Goal: Complete application form: Complete application form

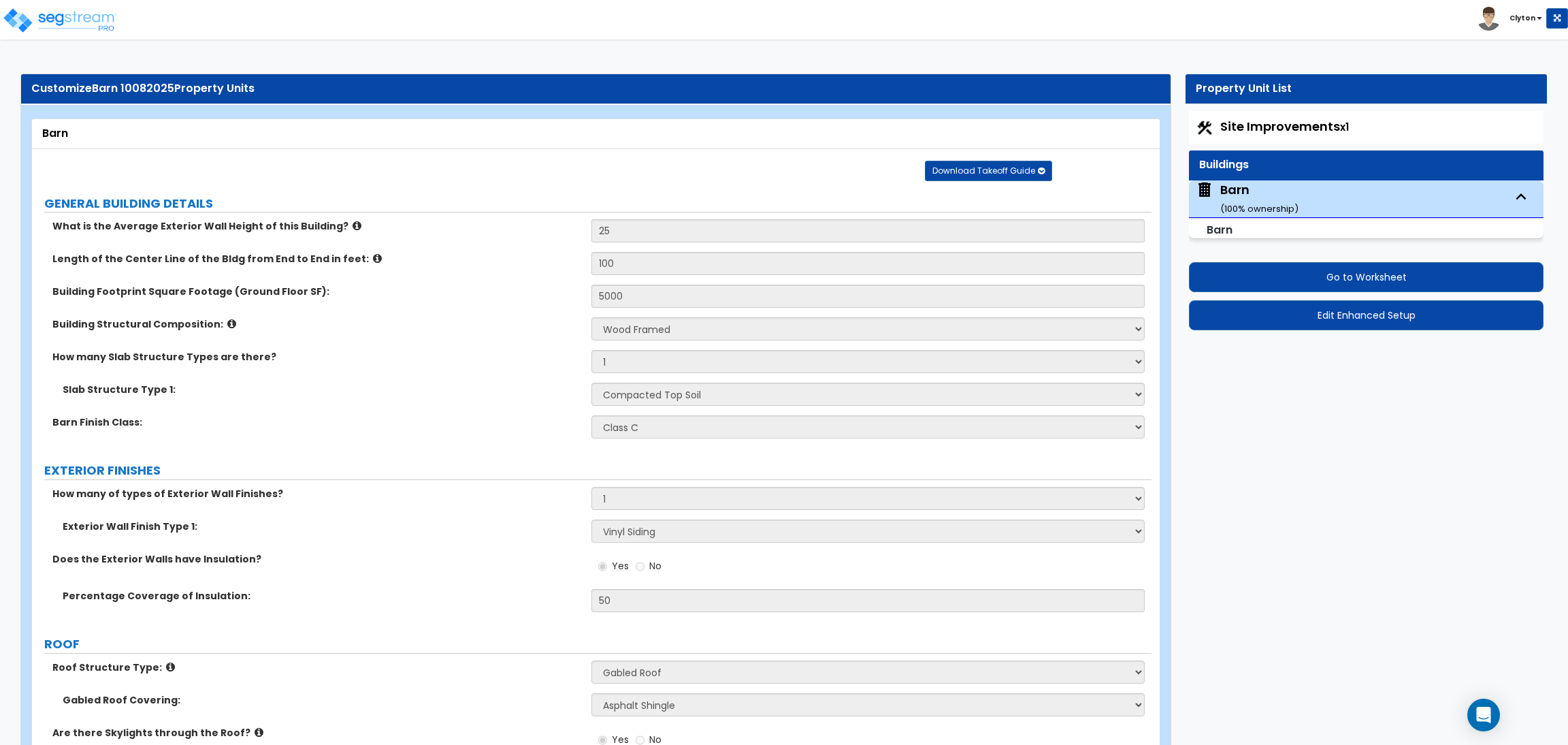
select select "7"
select select "1"
select select "0"
select select "1"
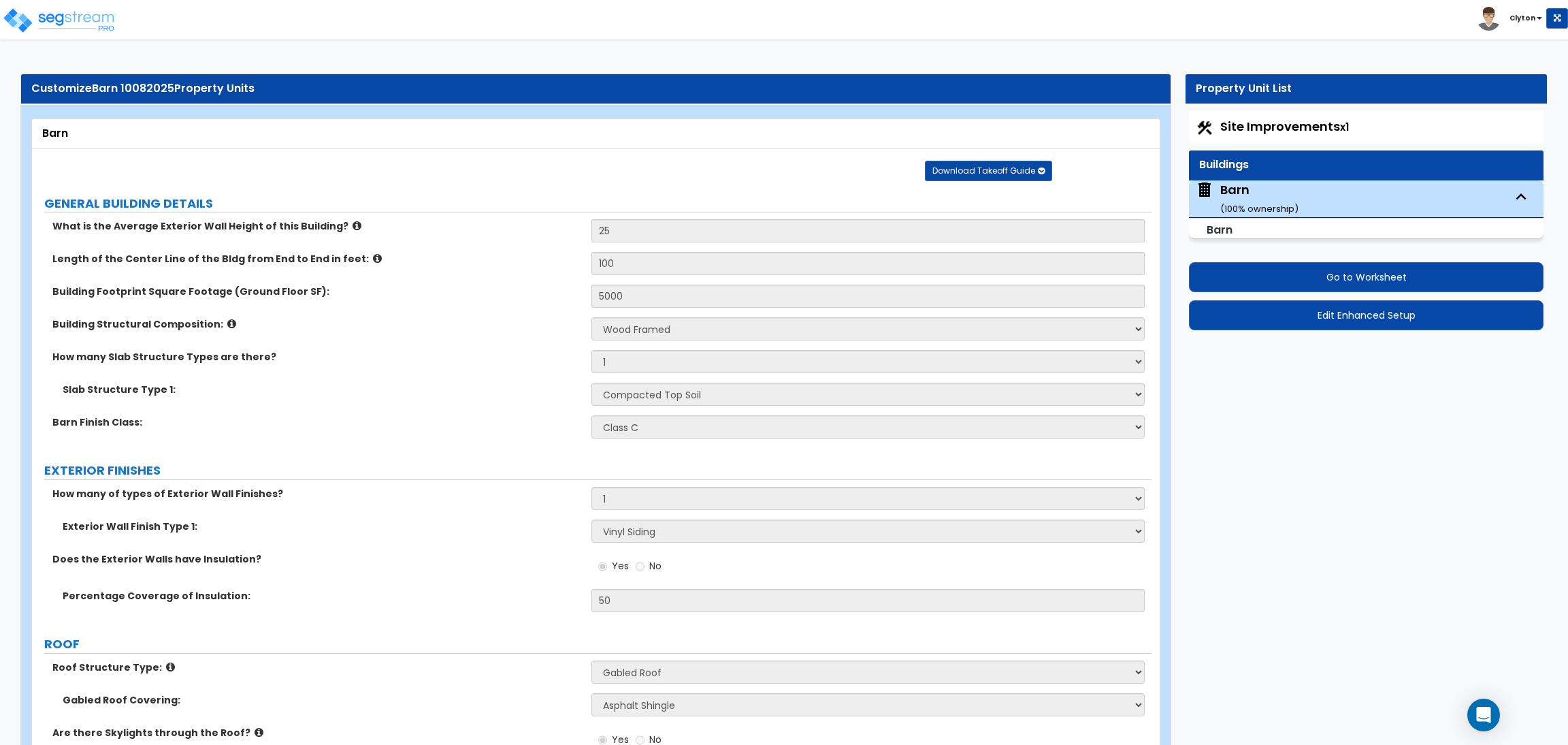
select select "14"
select select "1"
select select "2"
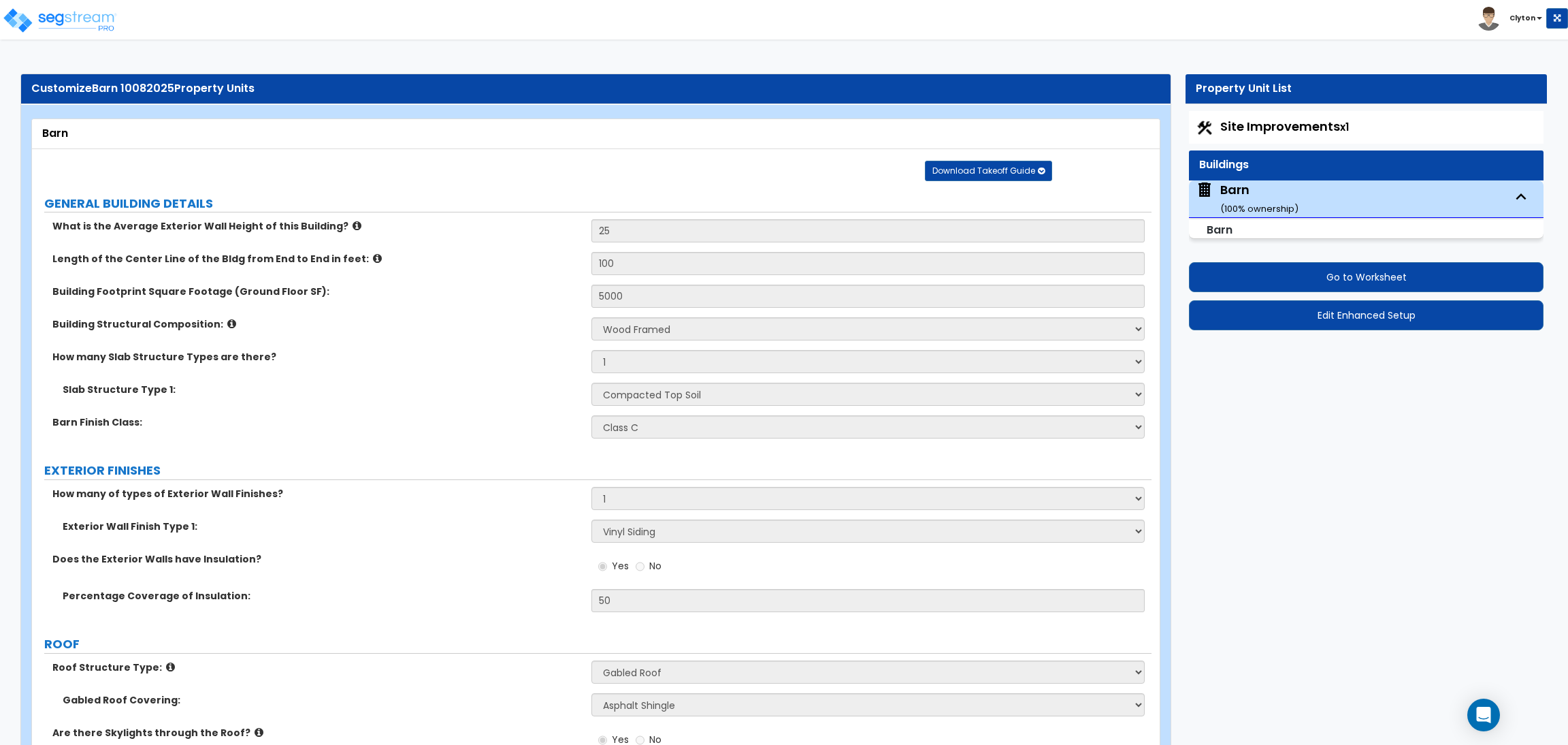
select select "2"
select select "3"
select select "1"
select select "3"
select select "2"
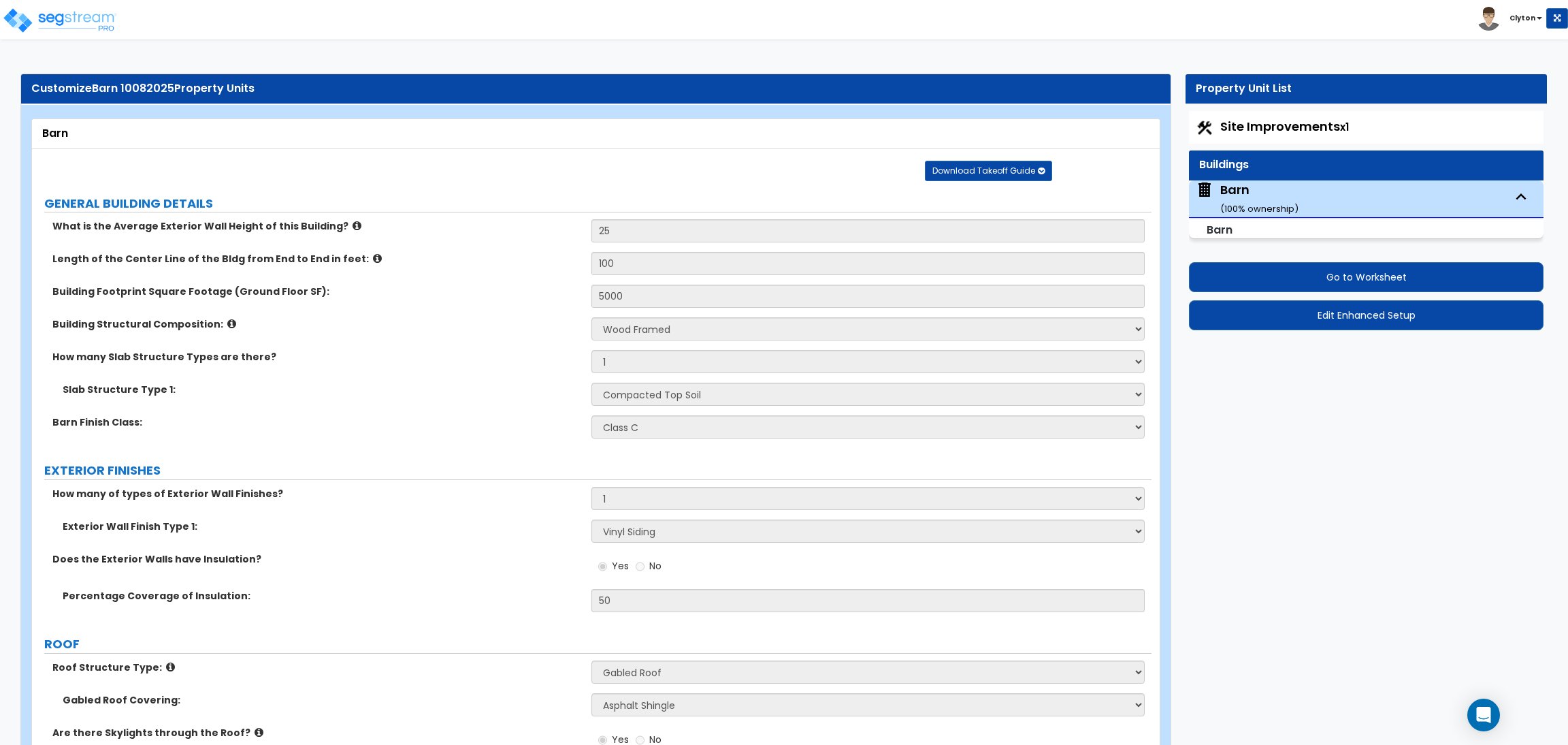
select select "1"
select select "2"
select select "1"
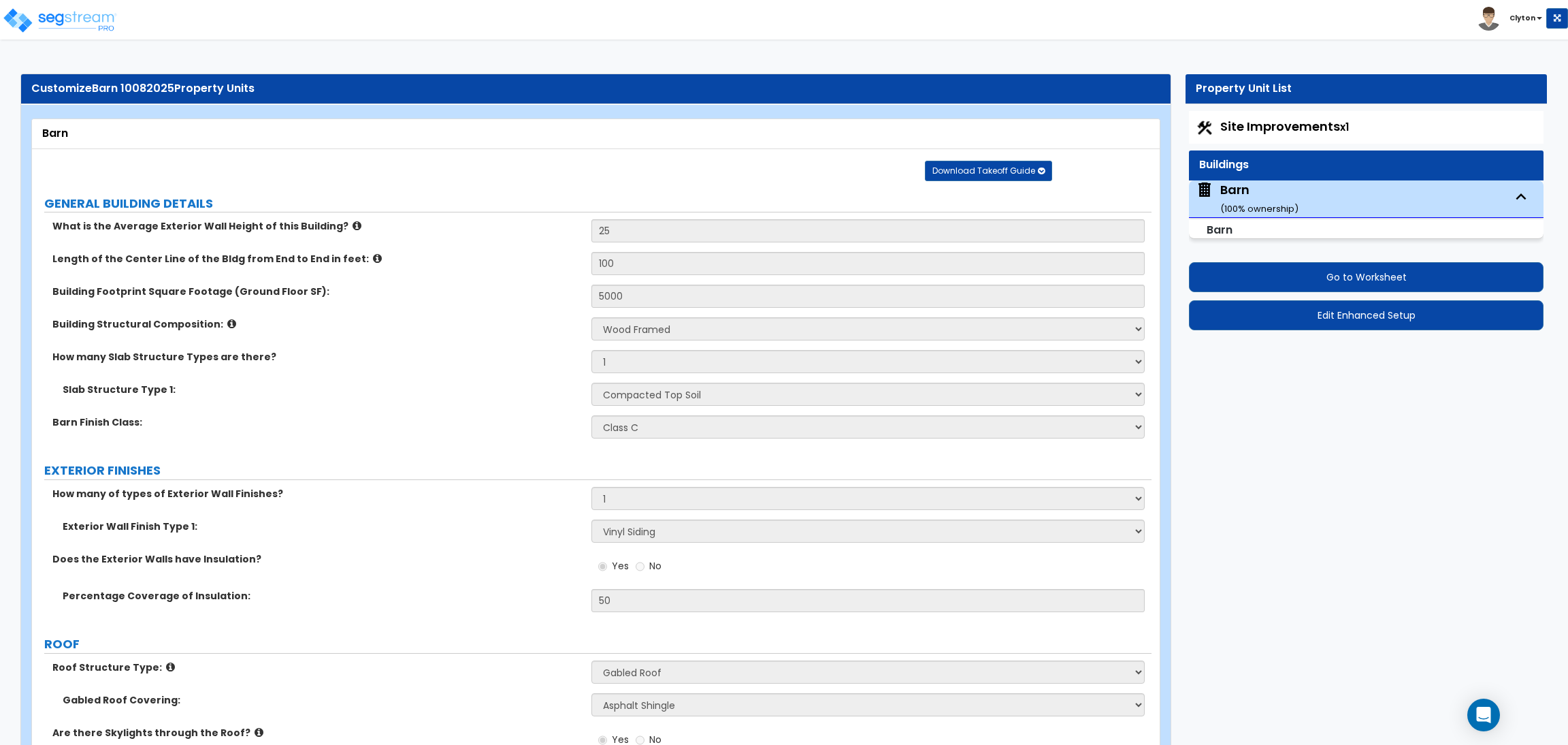
select select "3"
select select "1"
select select "5"
select select "1"
select select "5"
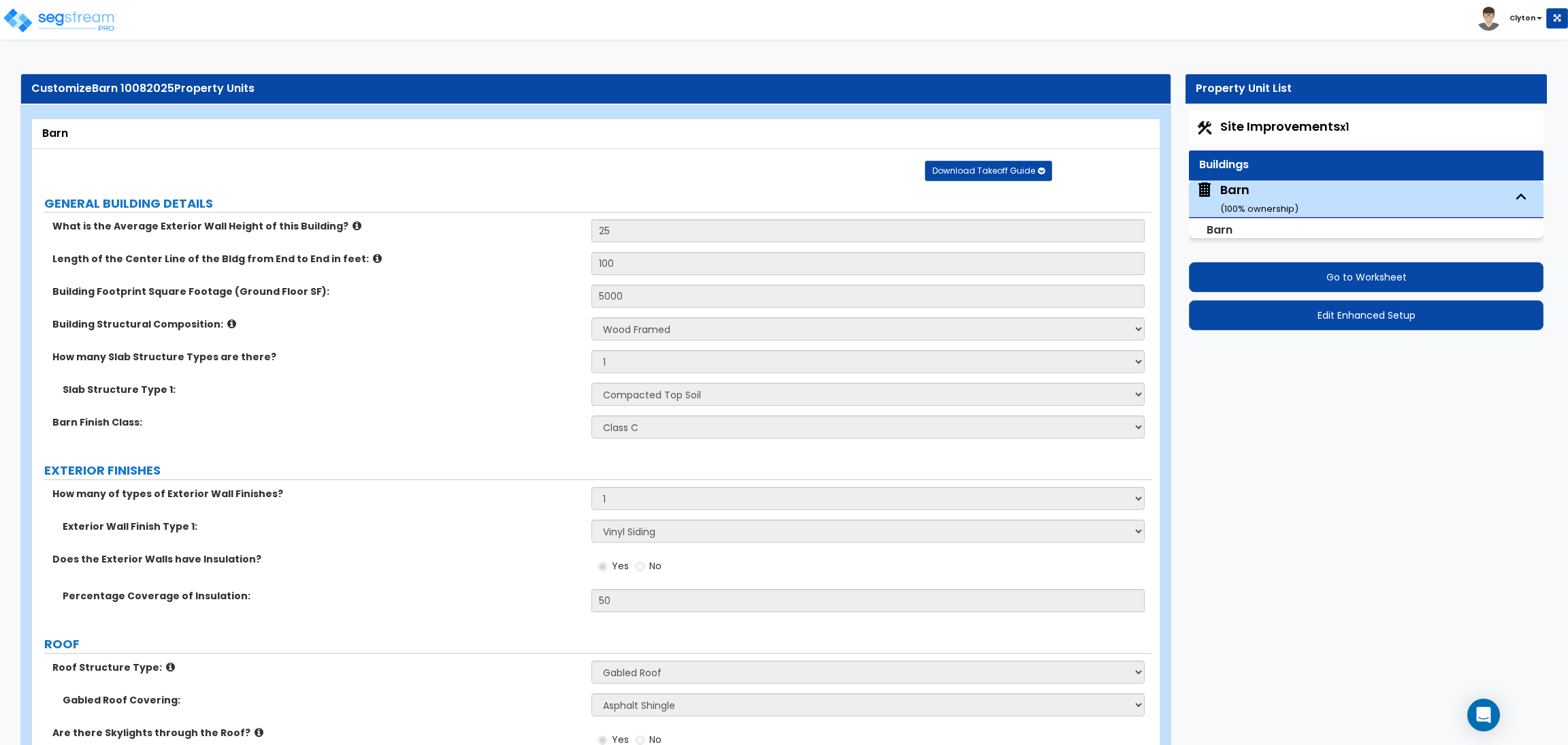
select select "3"
select select "2"
select select "3"
select select "2"
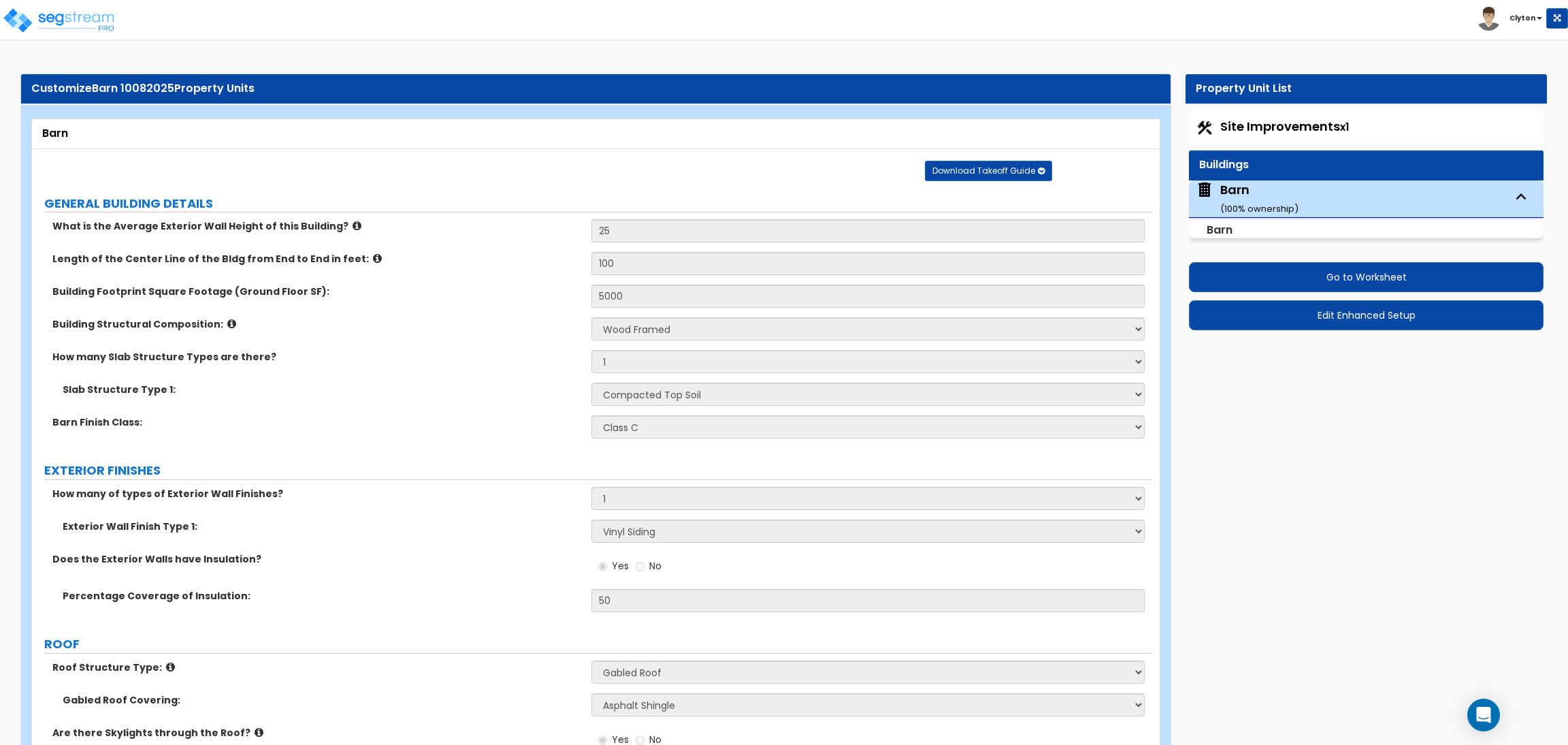
click at [864, 165] on div "Download Takeoff Guide Download for selected property unit Download for the com…" at bounding box center [601, 170] width 1118 height 22
click at [61, 25] on img at bounding box center [60, 20] width 116 height 28
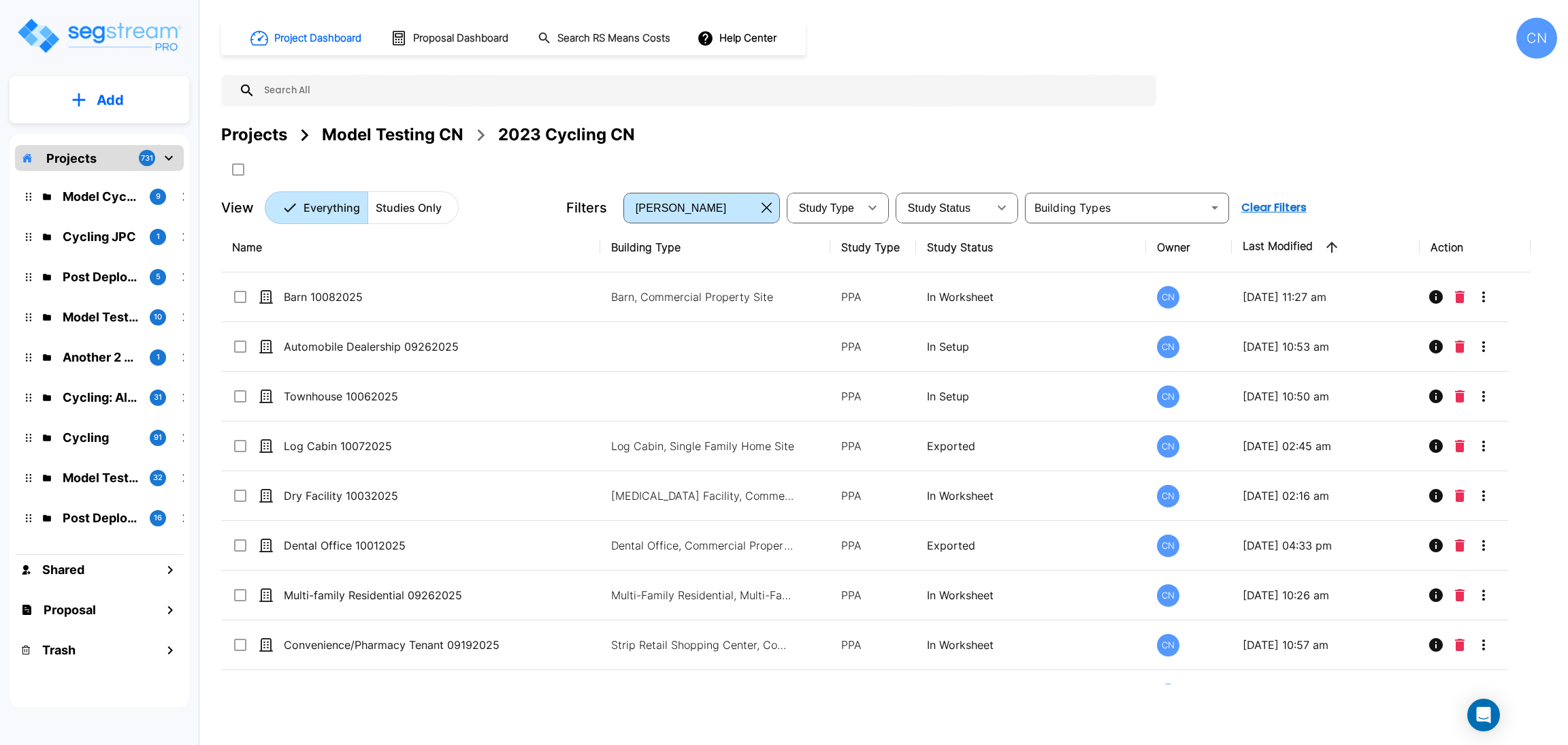
click at [1292, 163] on div "Projects Model Testing CN 2023 Cycling CN" at bounding box center [889, 152] width 1336 height 58
drag, startPoint x: 856, startPoint y: 135, endPoint x: 1286, endPoint y: 129, distance: 430.0
click at [856, 135] on div "Projects Model Testing CN 2023 Cycling CN" at bounding box center [889, 135] width 1336 height 25
click at [737, 136] on div "Projects Model Testing CN 2023 Cycling CN" at bounding box center [889, 135] width 1336 height 25
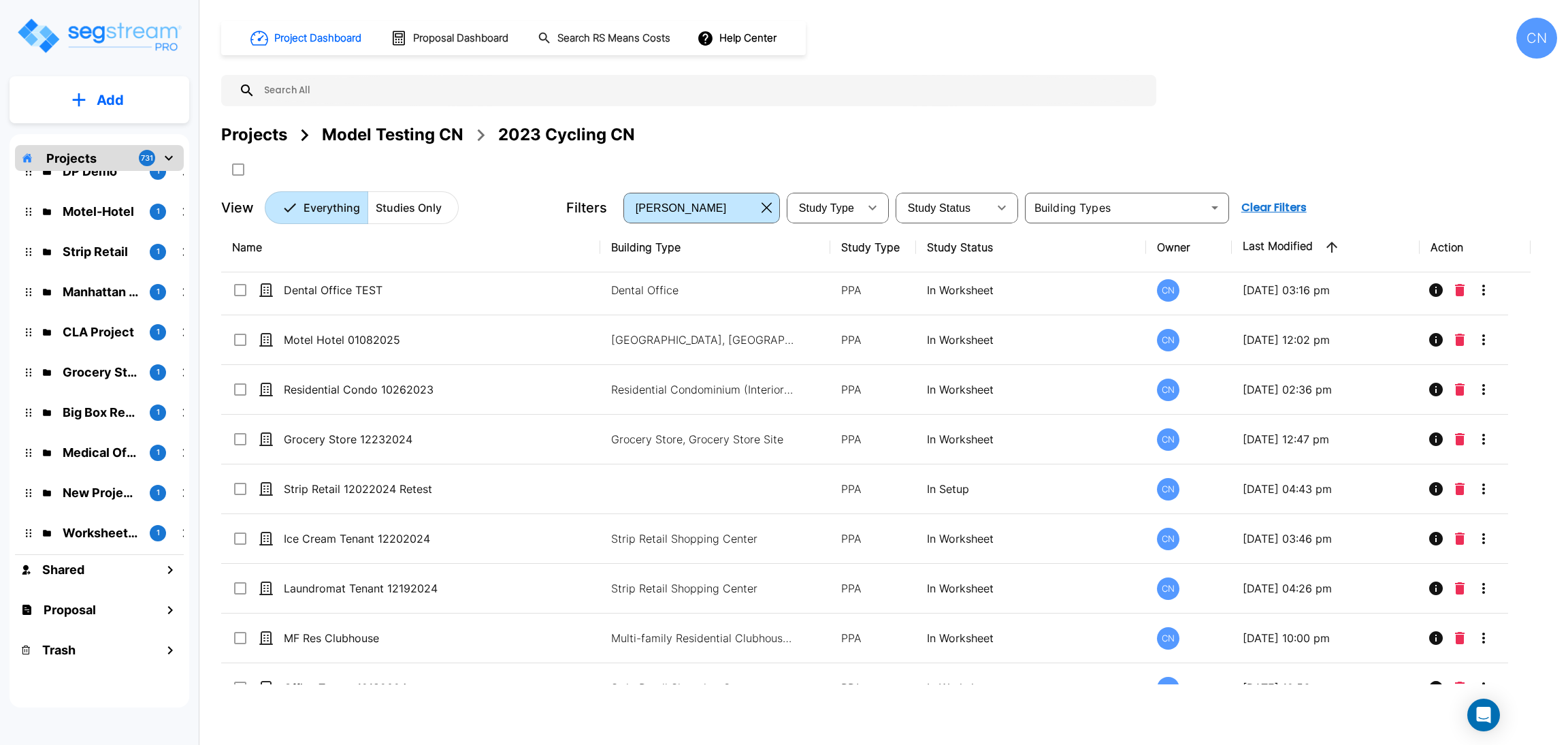
scroll to position [5968, 0]
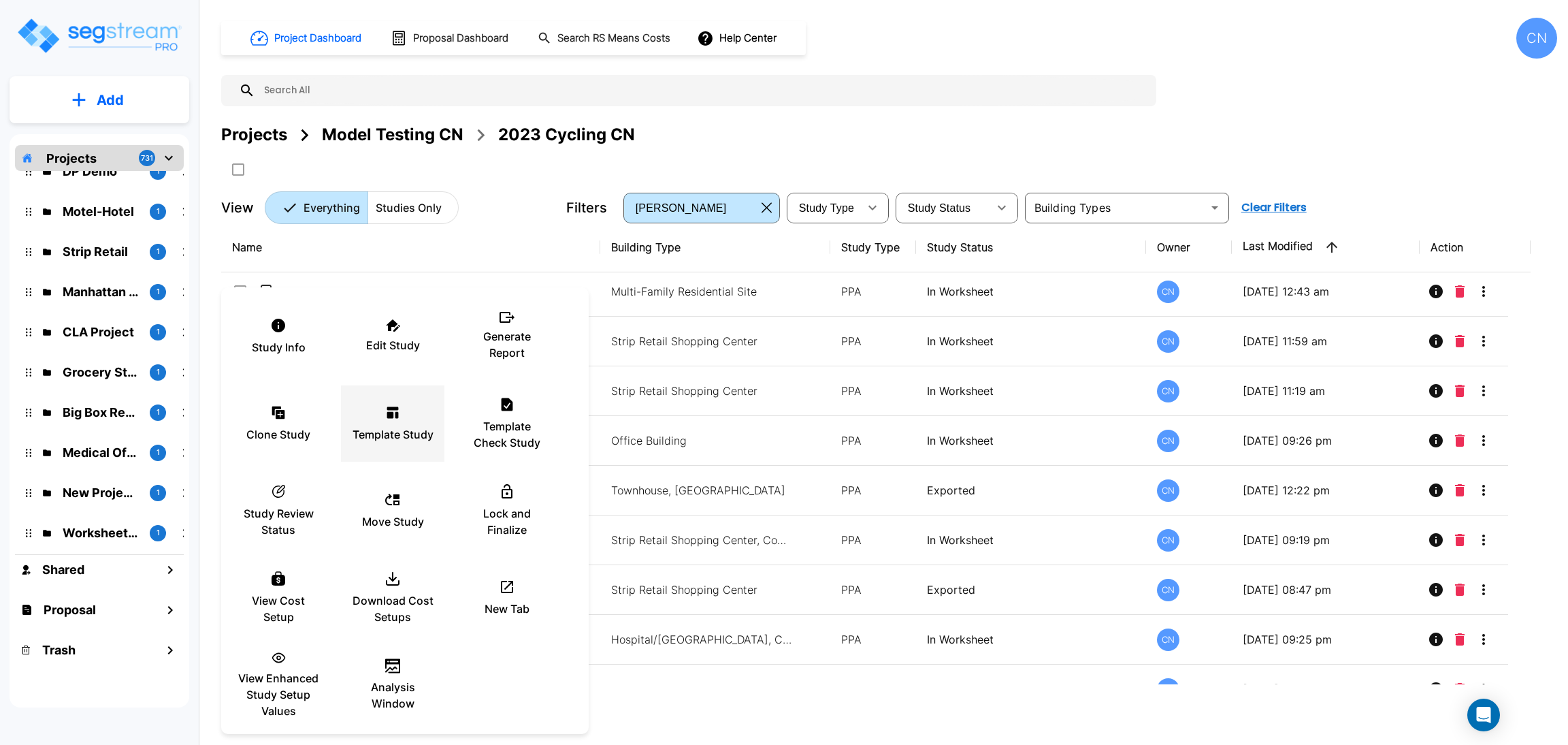
click at [389, 422] on div "Template Study" at bounding box center [393, 423] width 82 height 68
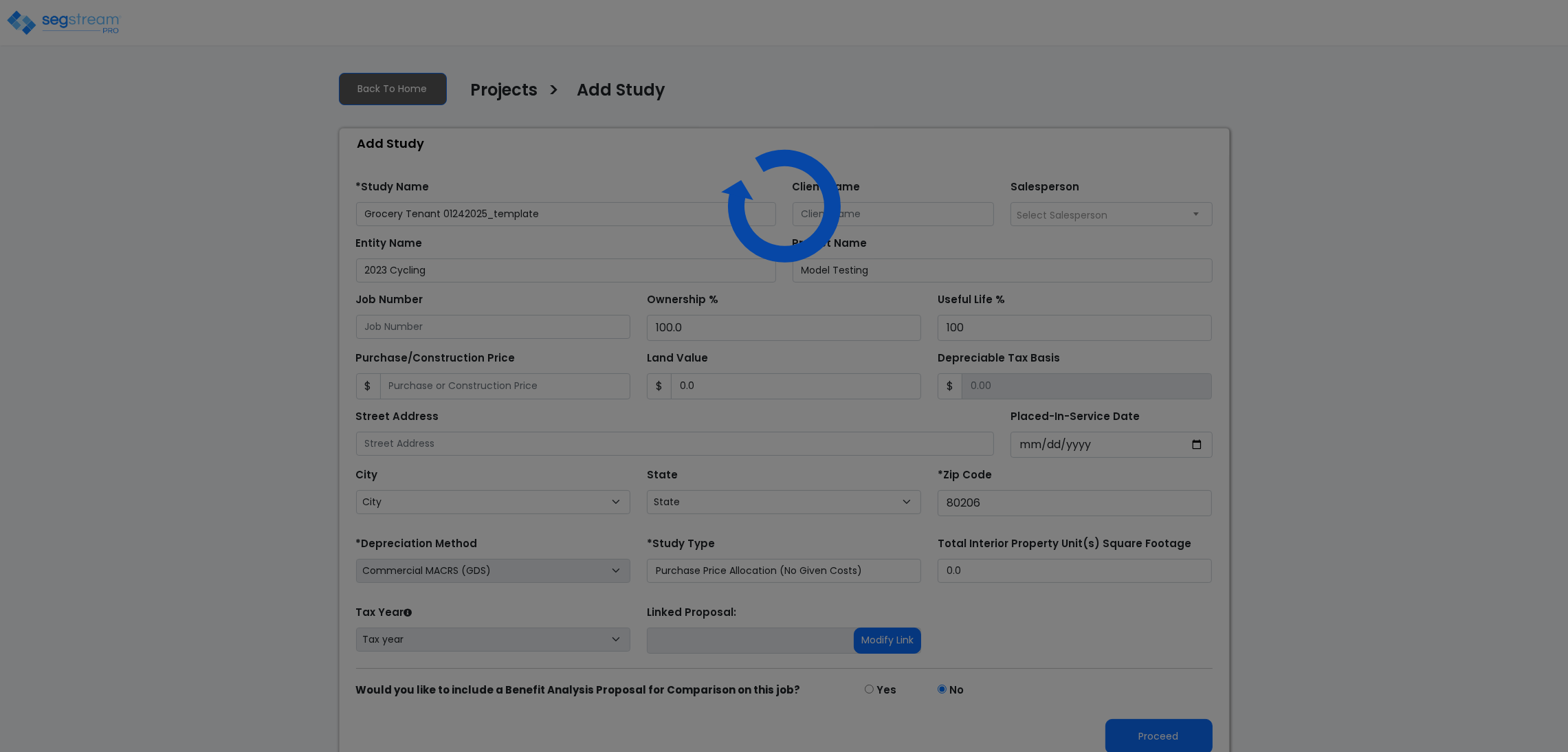
select select "CO"
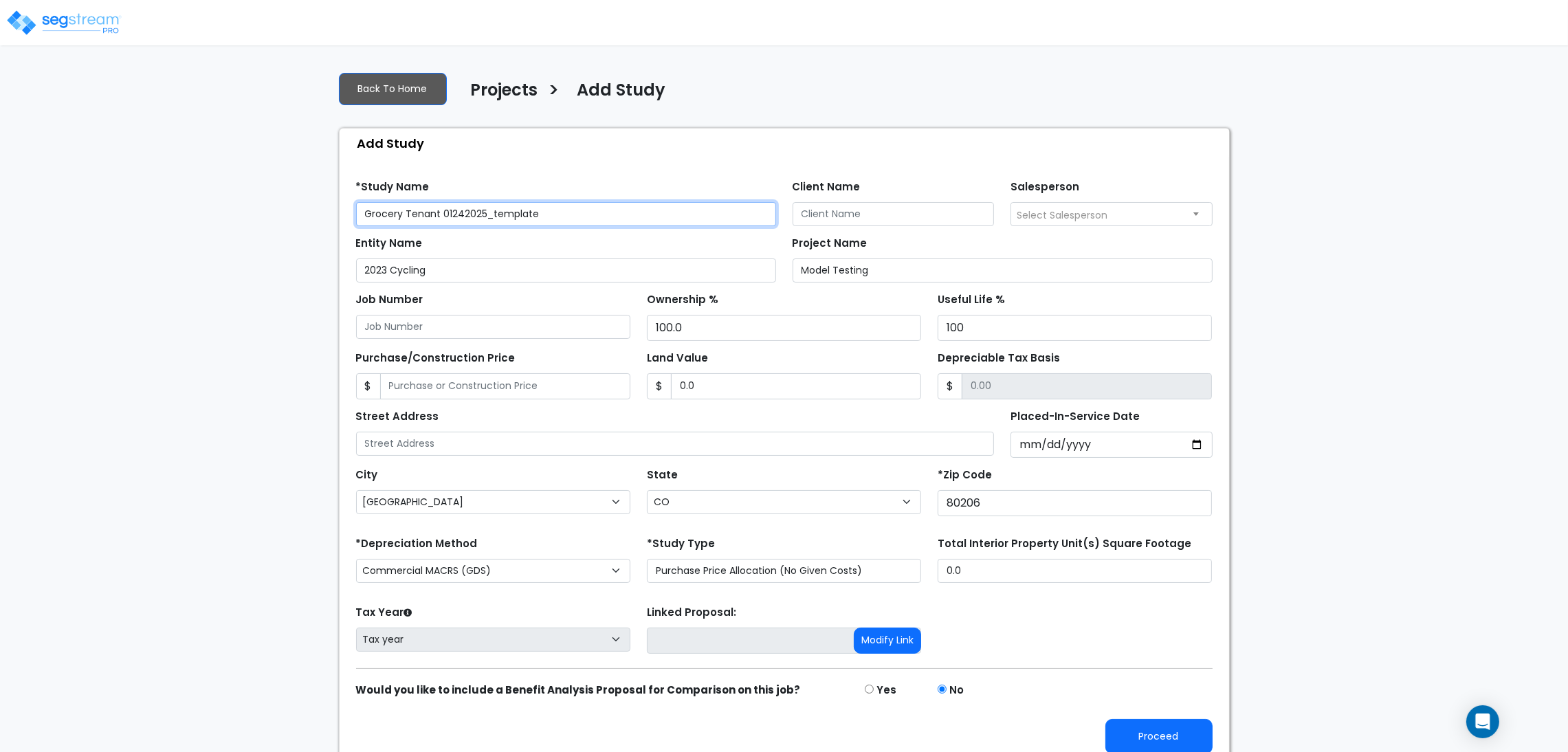
drag, startPoint x: 556, startPoint y: 210, endPoint x: 444, endPoint y: 220, distance: 112.4
click at [444, 220] on input "Grocery Tenant 01242025_template" at bounding box center [565, 214] width 420 height 24
type input "Grocery Tenant 10092025"
click at [1358, 594] on div "We are Building your Study. So please grab a coffee and let us do the heavy lif…" at bounding box center [784, 413] width 1568 height 705
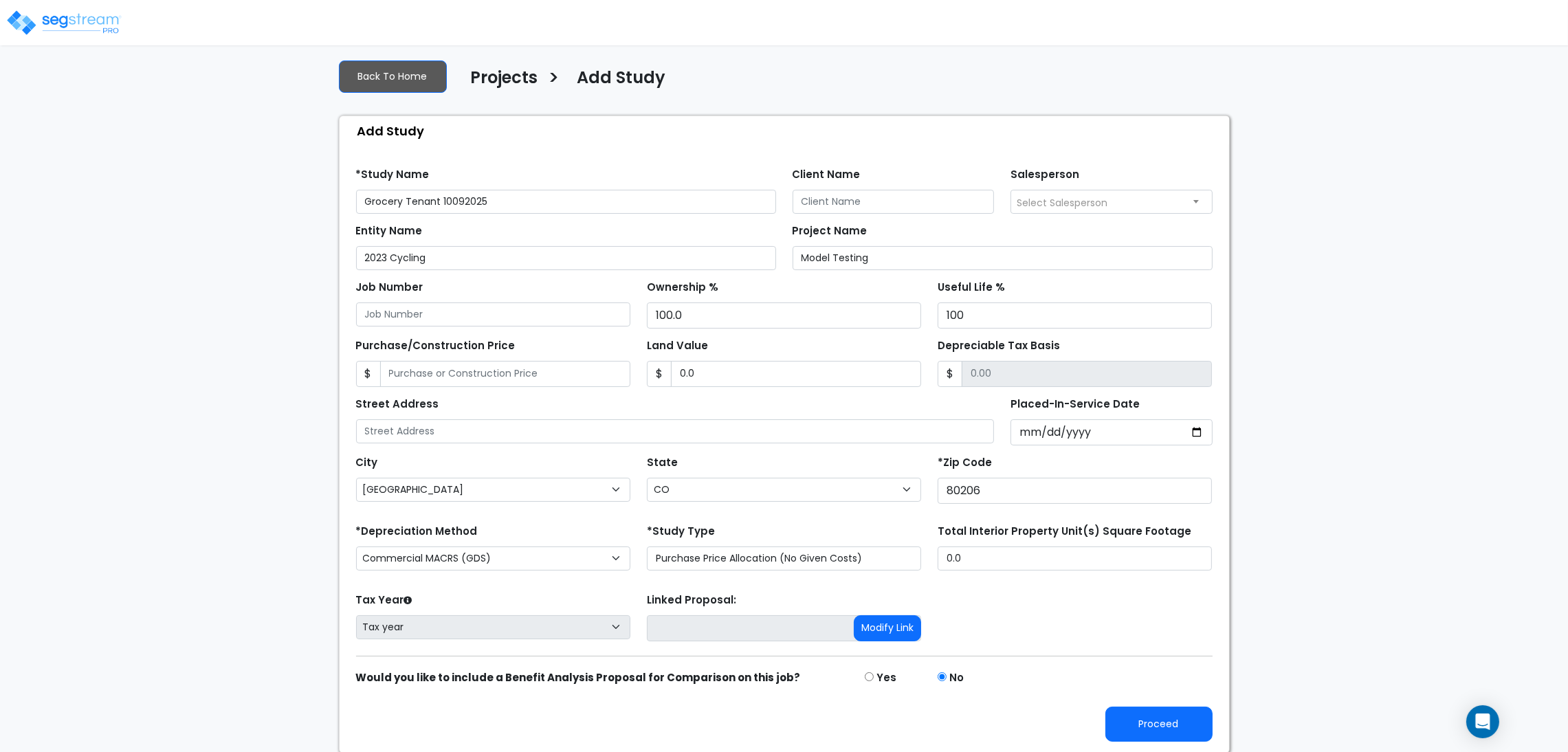
scroll to position [15, 0]
click at [1132, 731] on button "Proceed" at bounding box center [1159, 722] width 107 height 35
type input "0"
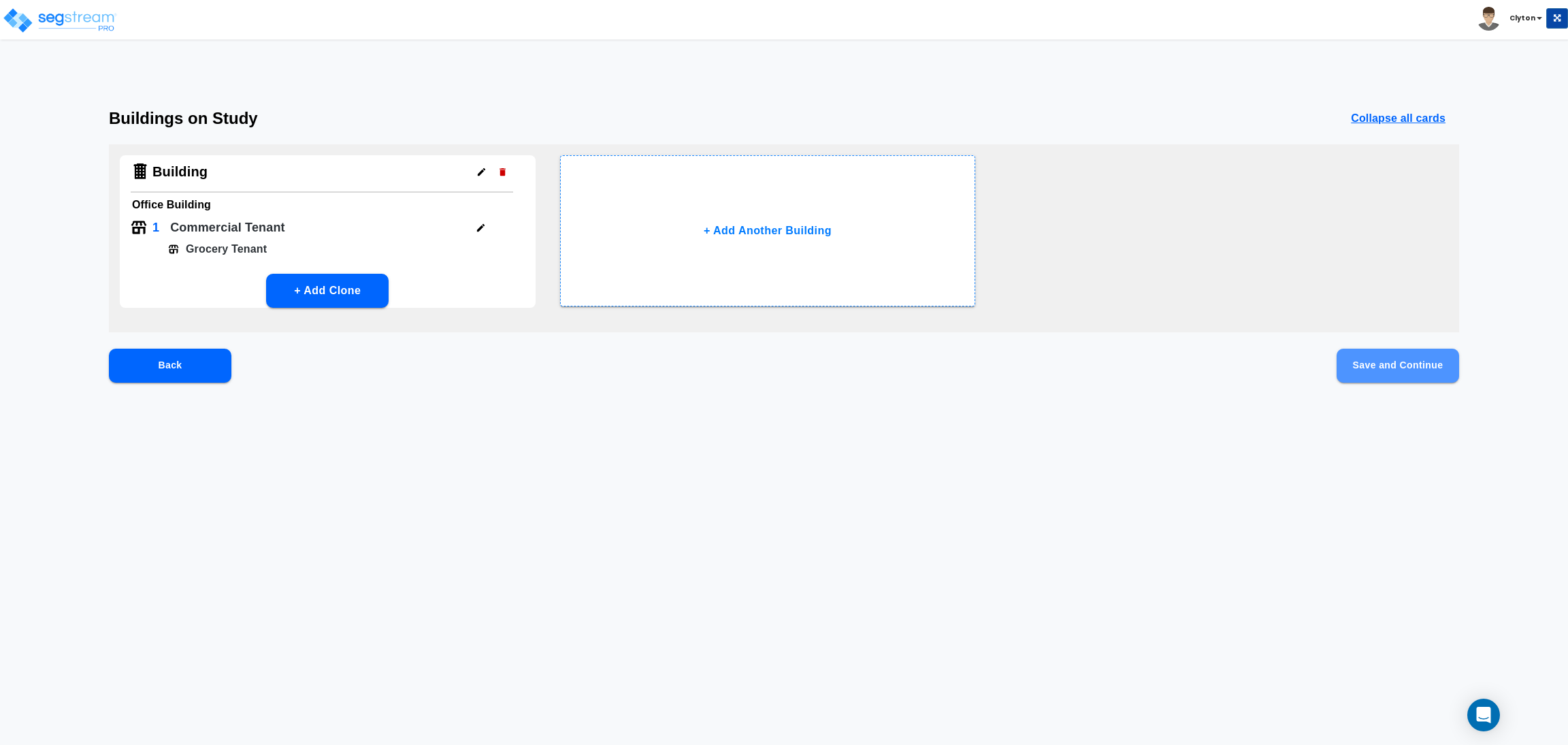
click at [1394, 360] on button "Save and Continue" at bounding box center [1398, 366] width 123 height 34
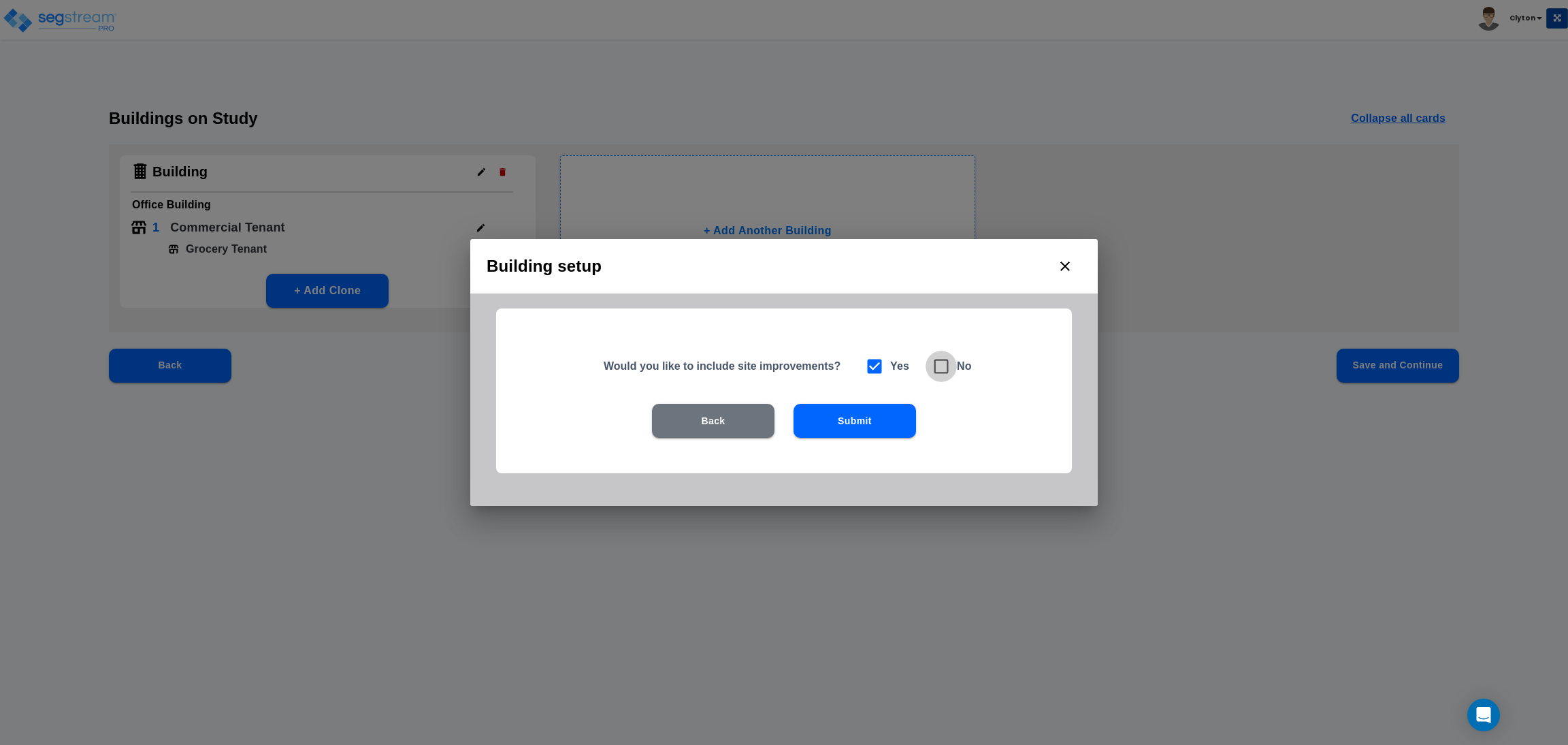
click at [942, 360] on icon at bounding box center [942, 366] width 14 height 14
checkbox input "false"
checkbox input "true"
click at [875, 417] on button "Submit" at bounding box center [855, 421] width 123 height 34
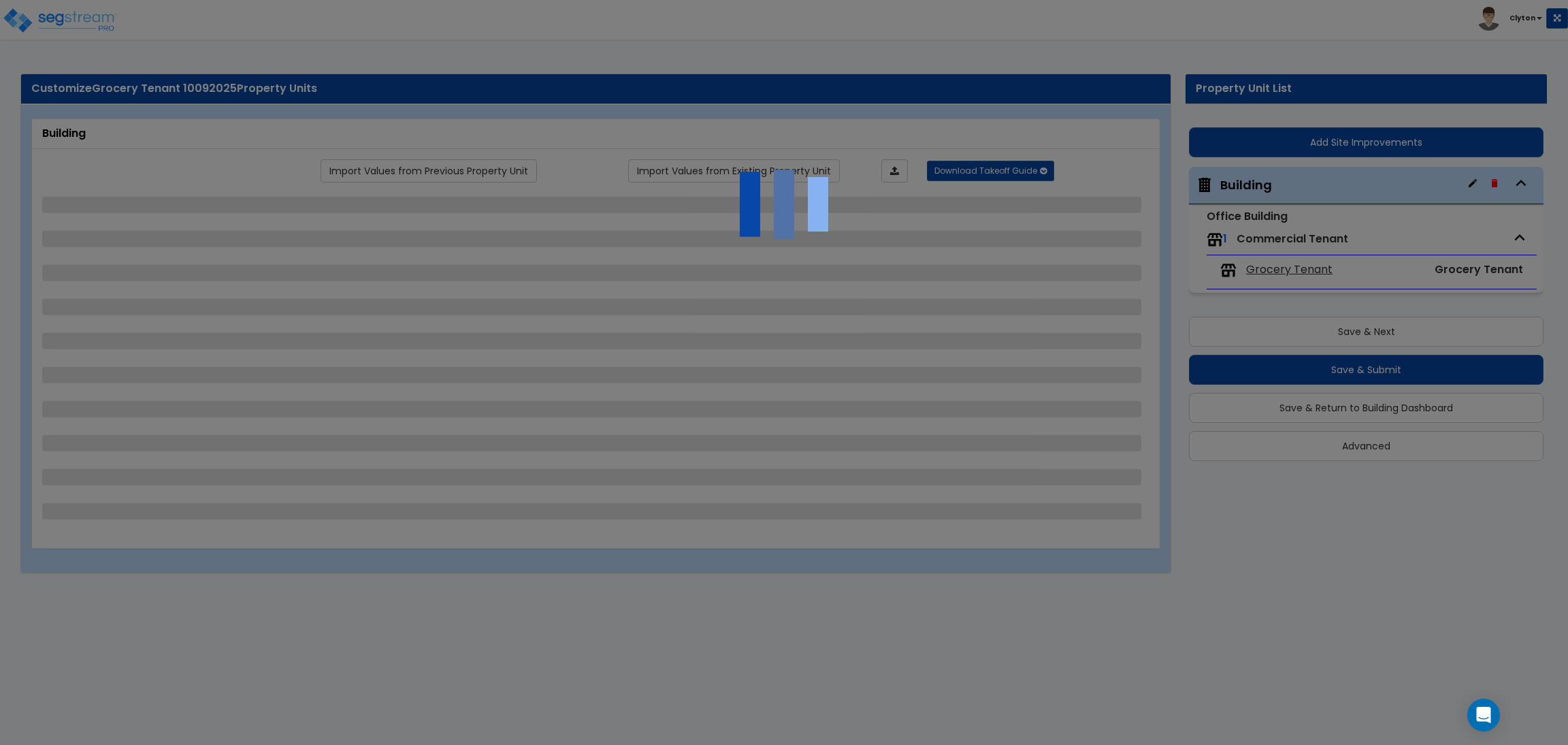
select select "8"
select select "1"
select select "2"
select select "4"
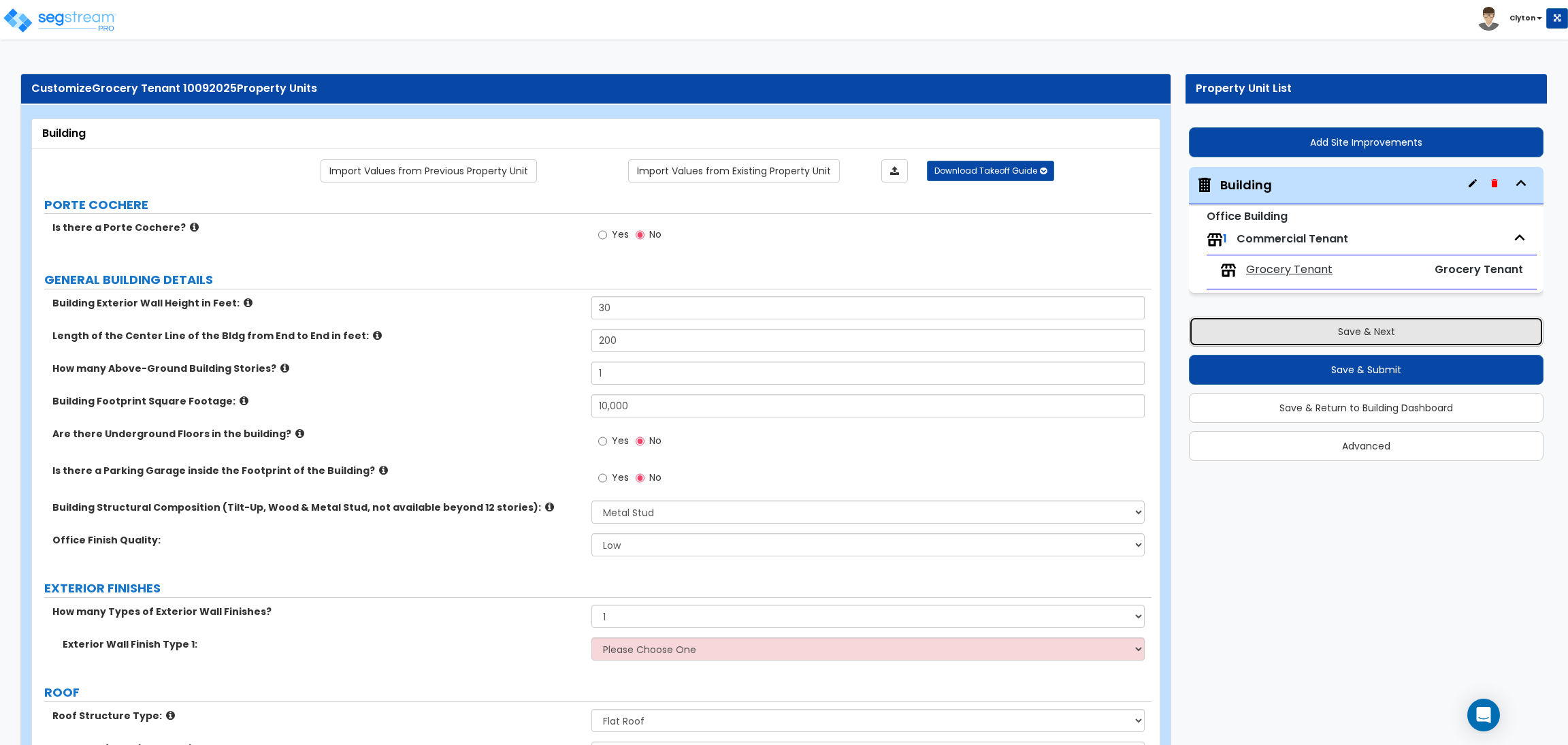
click at [1286, 343] on button "Save & Next" at bounding box center [1366, 331] width 354 height 30
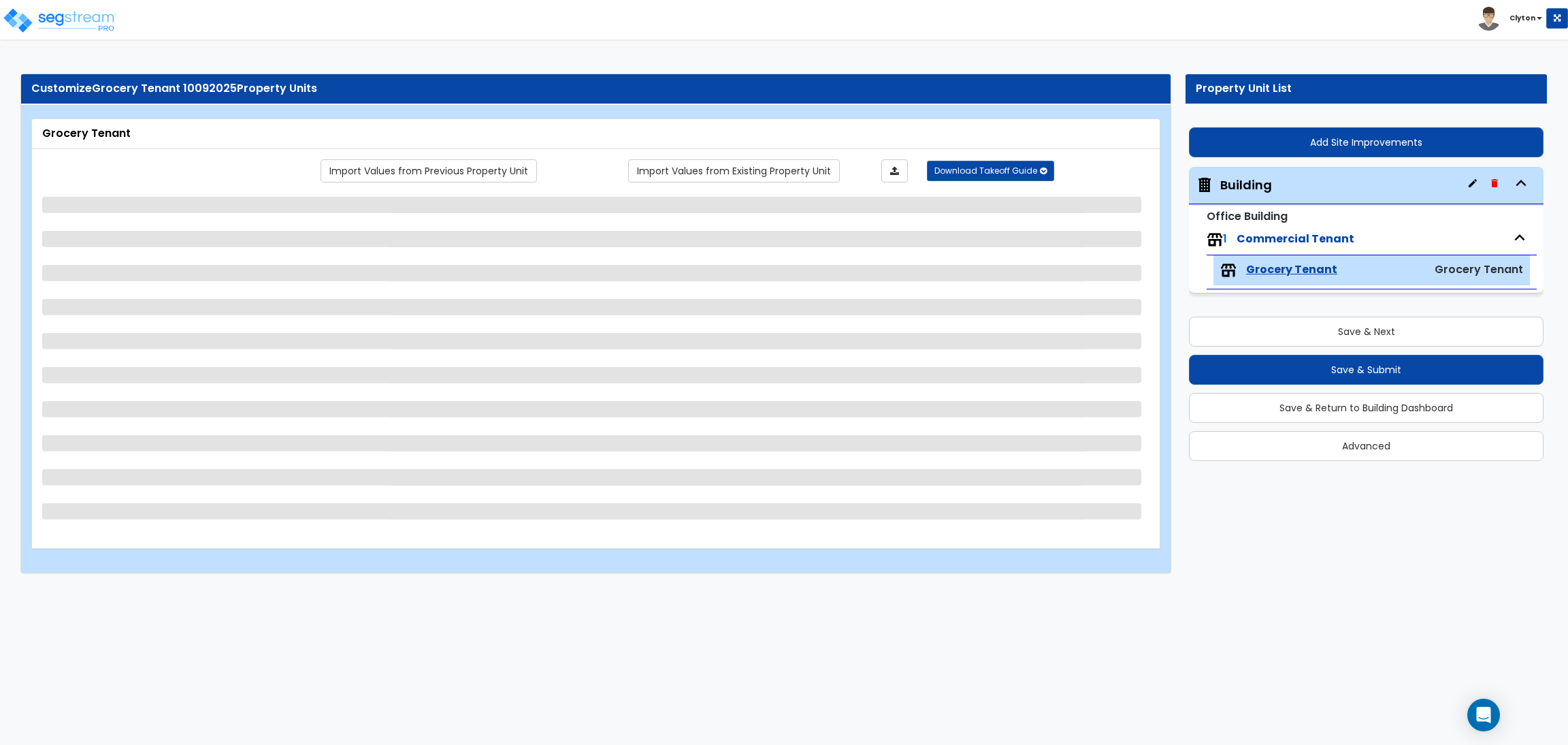
select select "2"
select select "1"
select select "2"
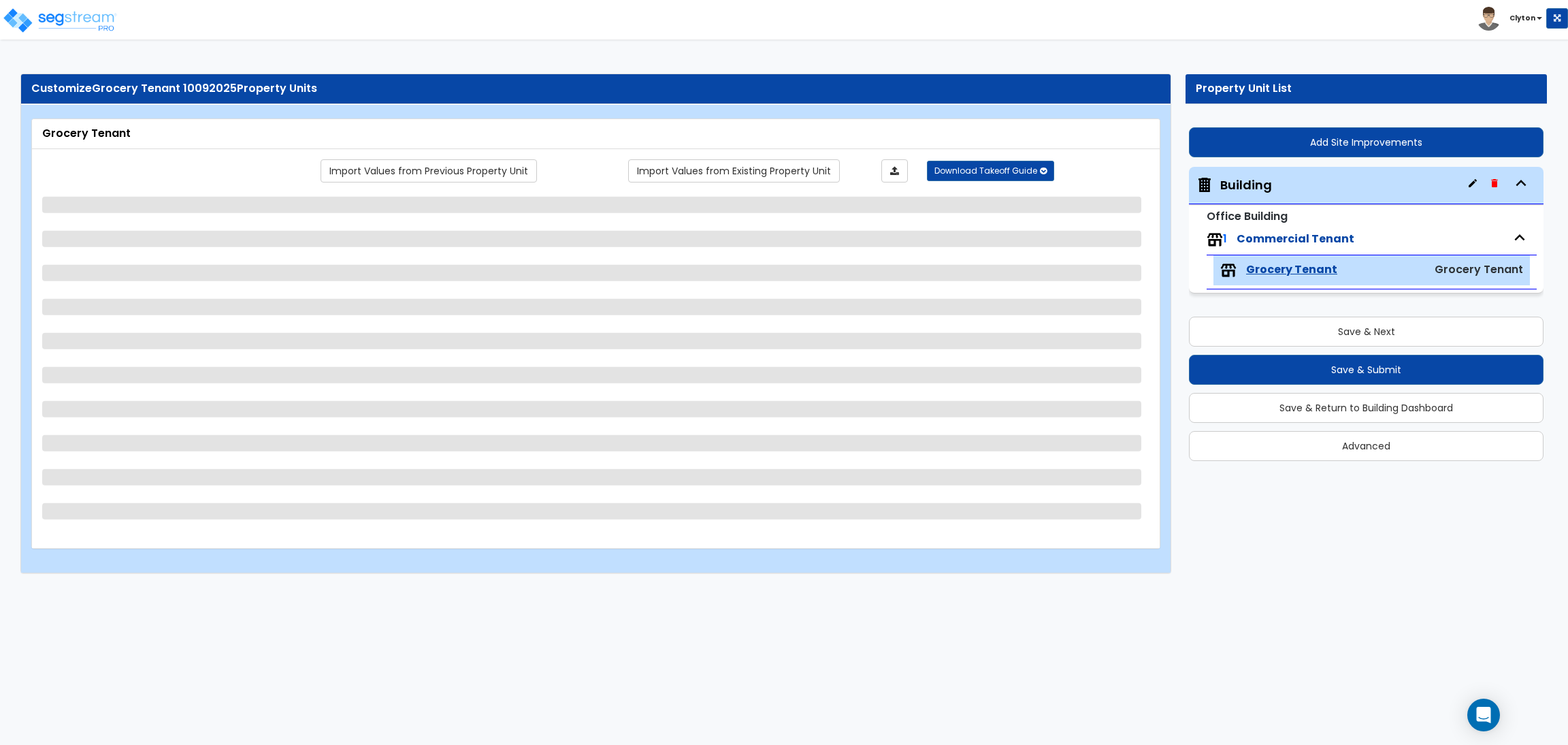
select select "3"
select select "1"
select select "2"
select select "4"
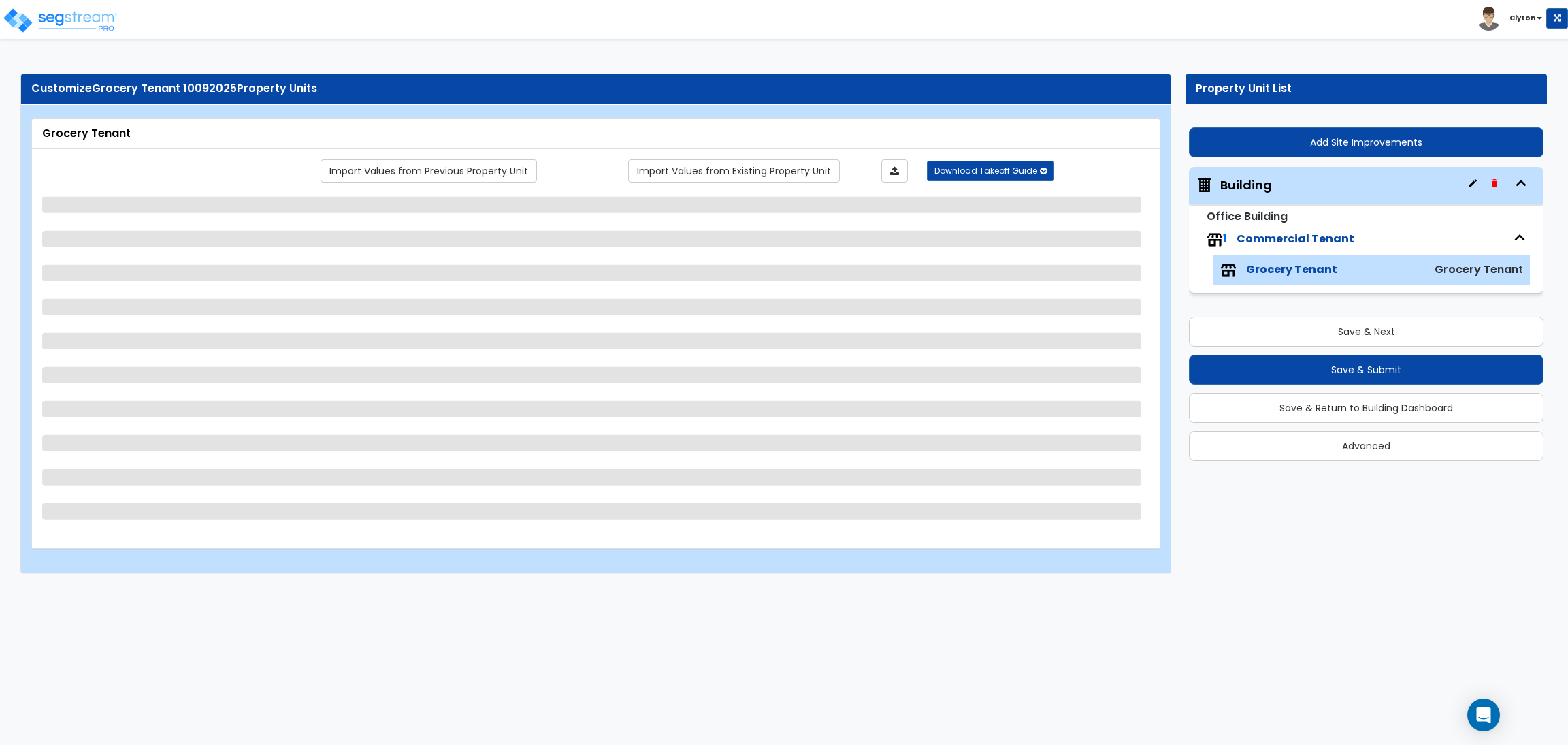
select select "3"
select select "2"
select select "3"
select select "1"
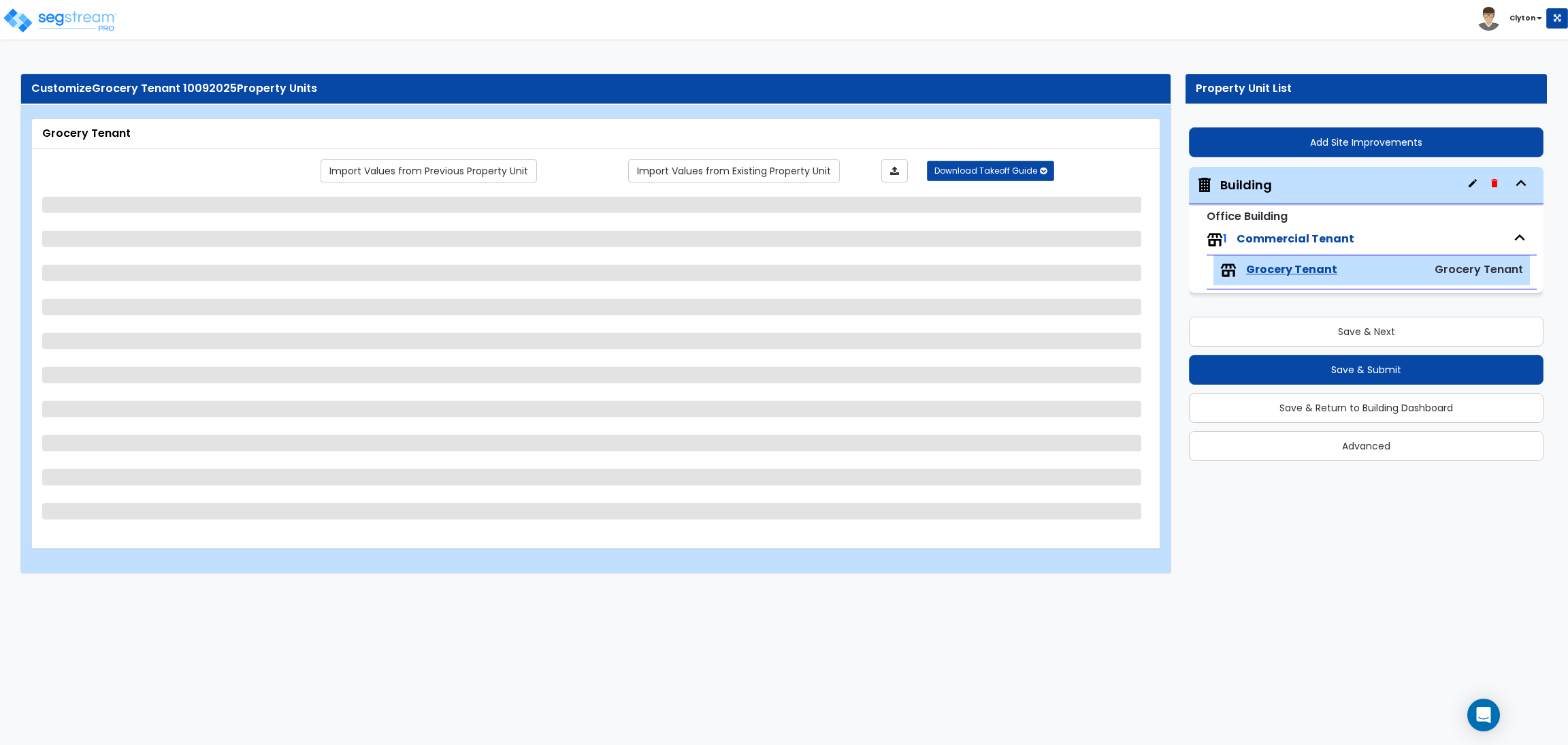
select select "2"
select select "3"
select select "1"
select select "5"
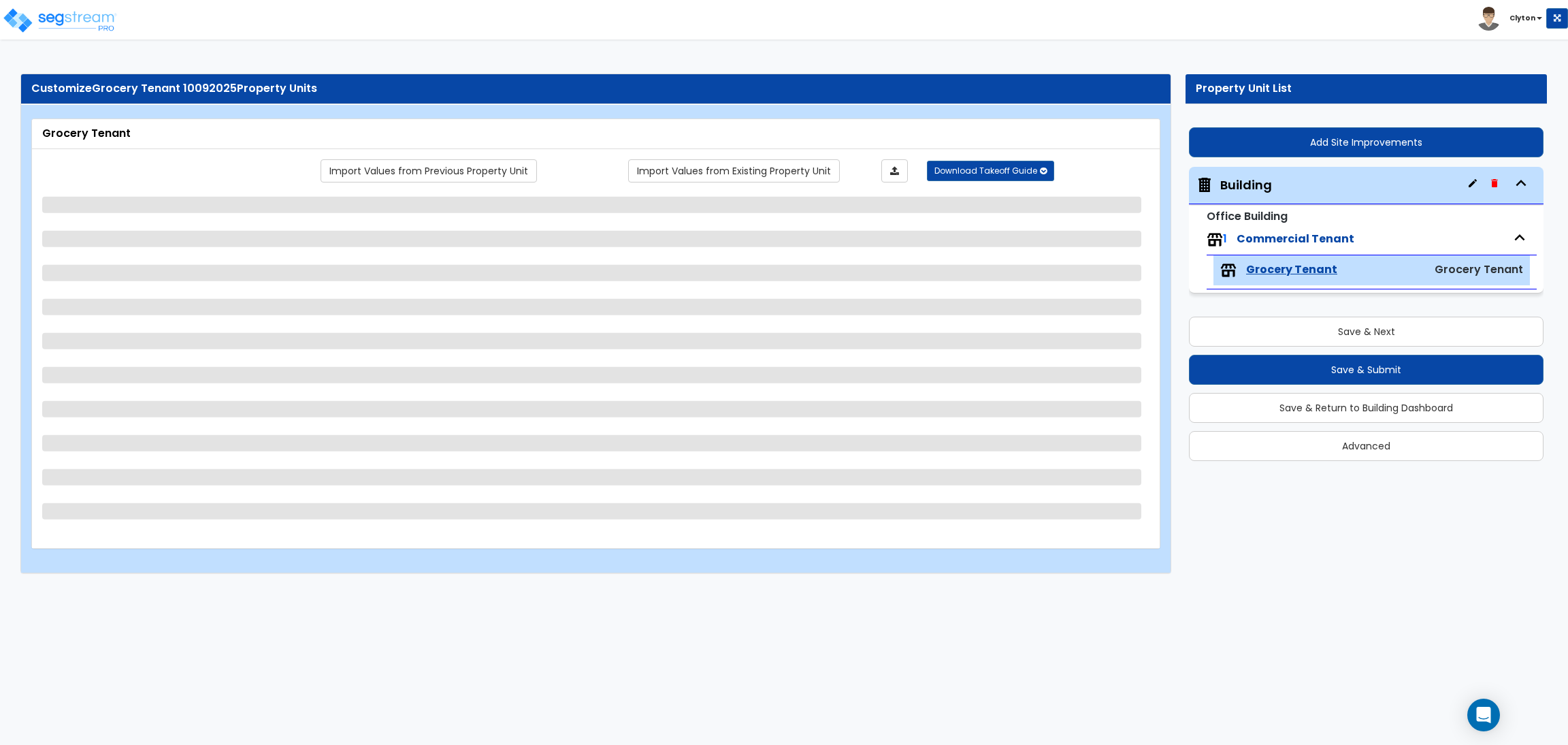
select select "2"
select select "3"
select select "4"
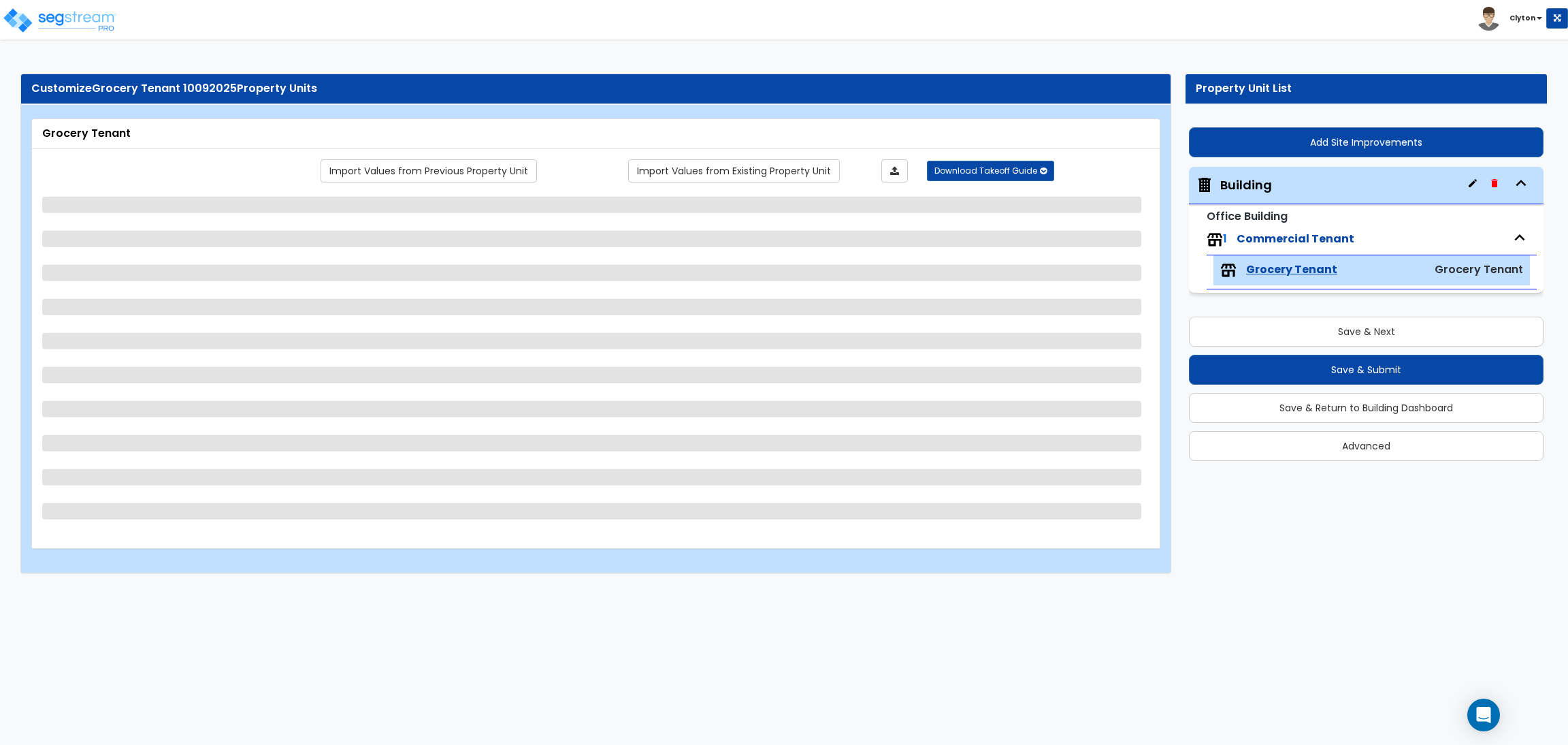
select select "2"
select select "5"
select select "2"
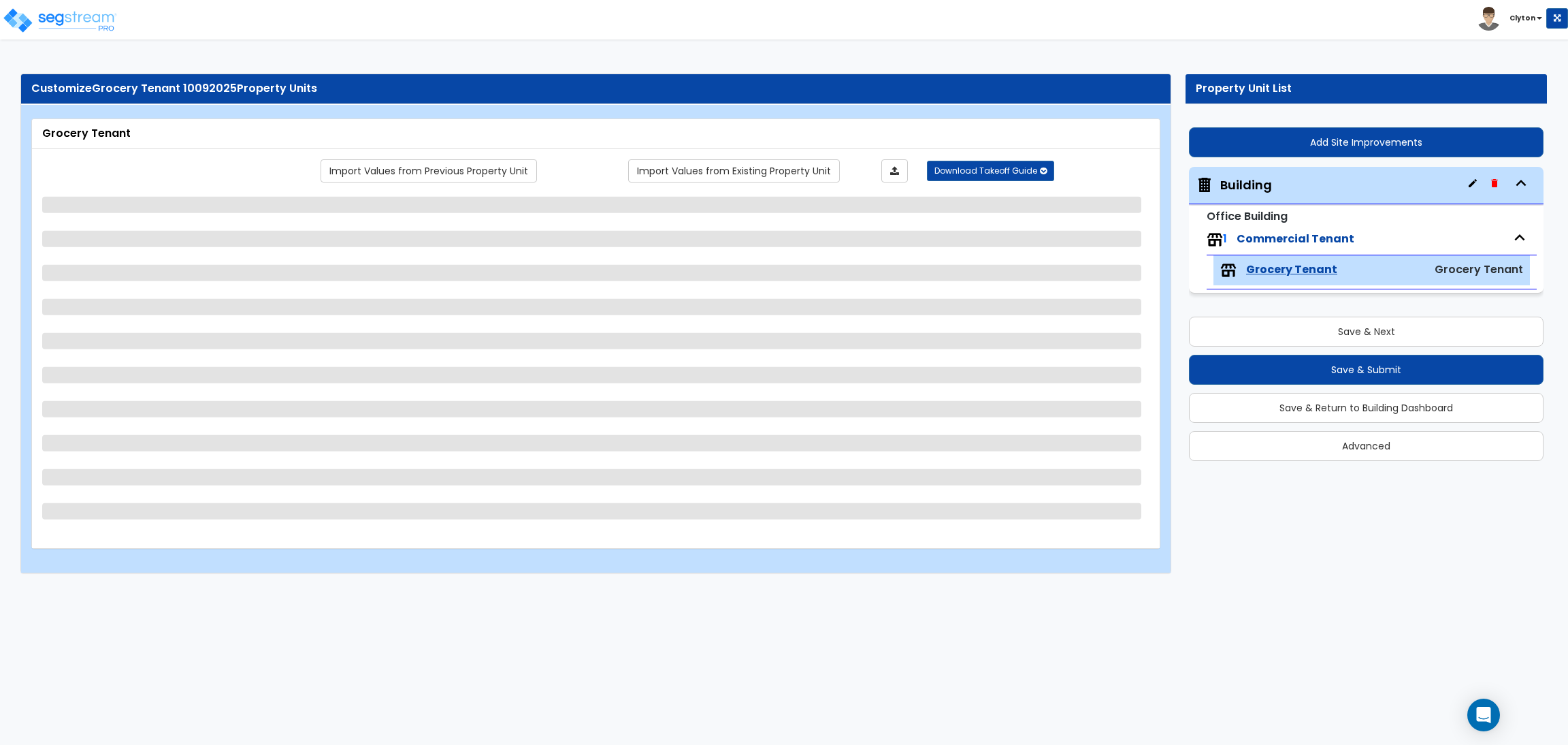
select select "1"
select select "4"
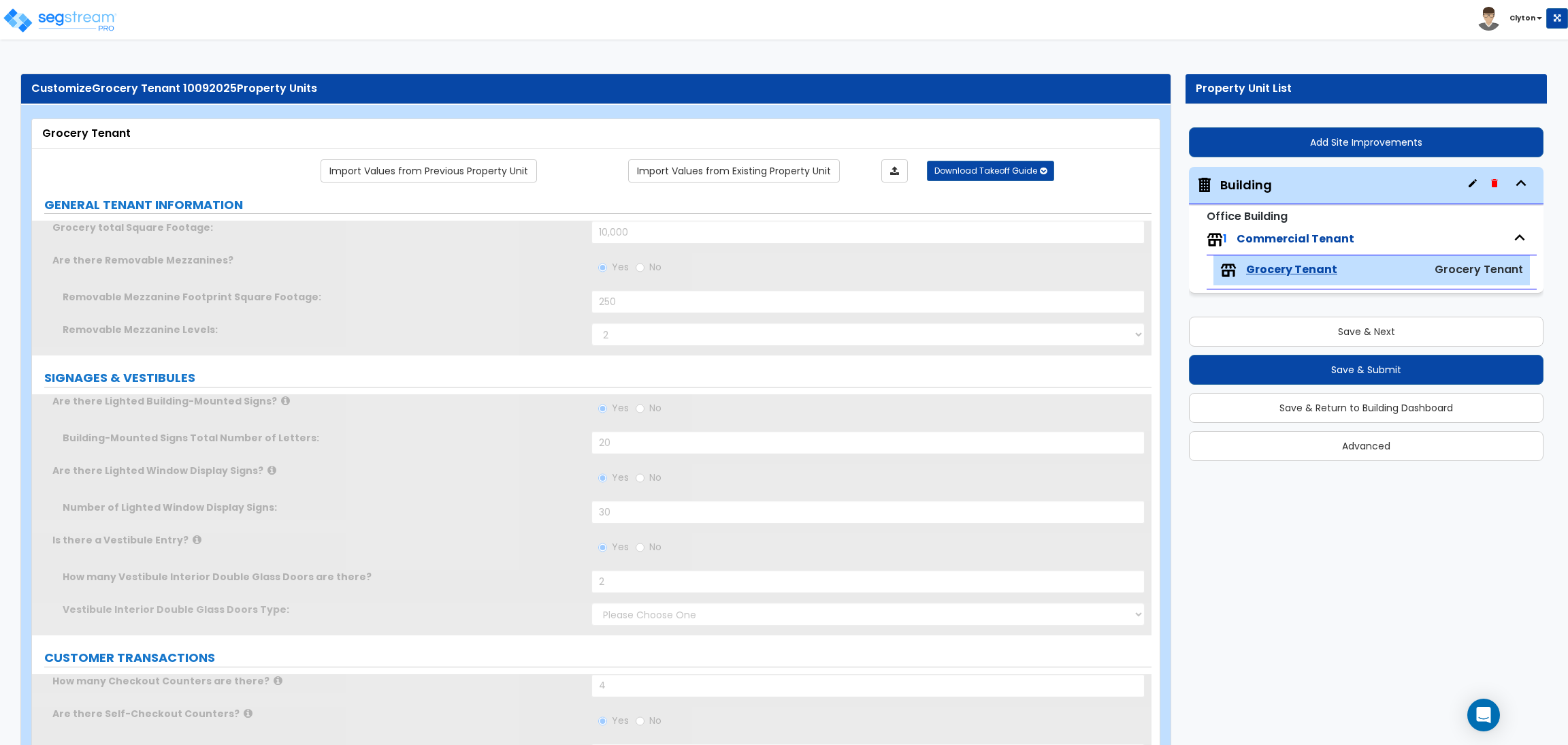
radio input "true"
select select "1"
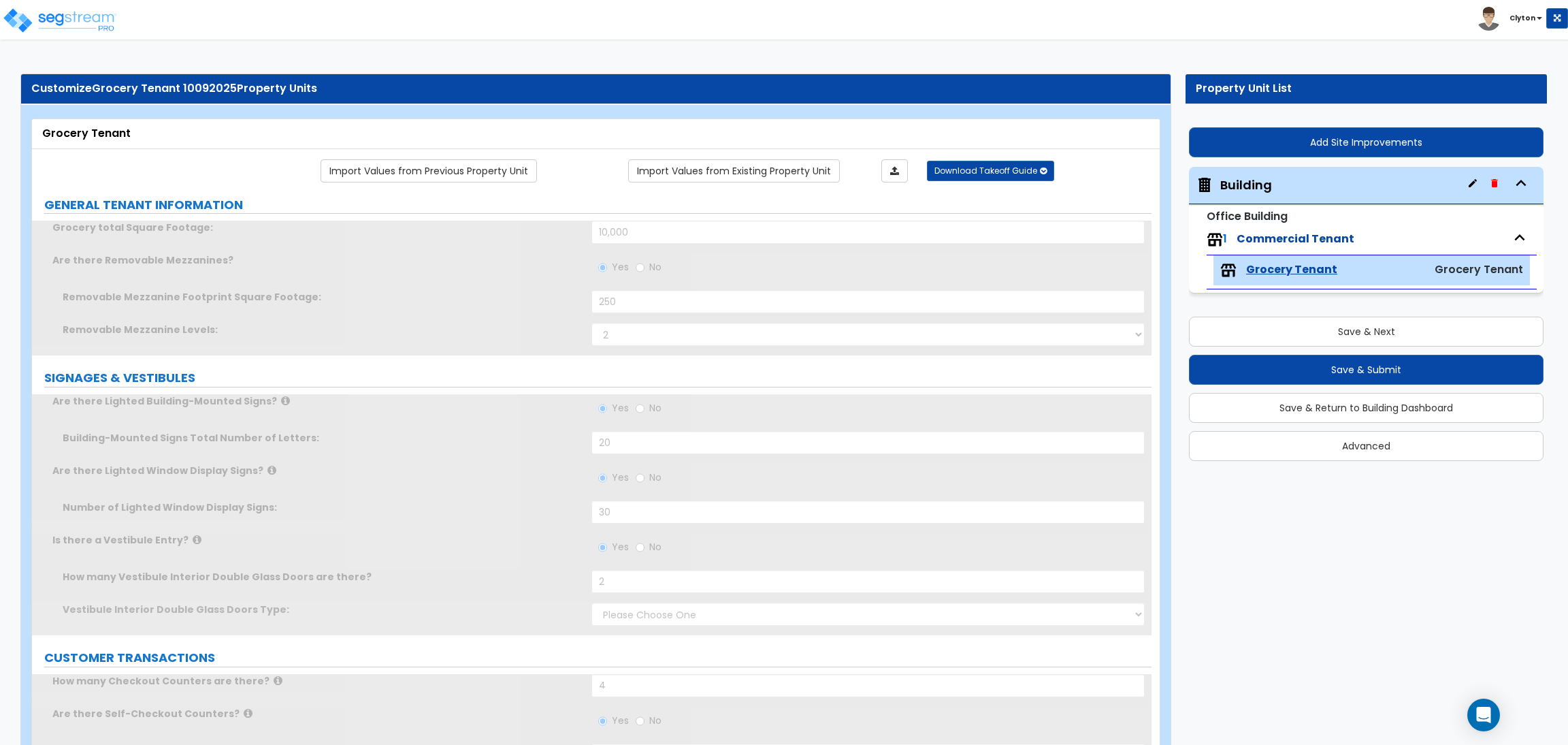
radio input "true"
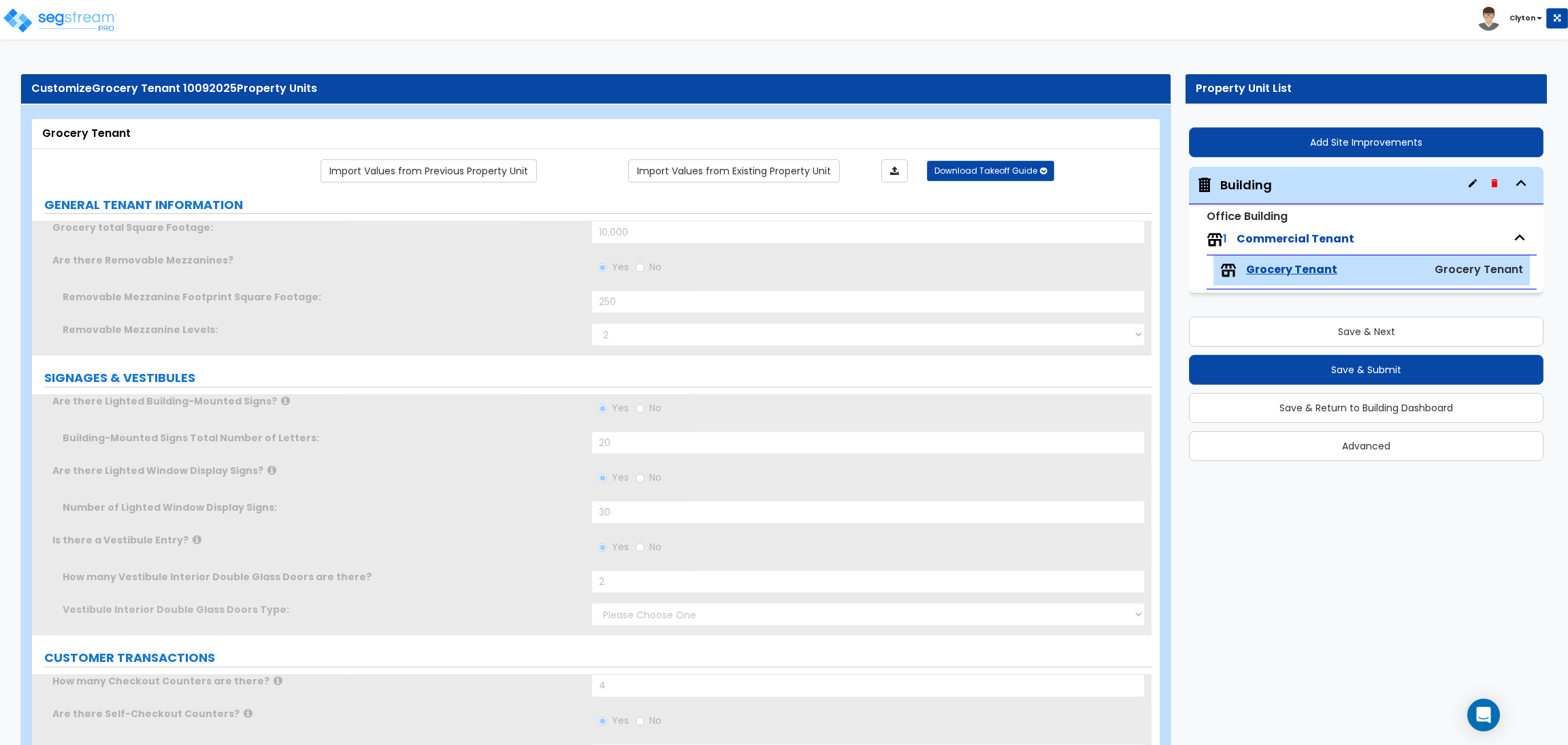
radio input "true"
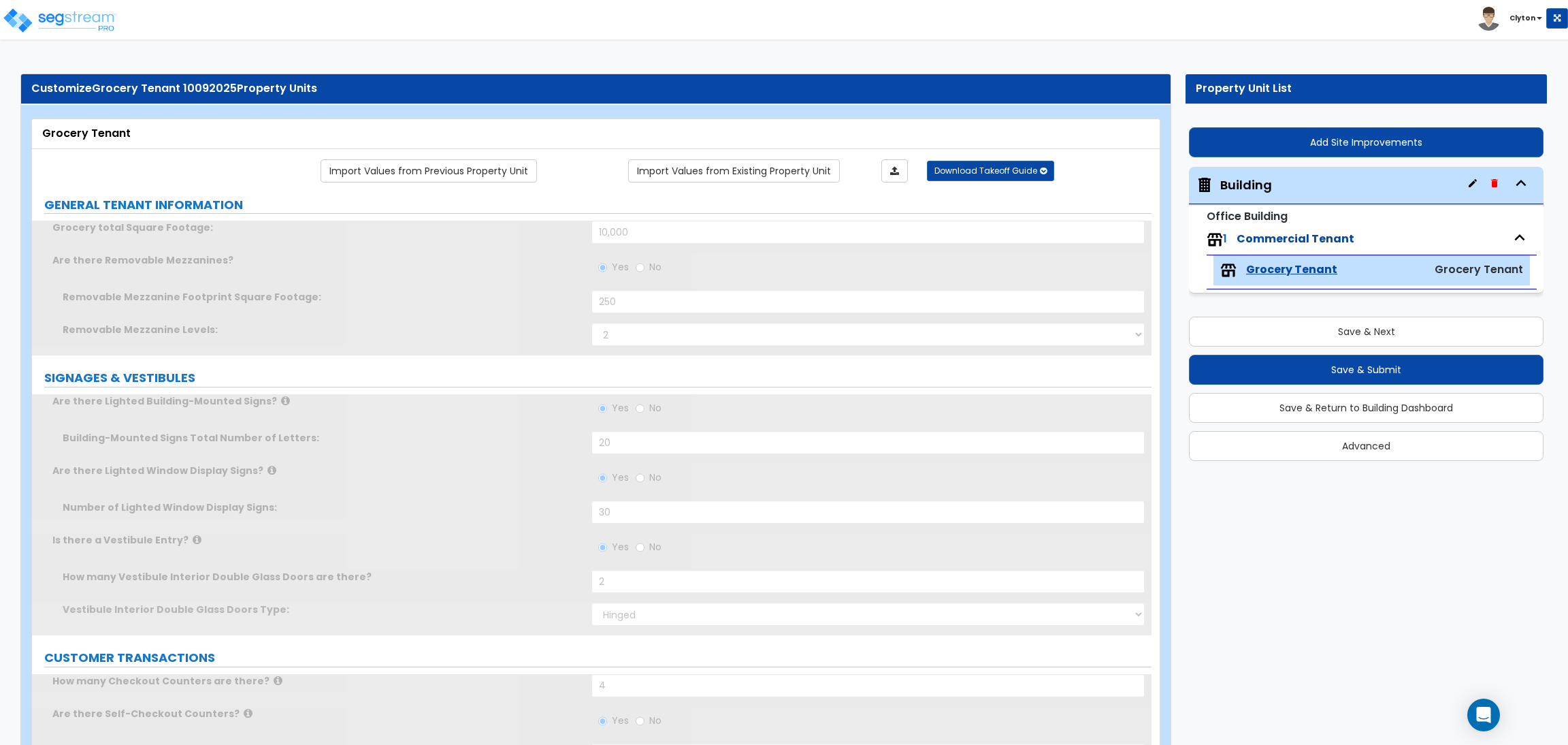
radio input "true"
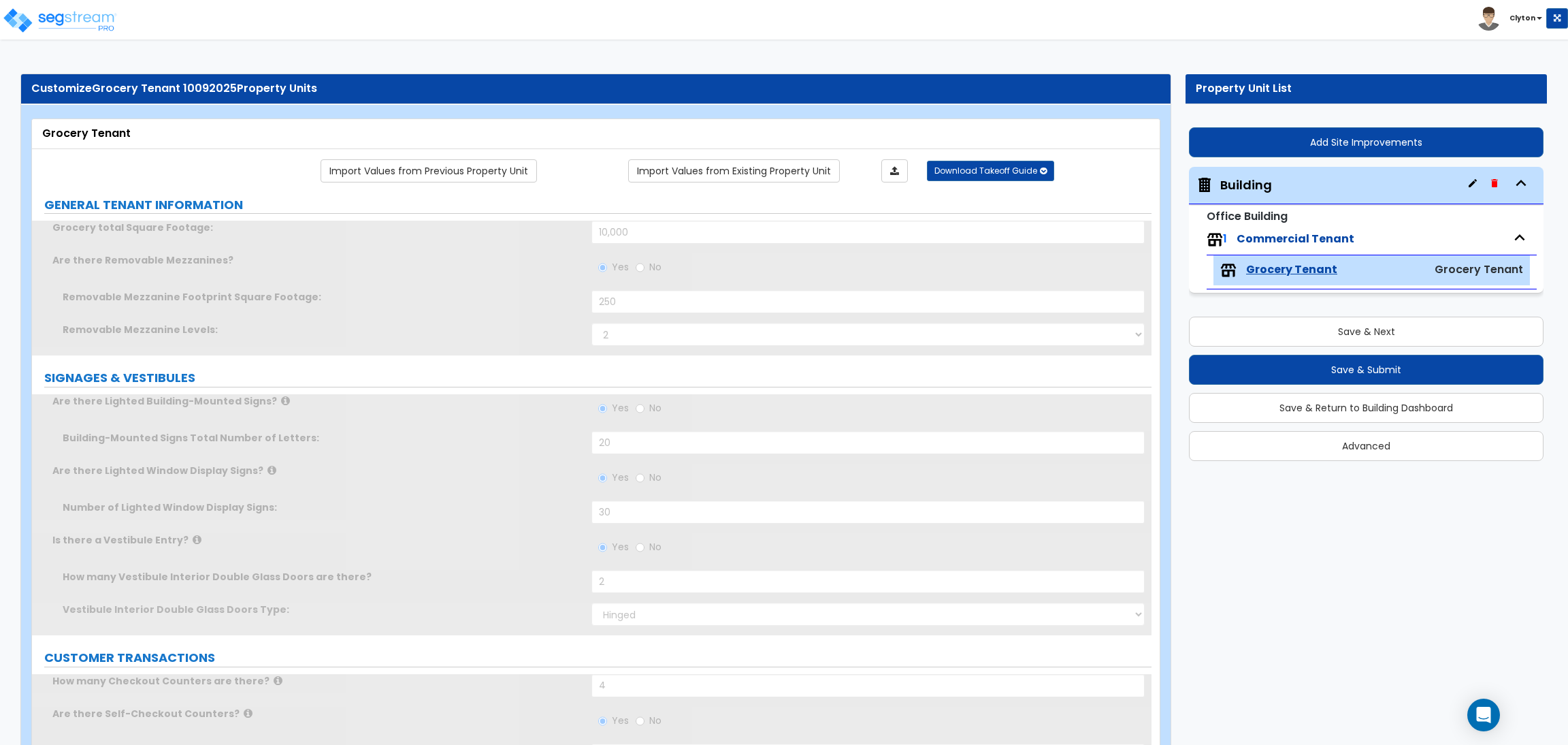
radio input "true"
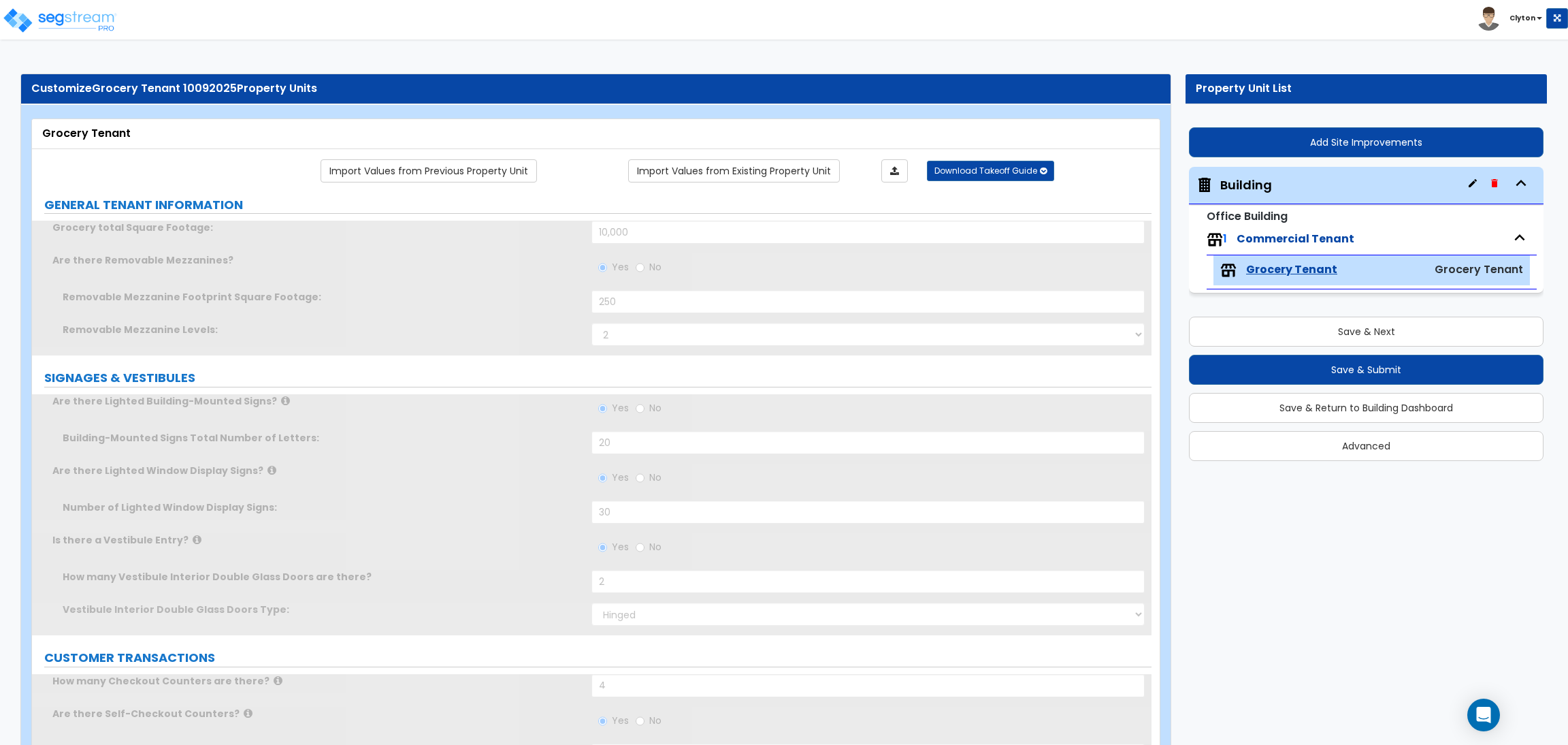
radio input "true"
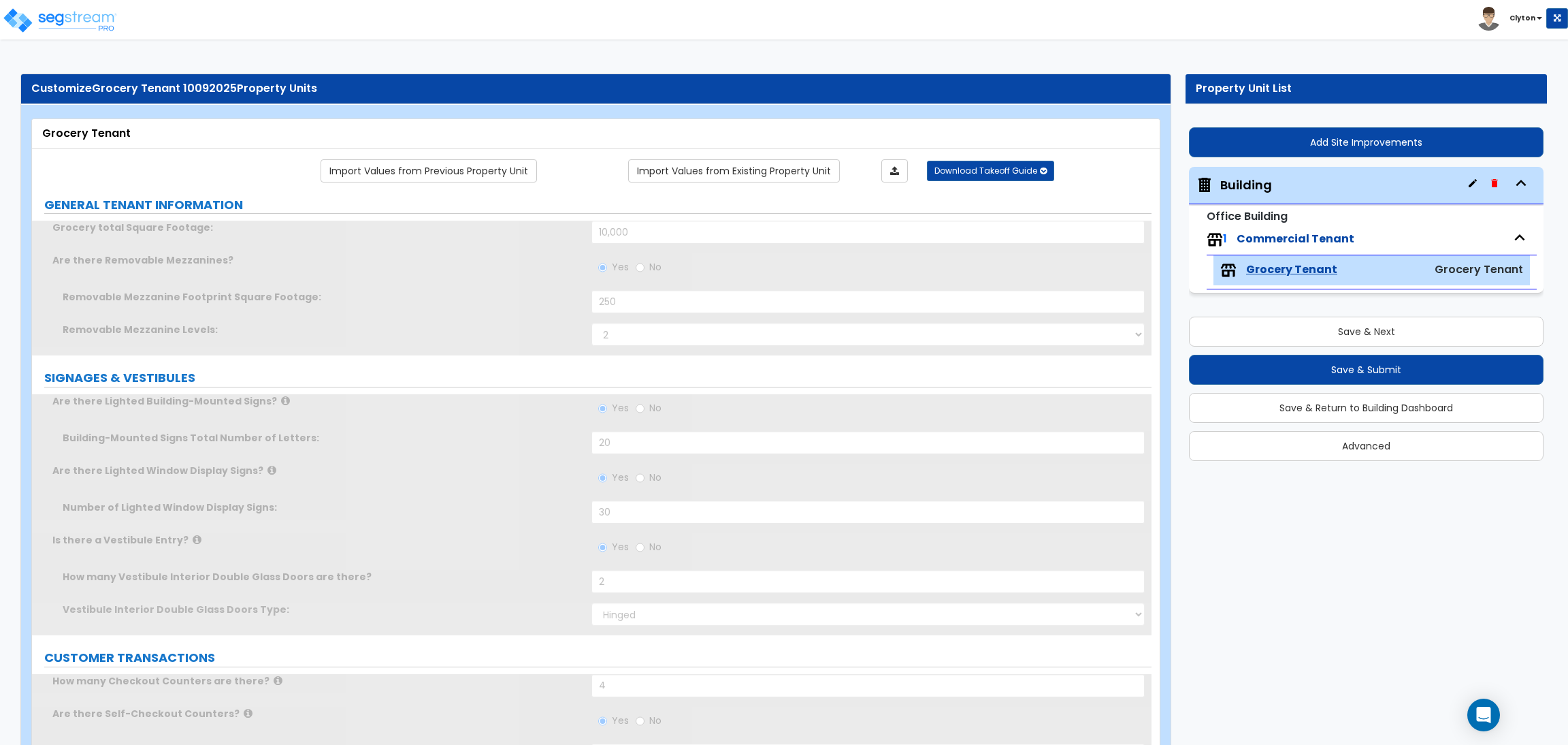
radio input "true"
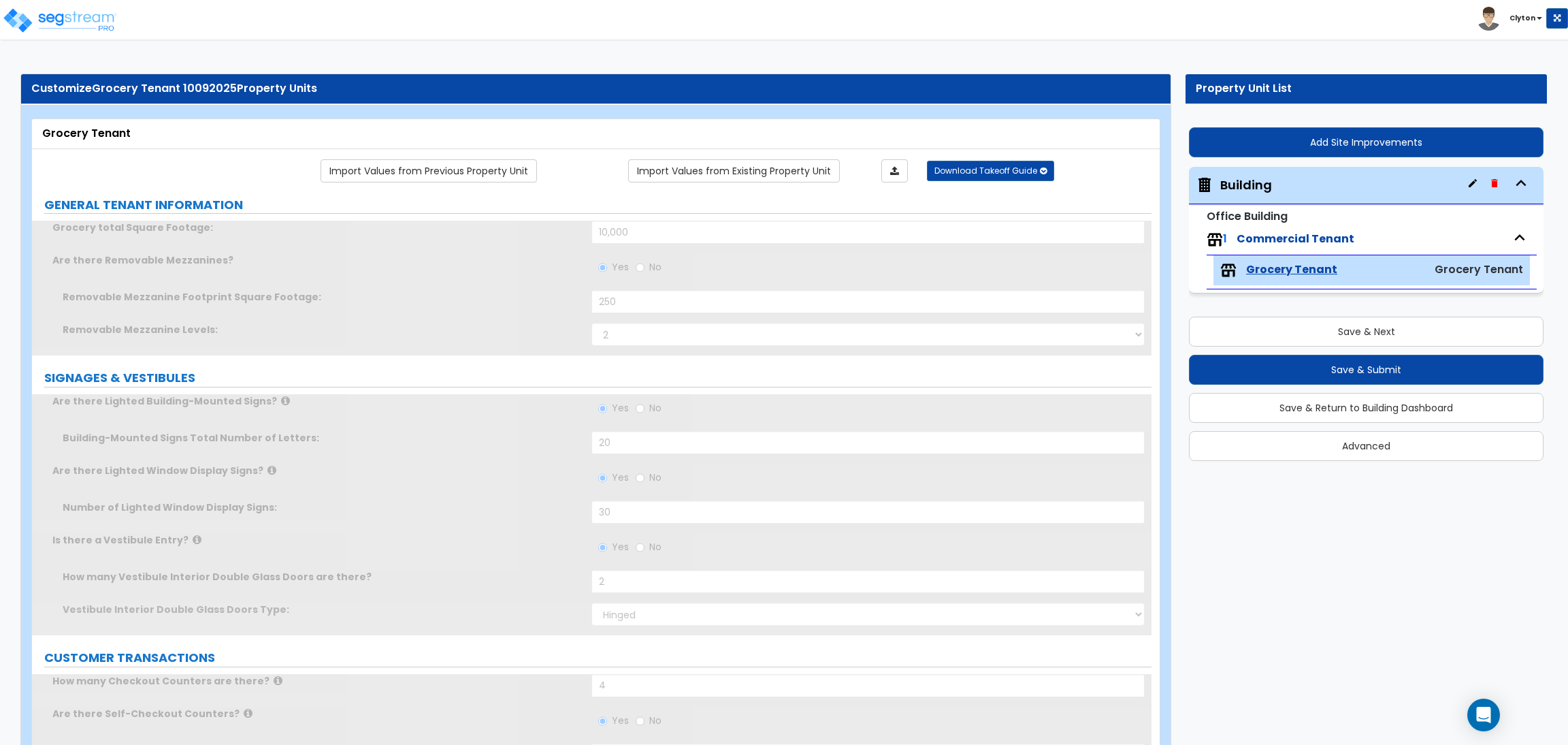
radio input "true"
radio input "false"
type input "5"
radio input "true"
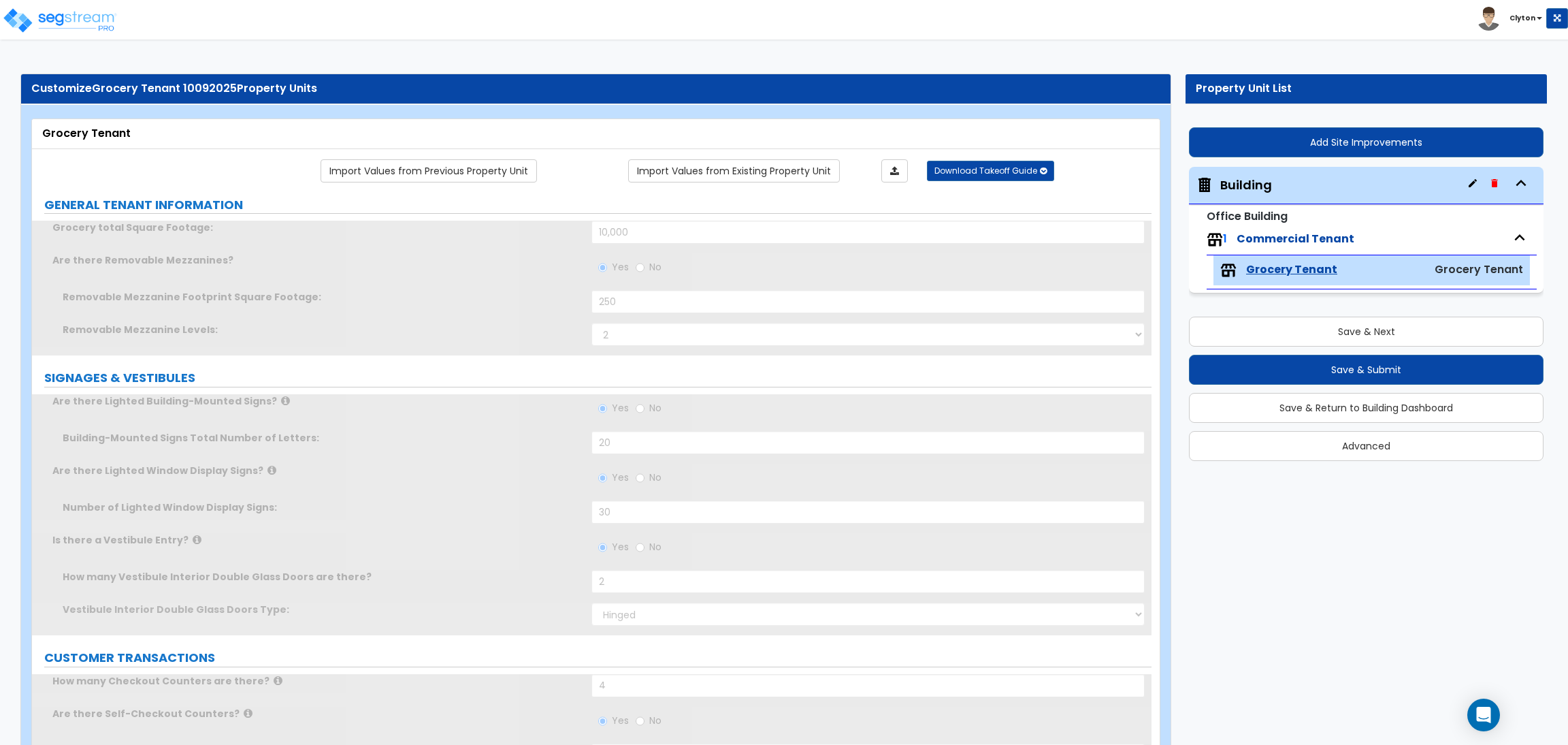
radio input "true"
radio input "false"
radio input "true"
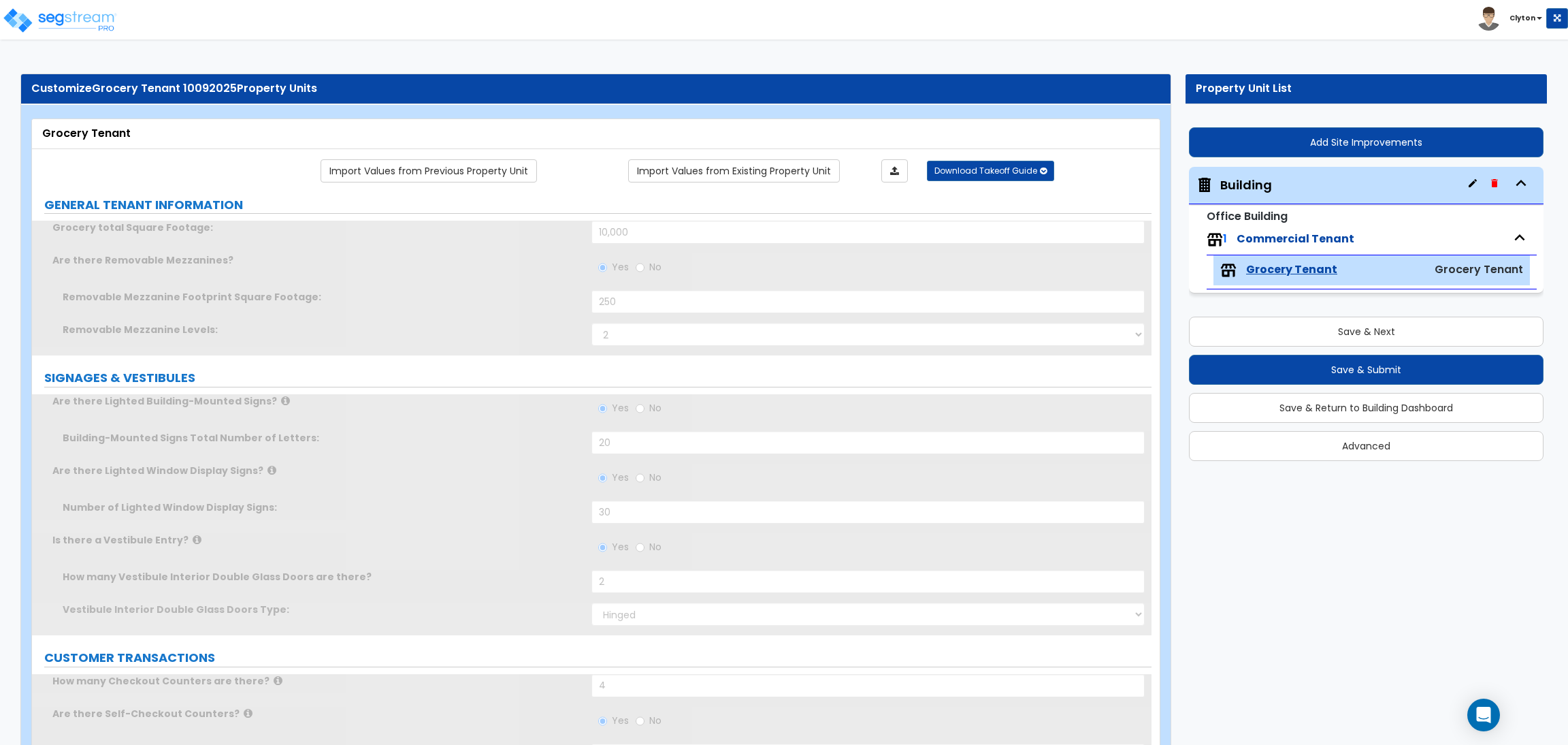
radio input "false"
radio input "true"
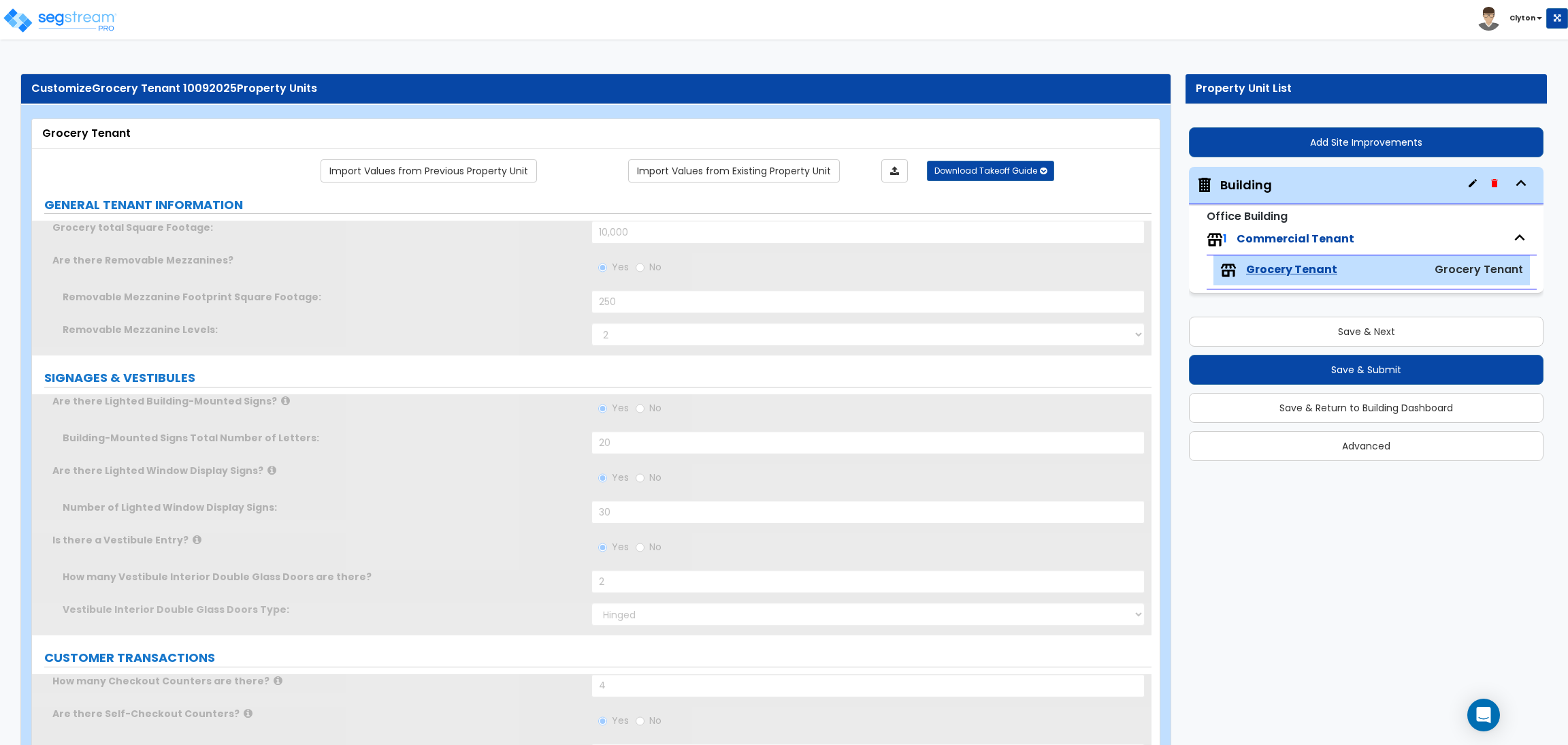
radio input "true"
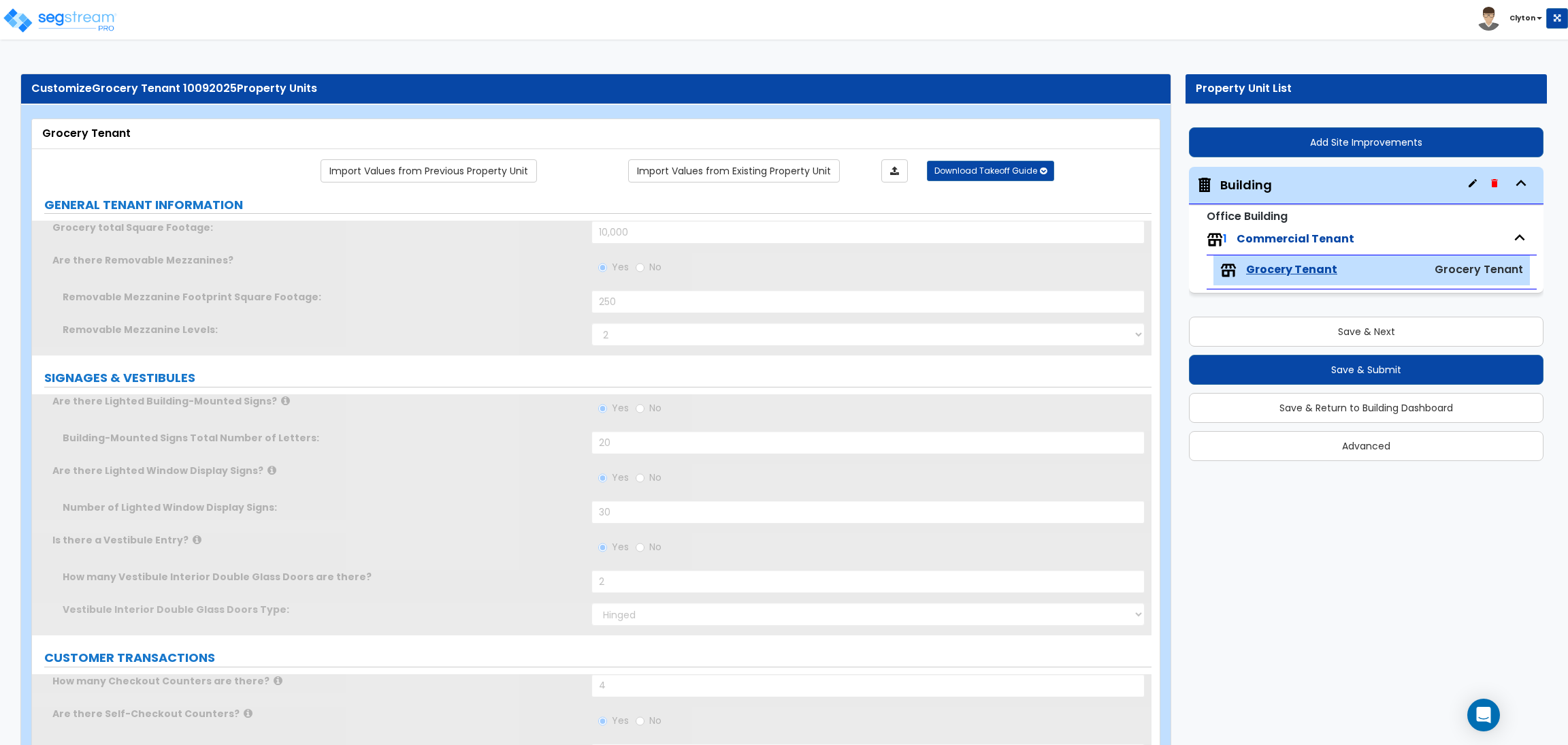
radio input "true"
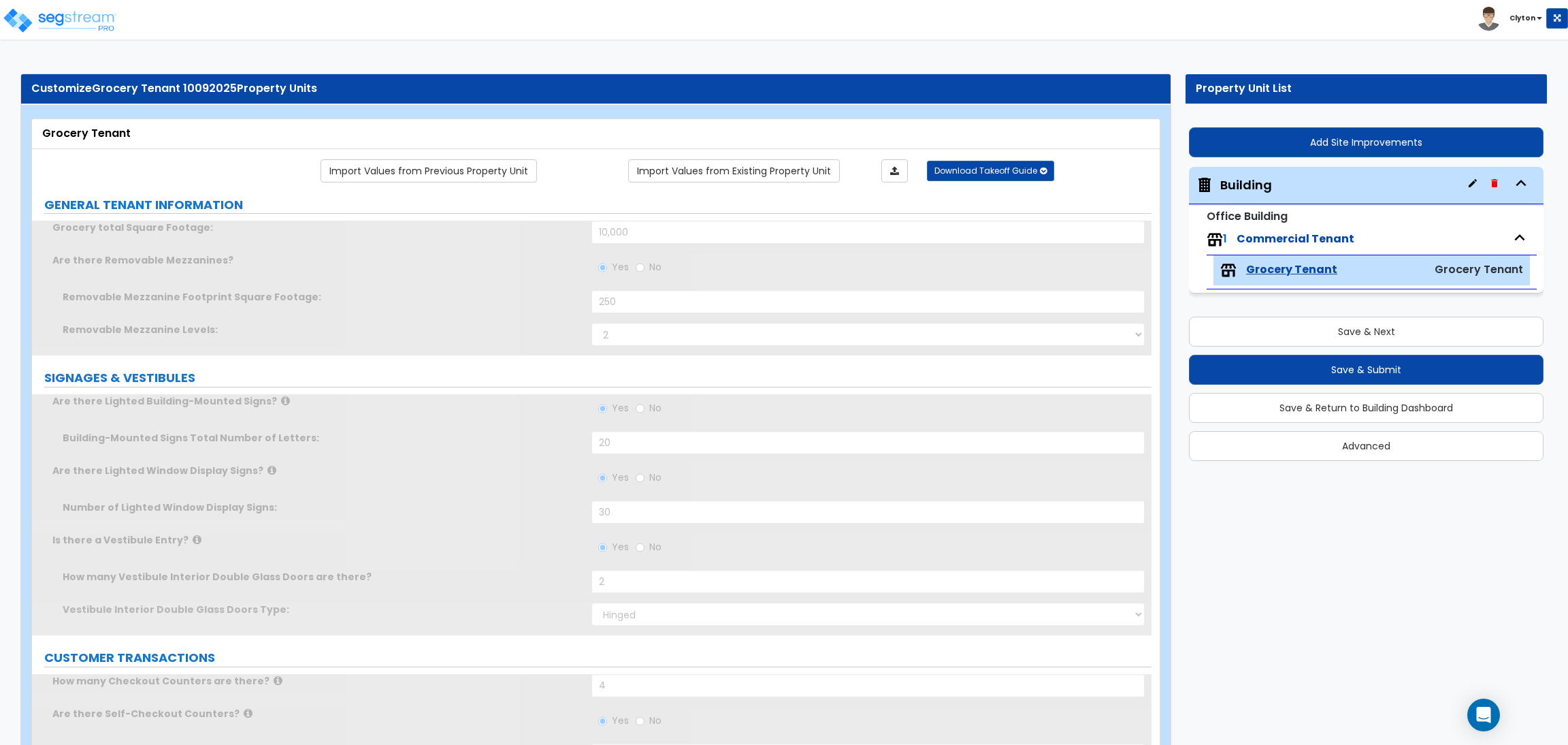
radio input "true"
radio input "false"
type input "1"
type input "350"
radio input "false"
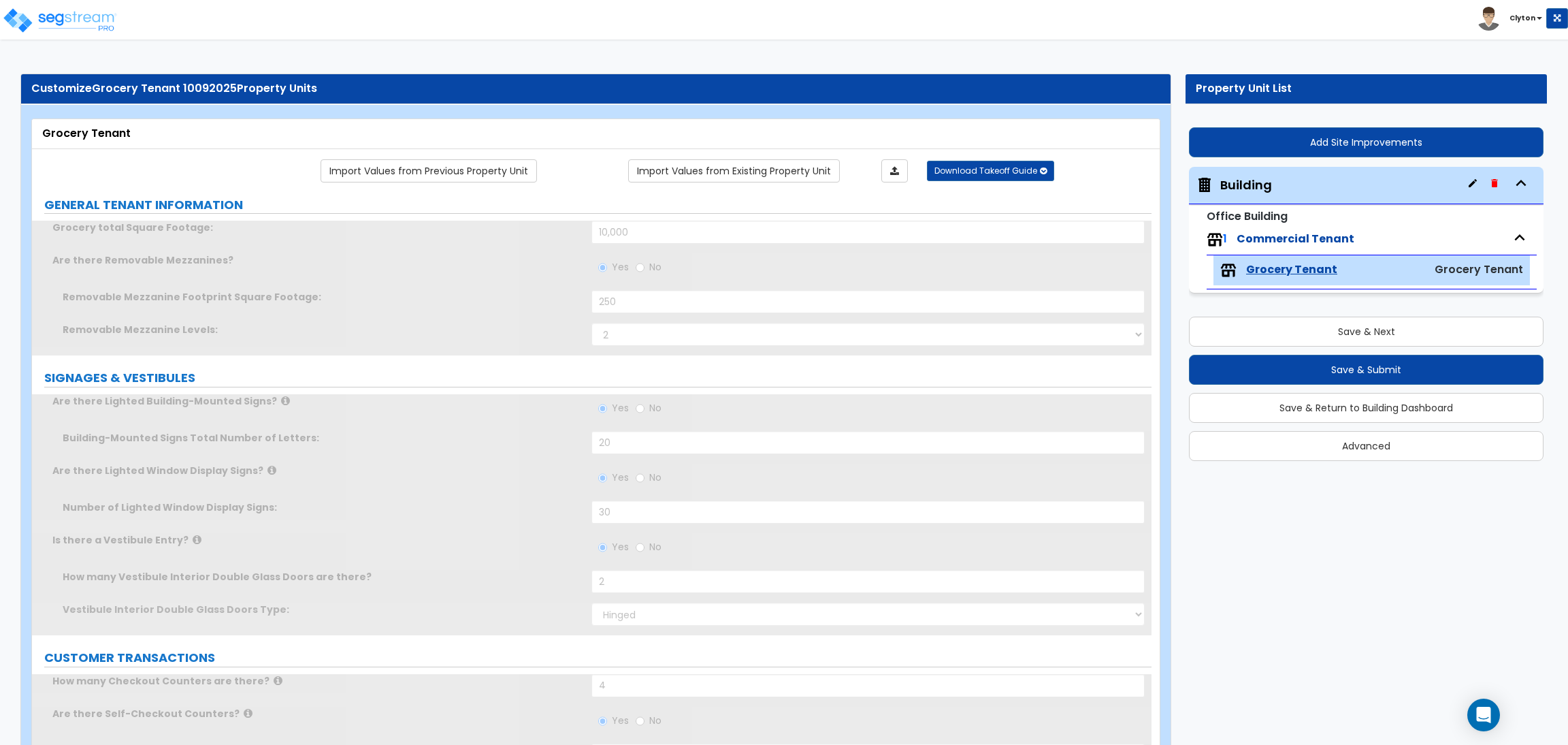
type input "3"
radio input "true"
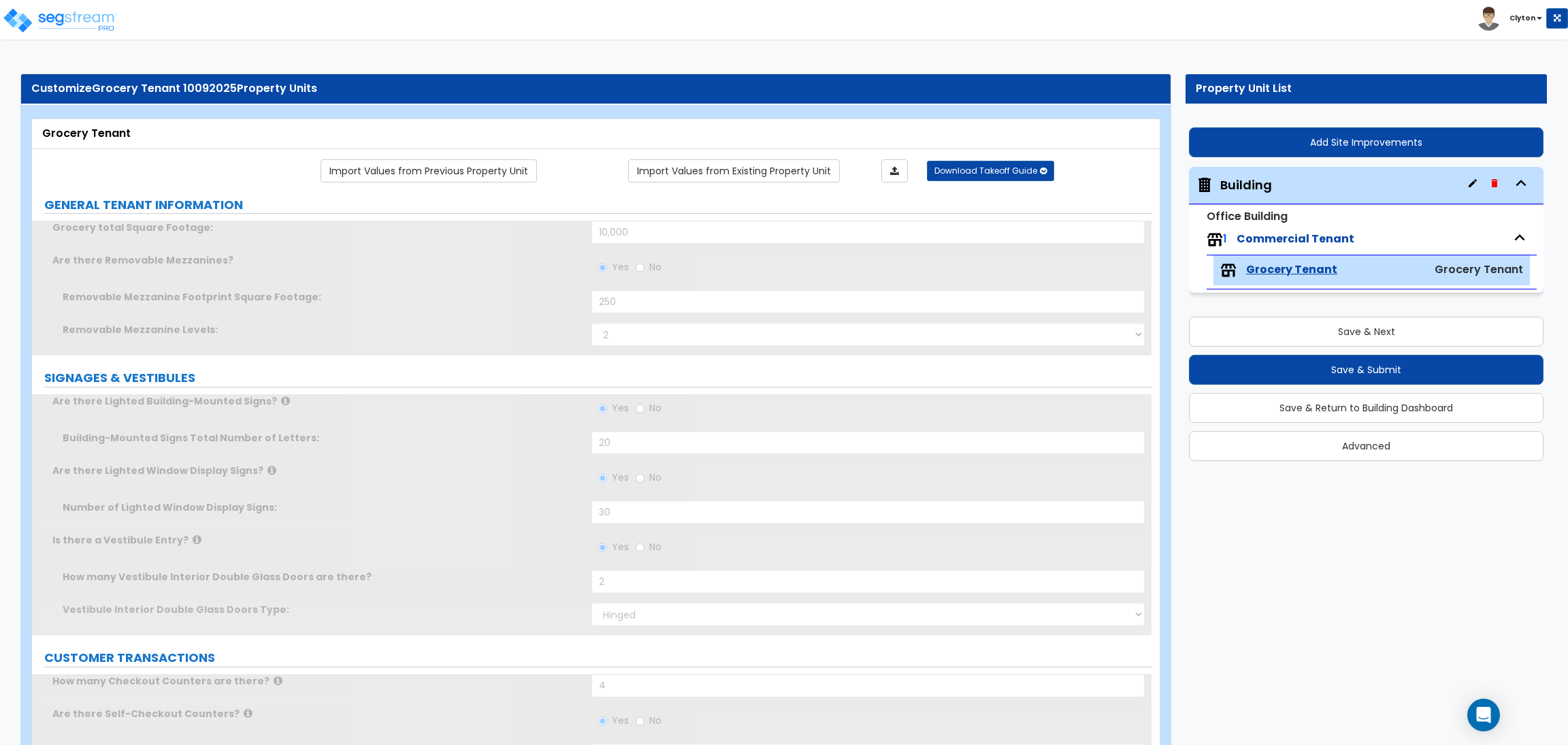
type input "2"
radio input "false"
select select "2"
type input "2"
radio input "false"
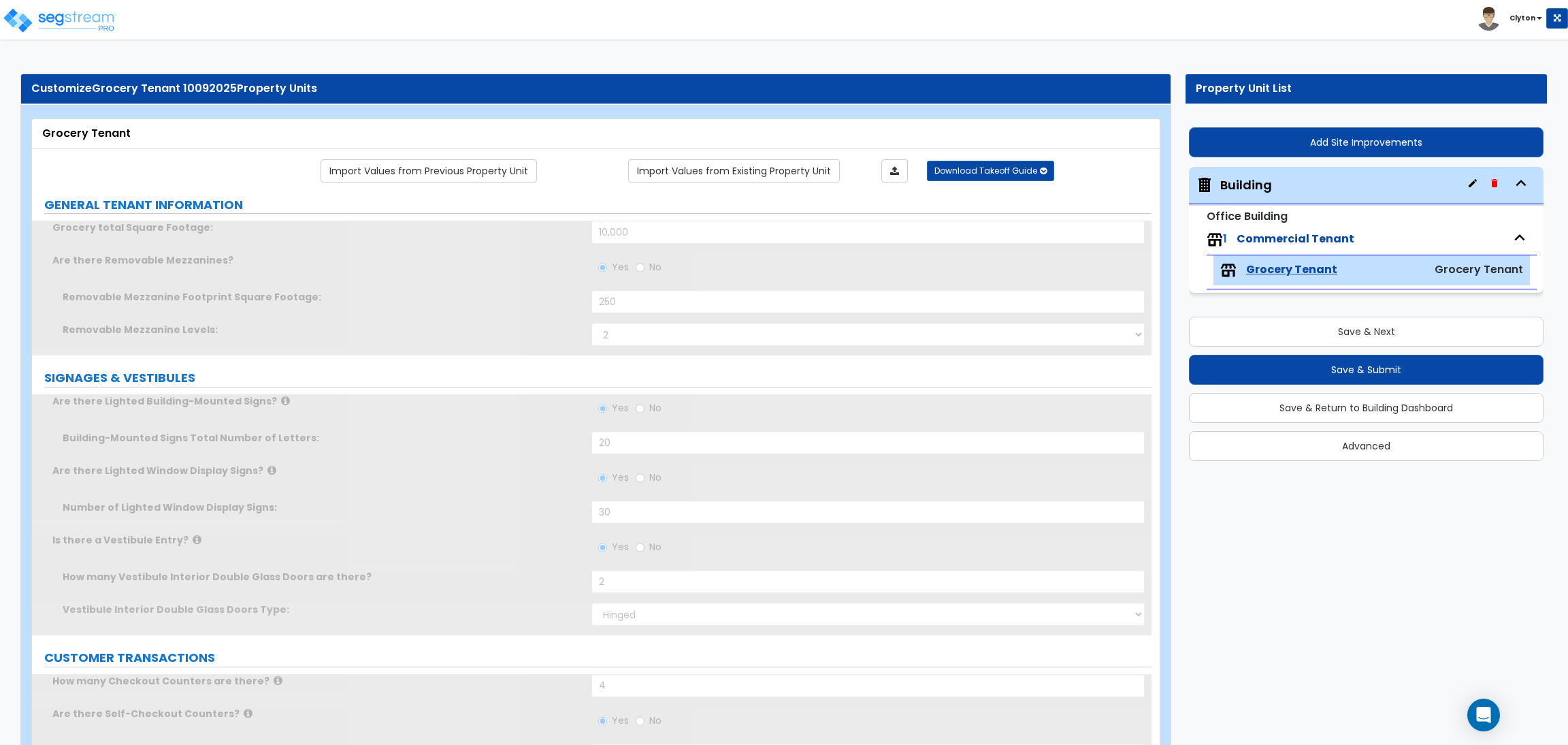
type input "2"
radio input "true"
select select "2"
type input "15"
radio input "true"
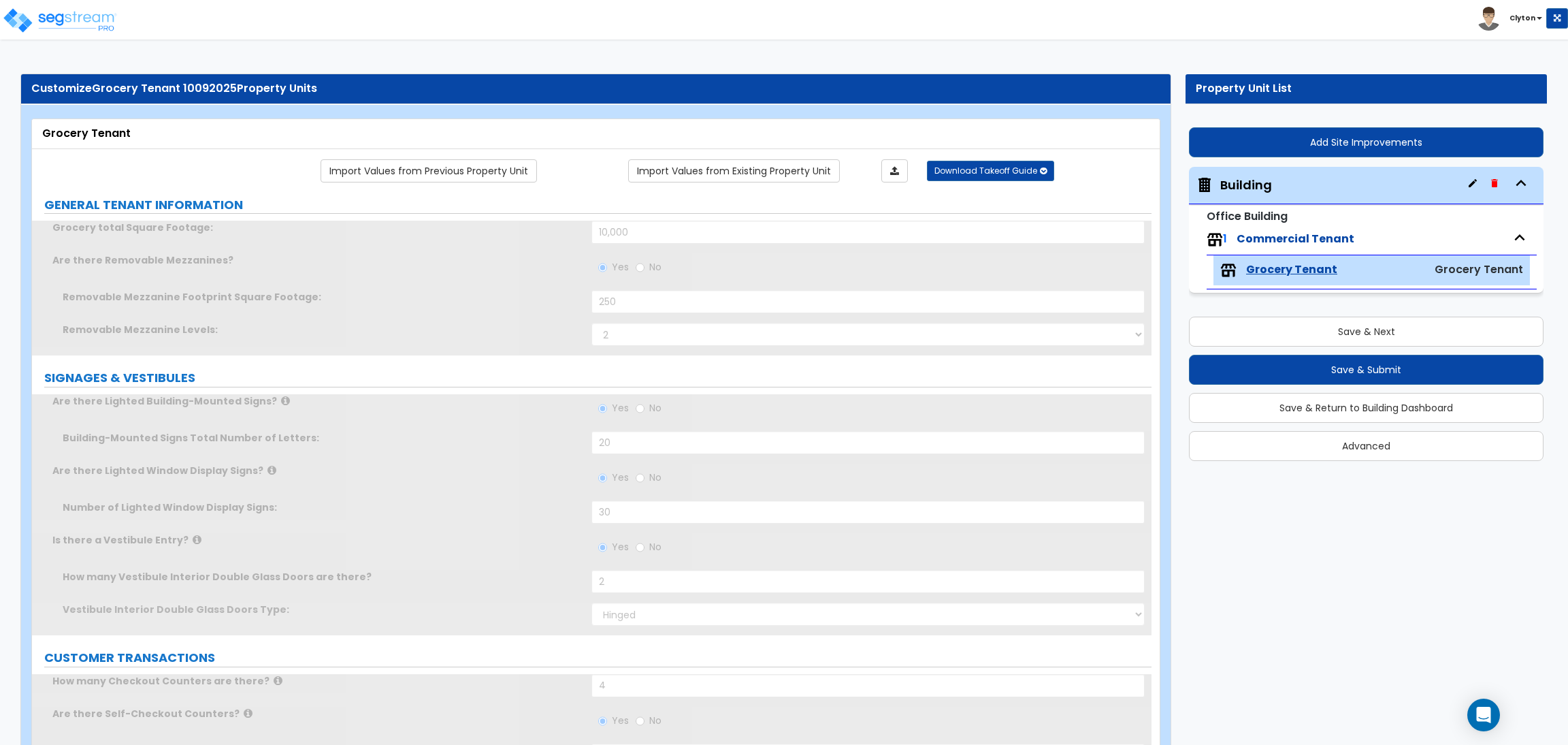
radio input "true"
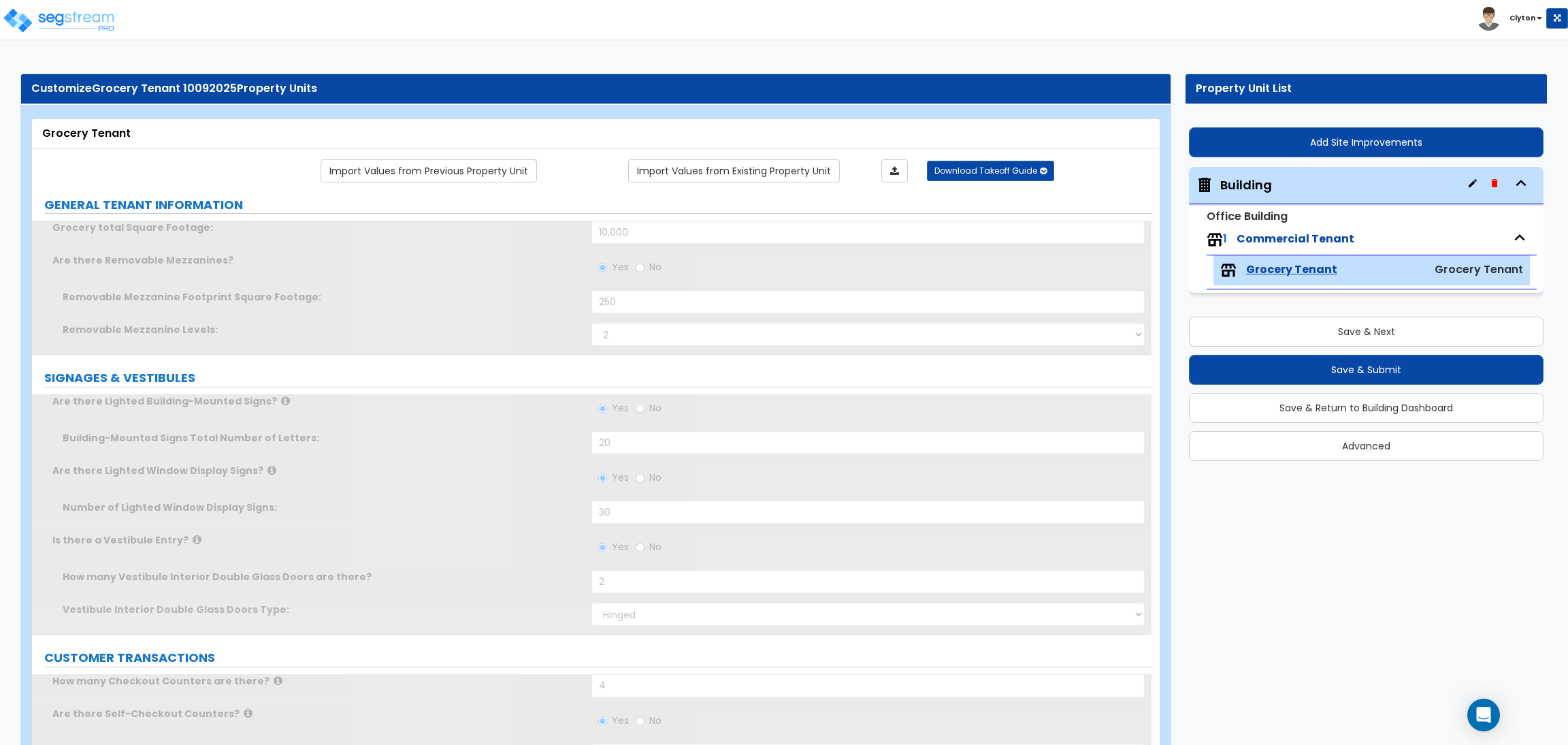
radio input "true"
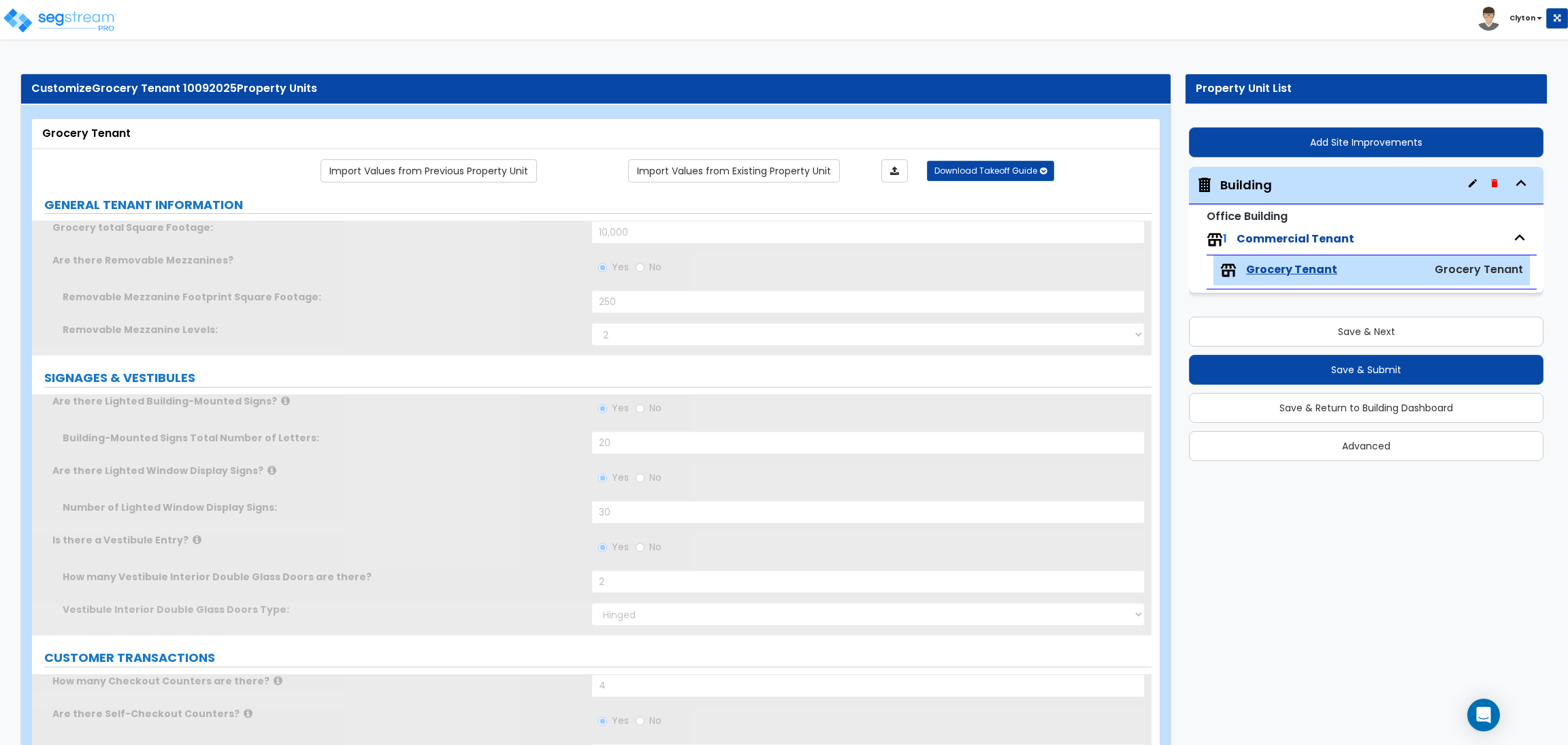
radio input "true"
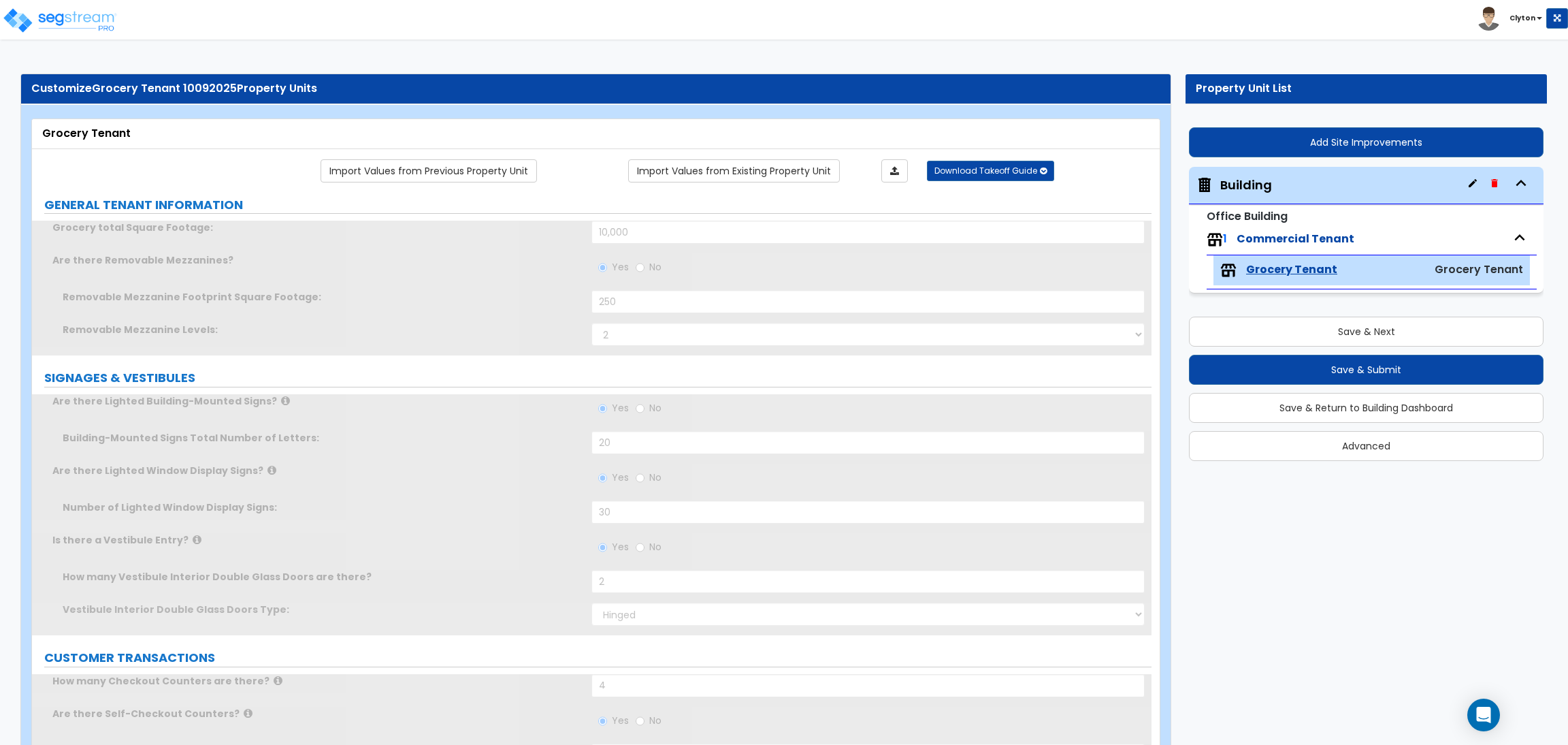
radio input "true"
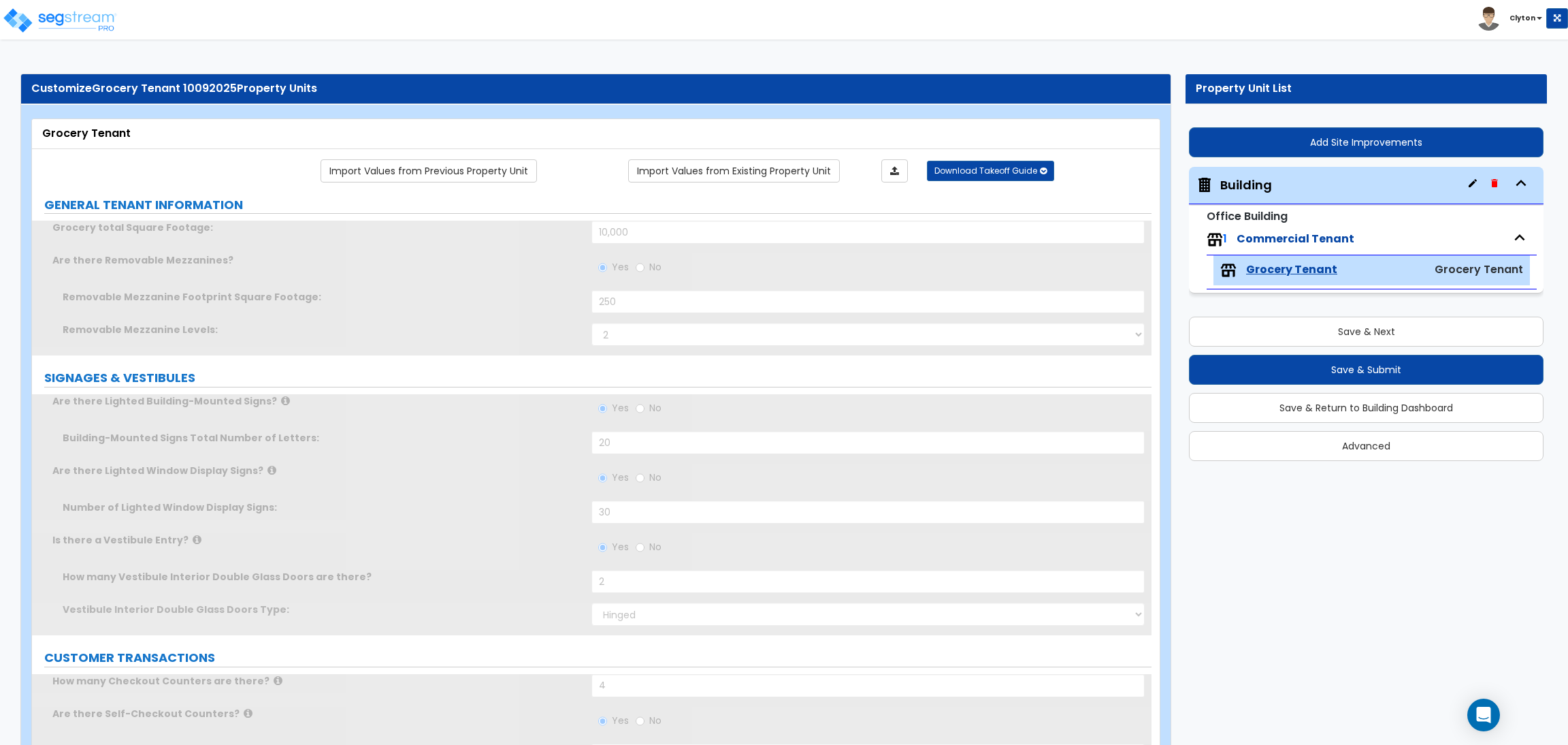
radio input "true"
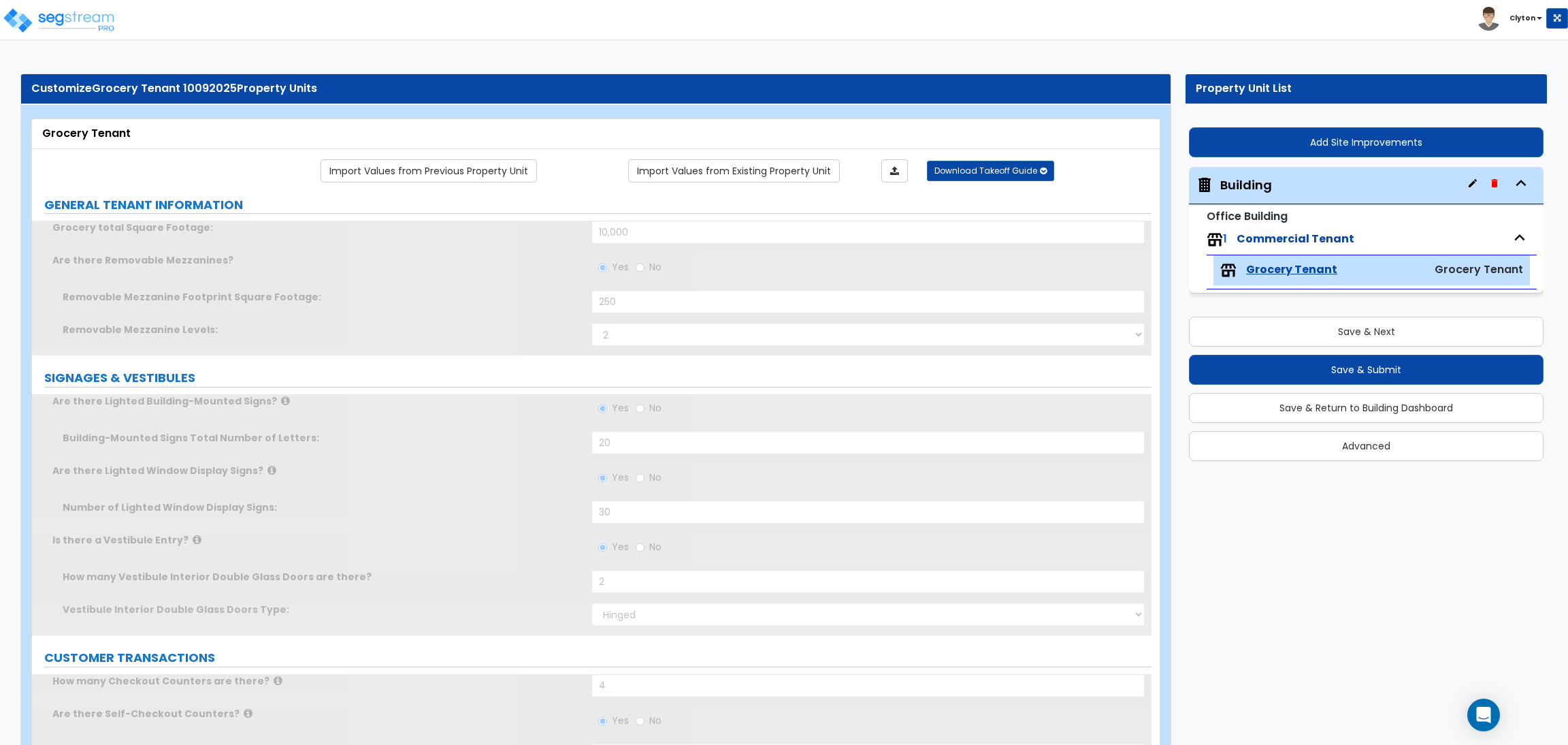
radio input "true"
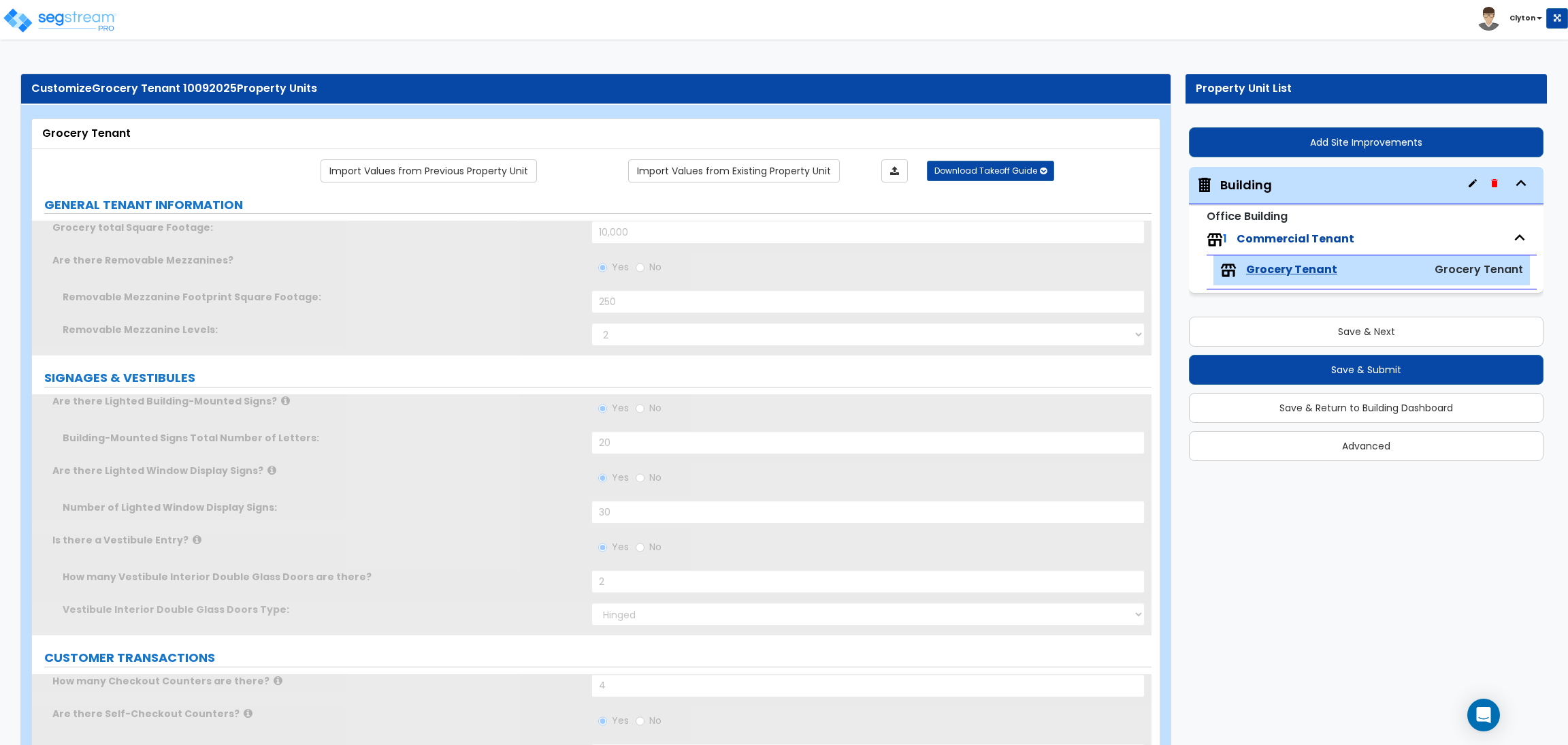
radio input "true"
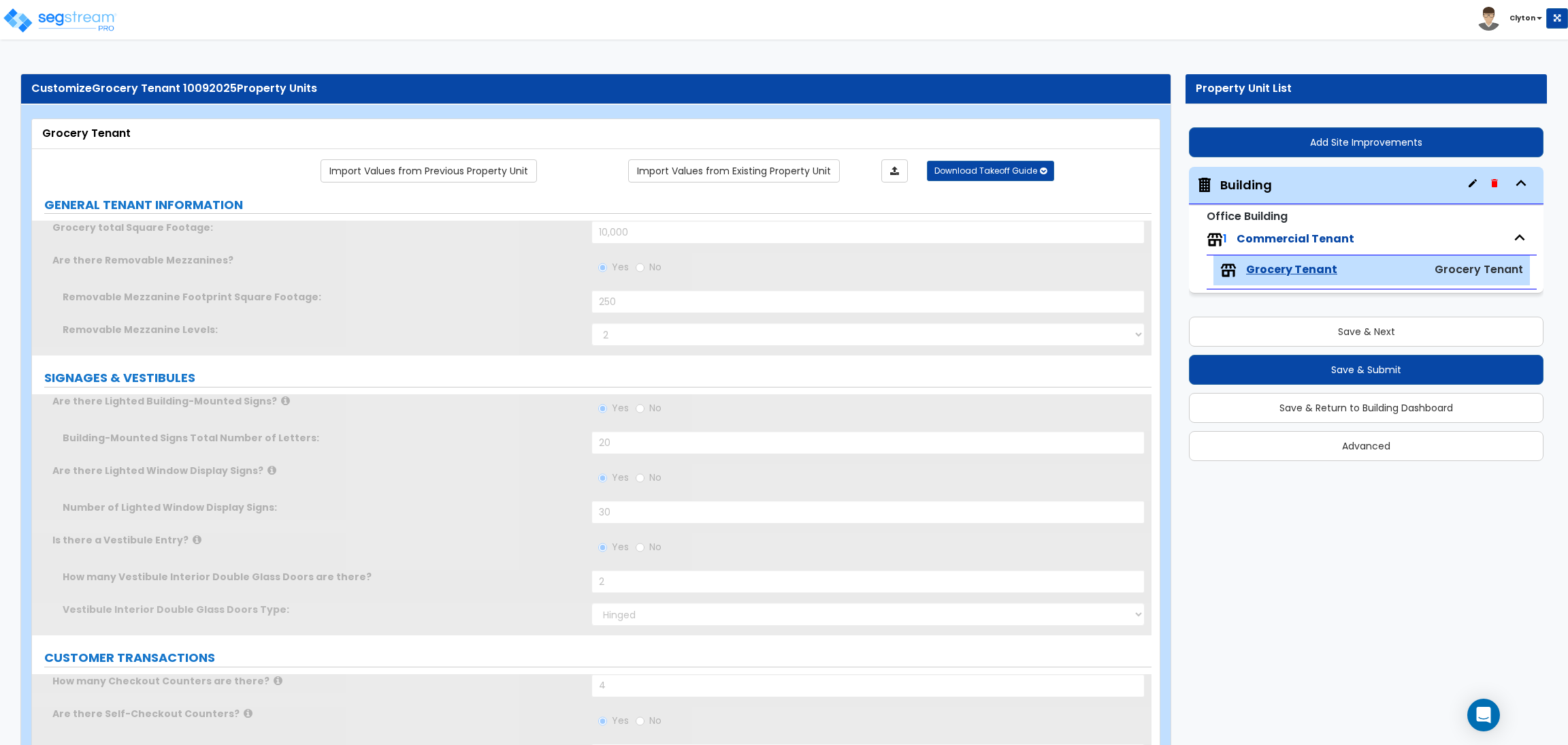
radio input "true"
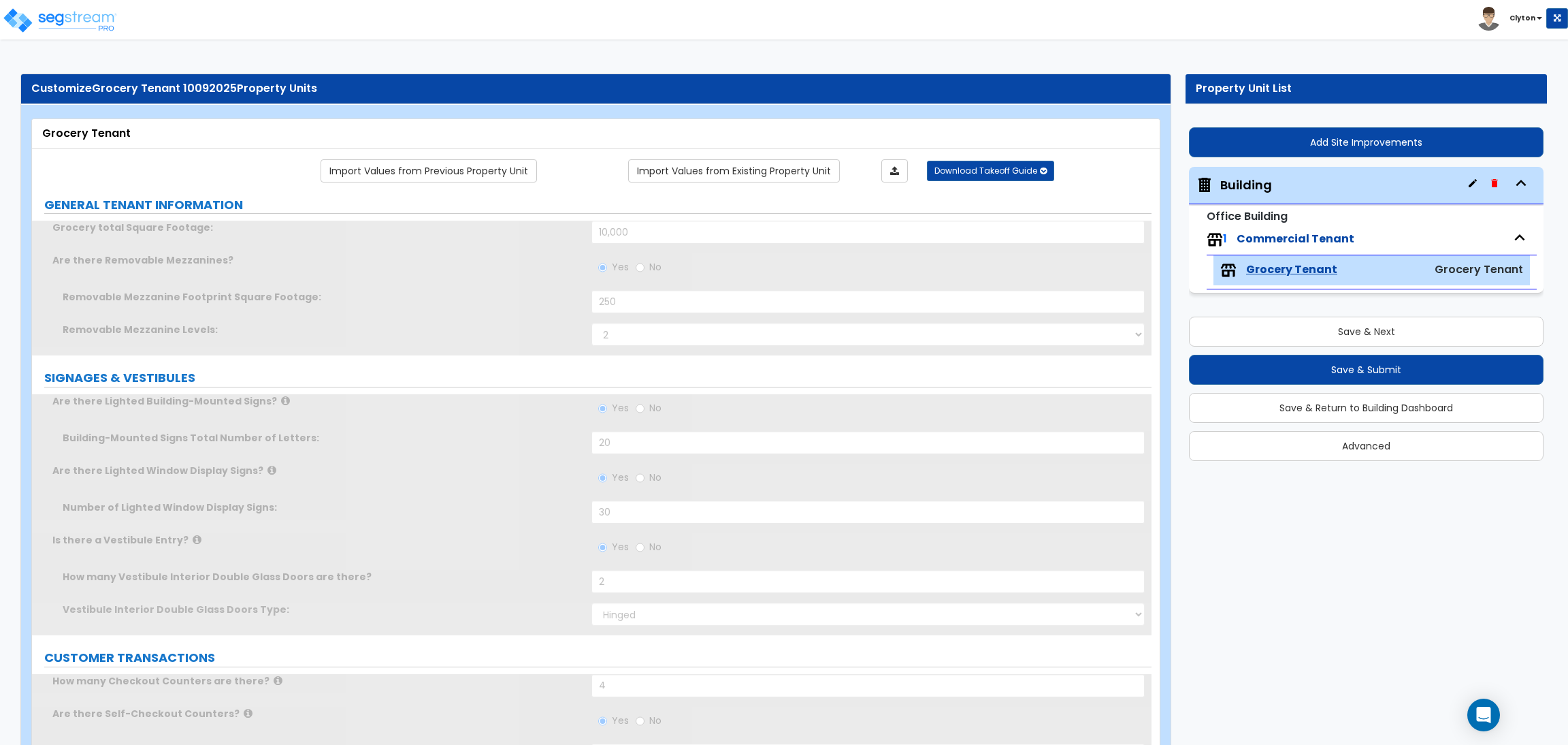
radio input "true"
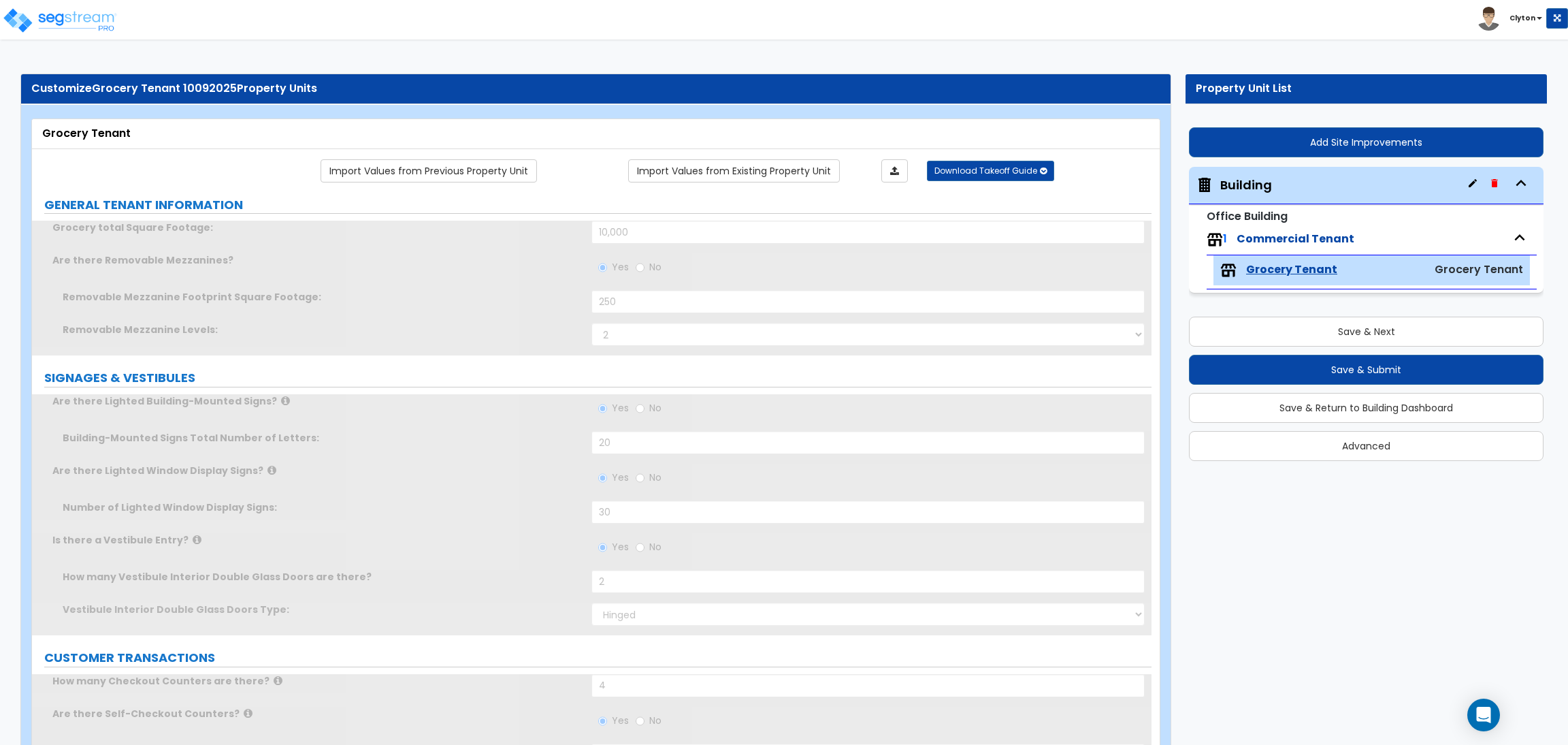
radio input "true"
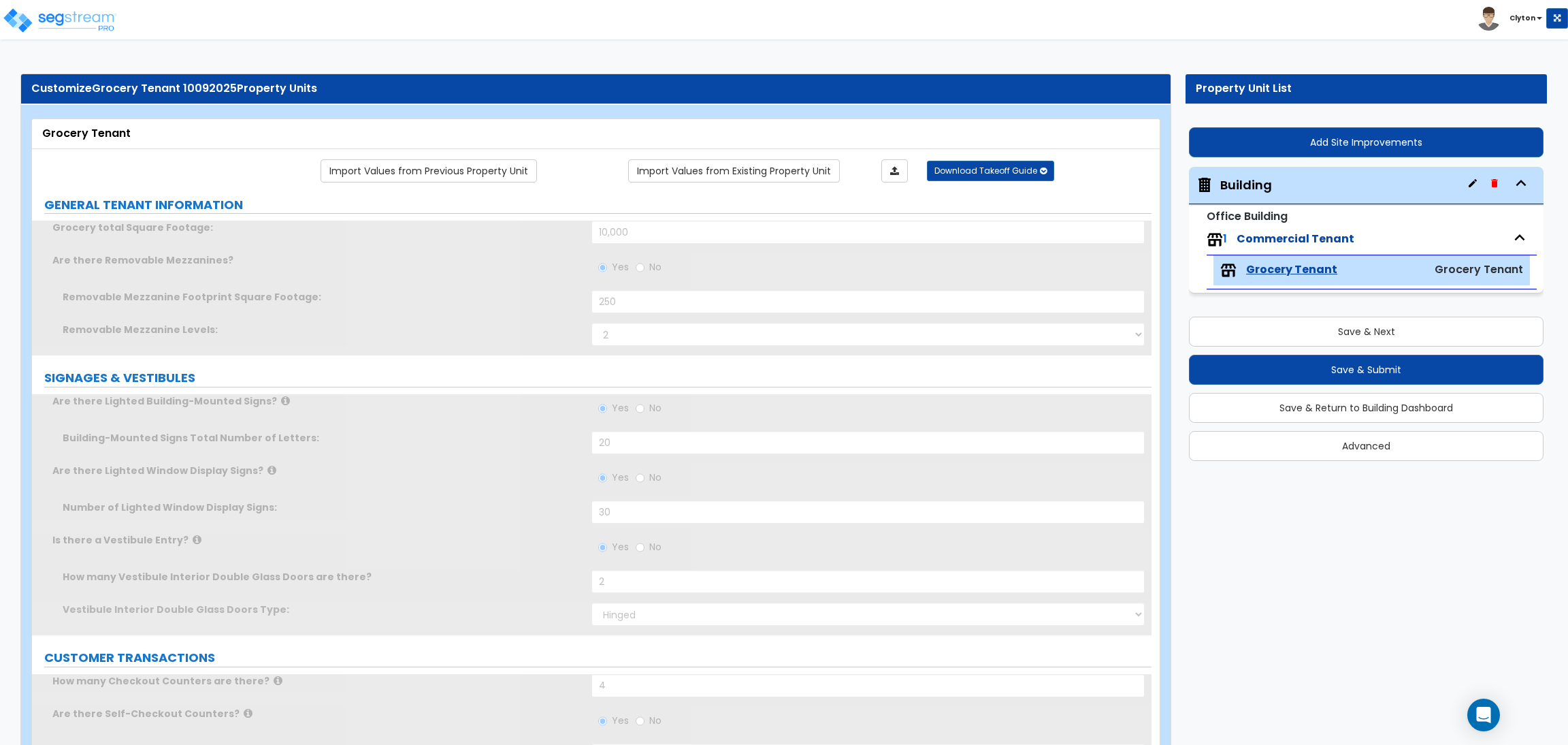
radio input "true"
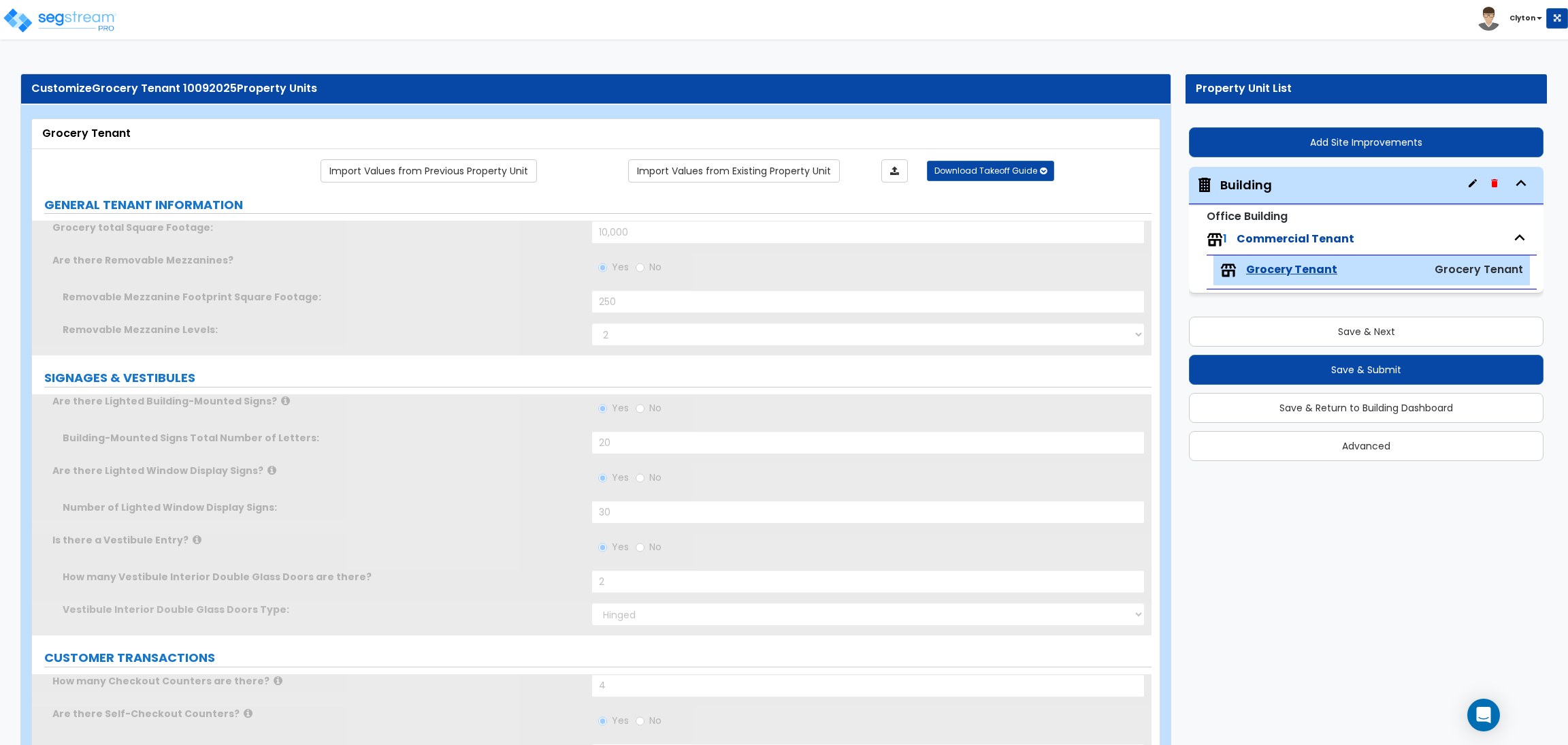
radio input "true"
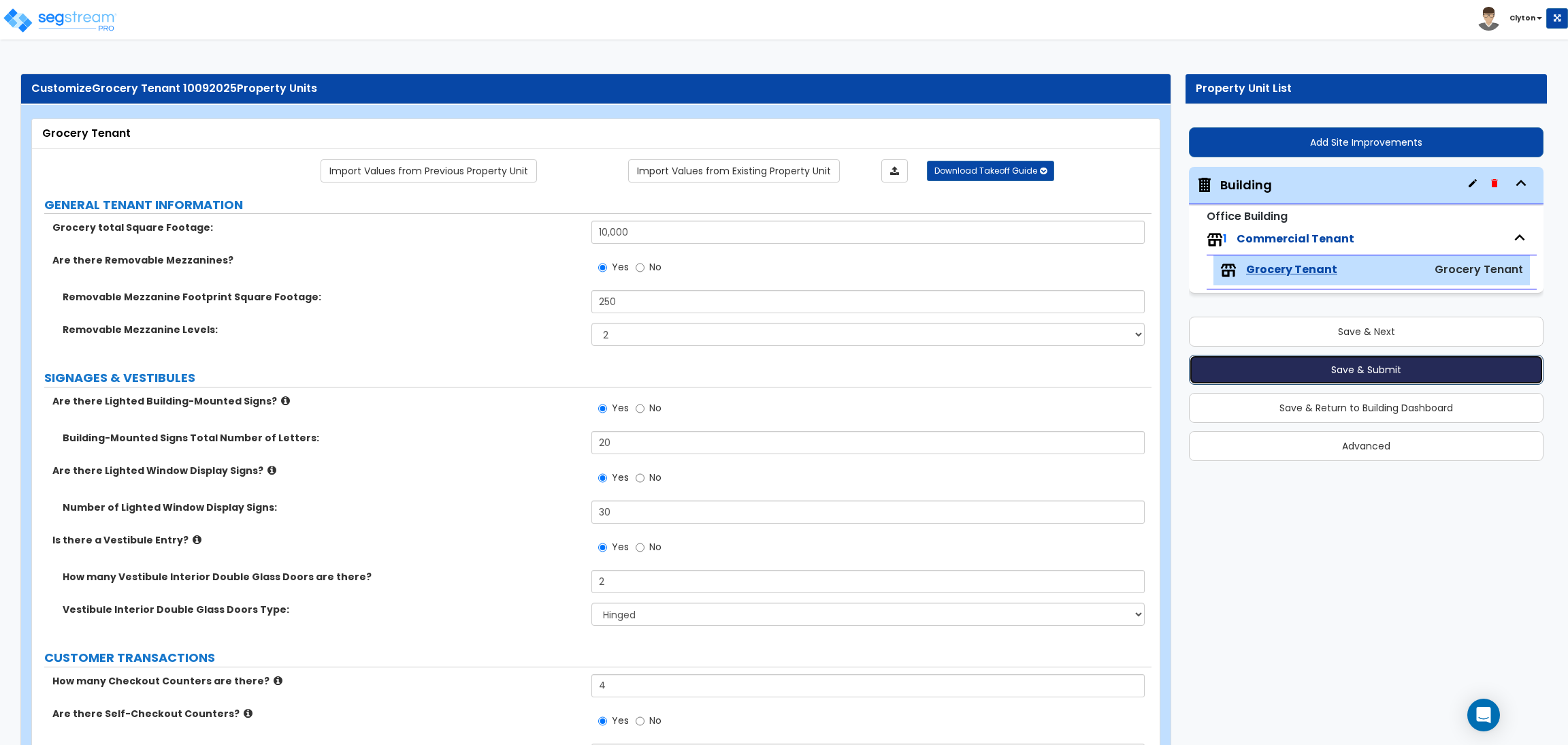
click at [1294, 359] on button "Save & Submit" at bounding box center [1366, 369] width 354 height 30
radio input "true"
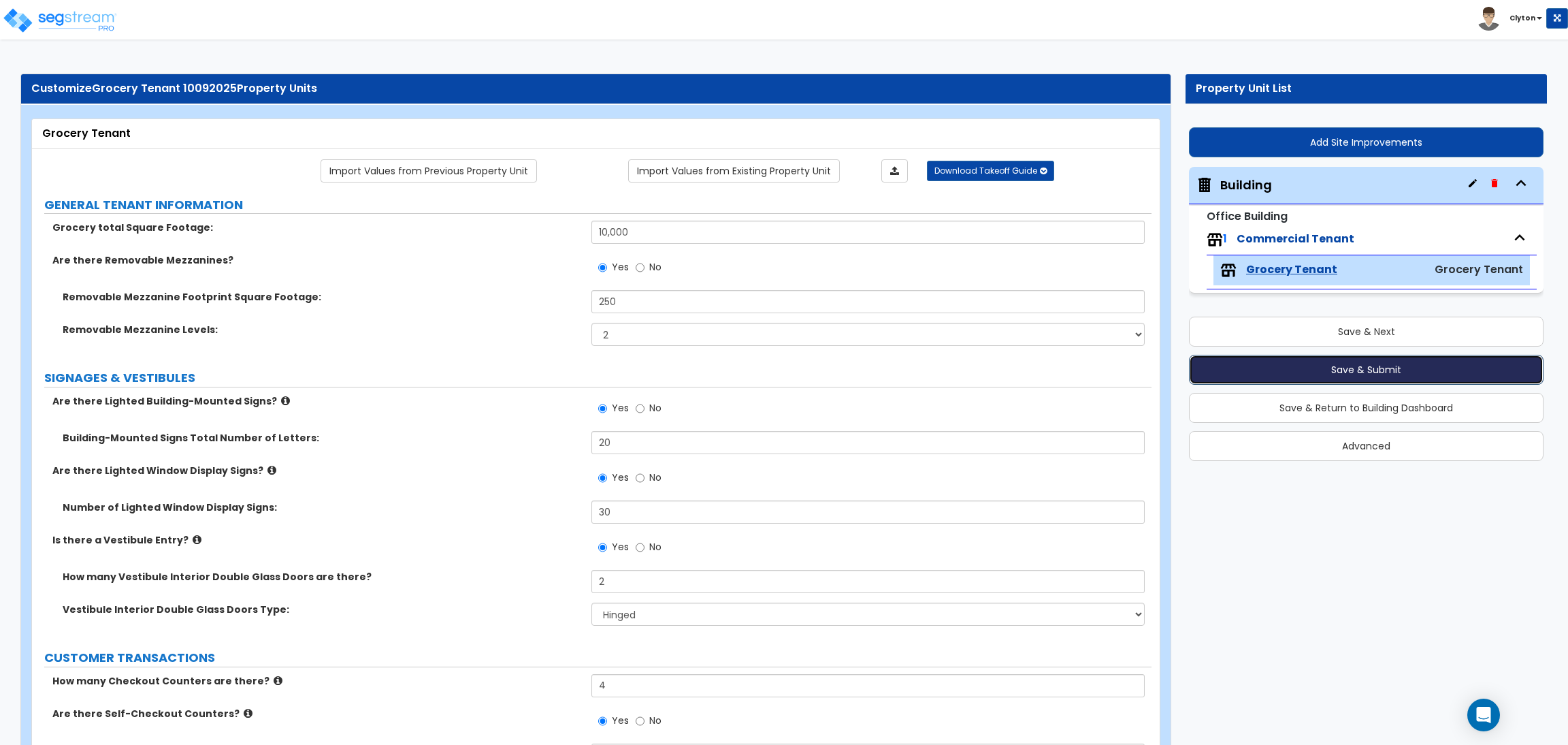
radio input "true"
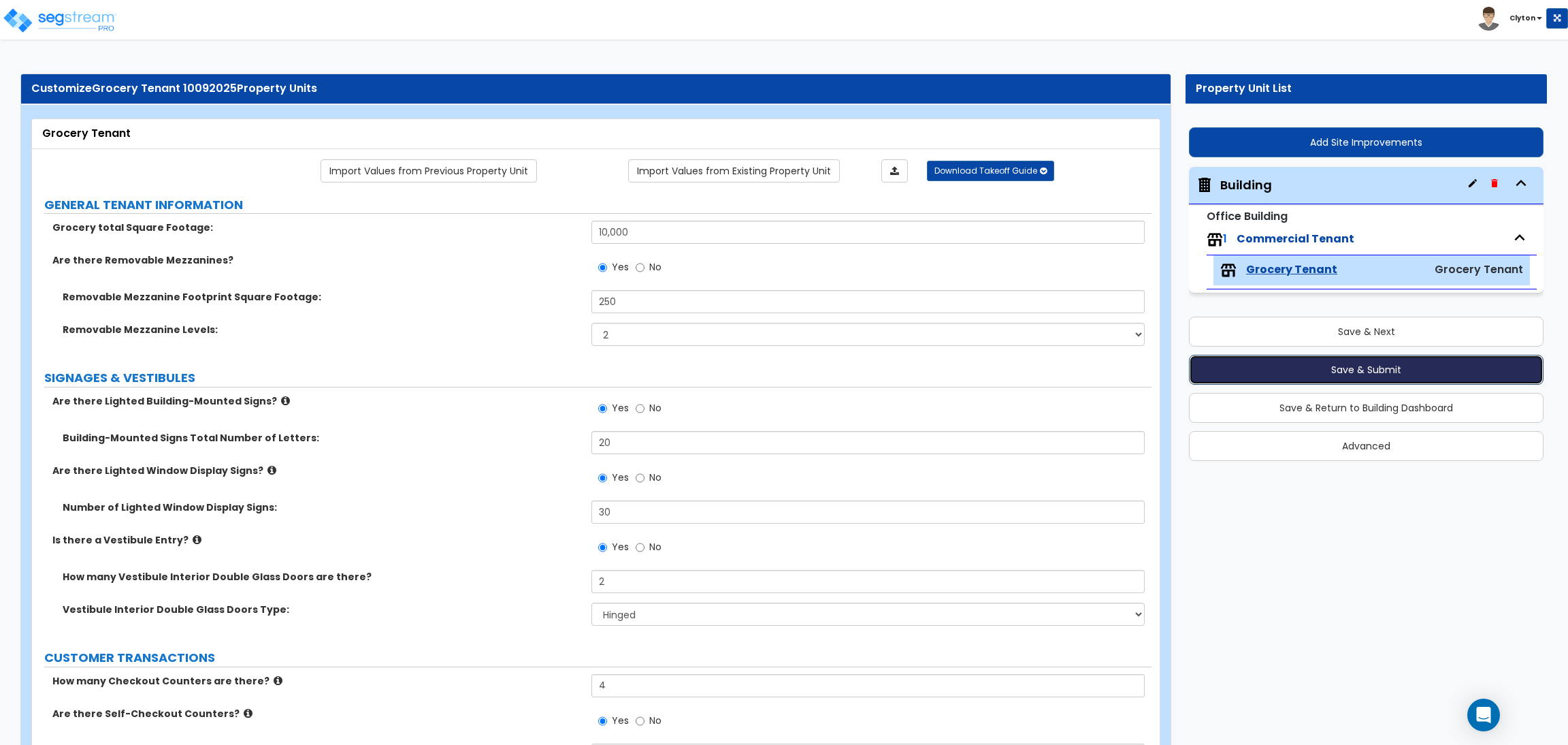
radio input "true"
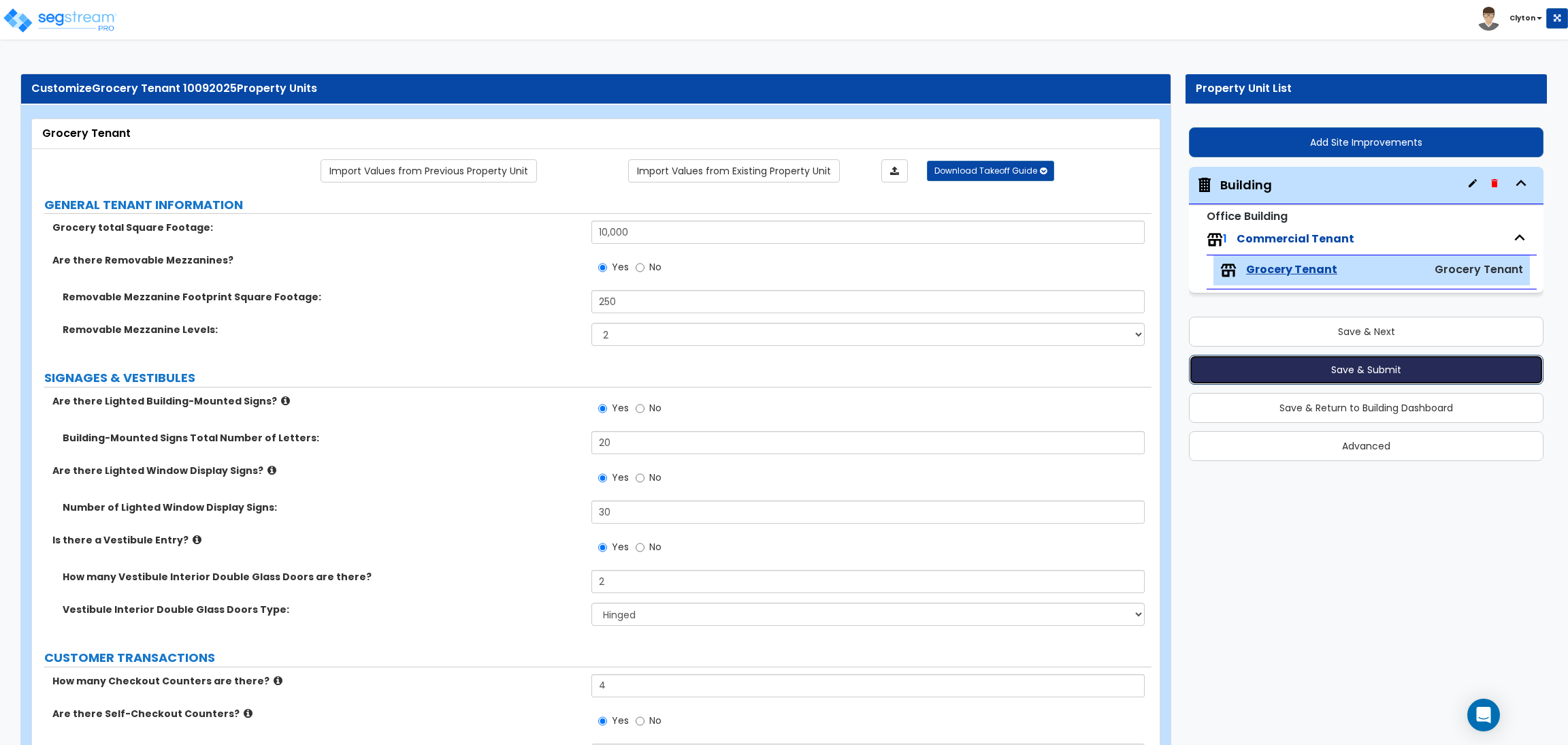
radio input "true"
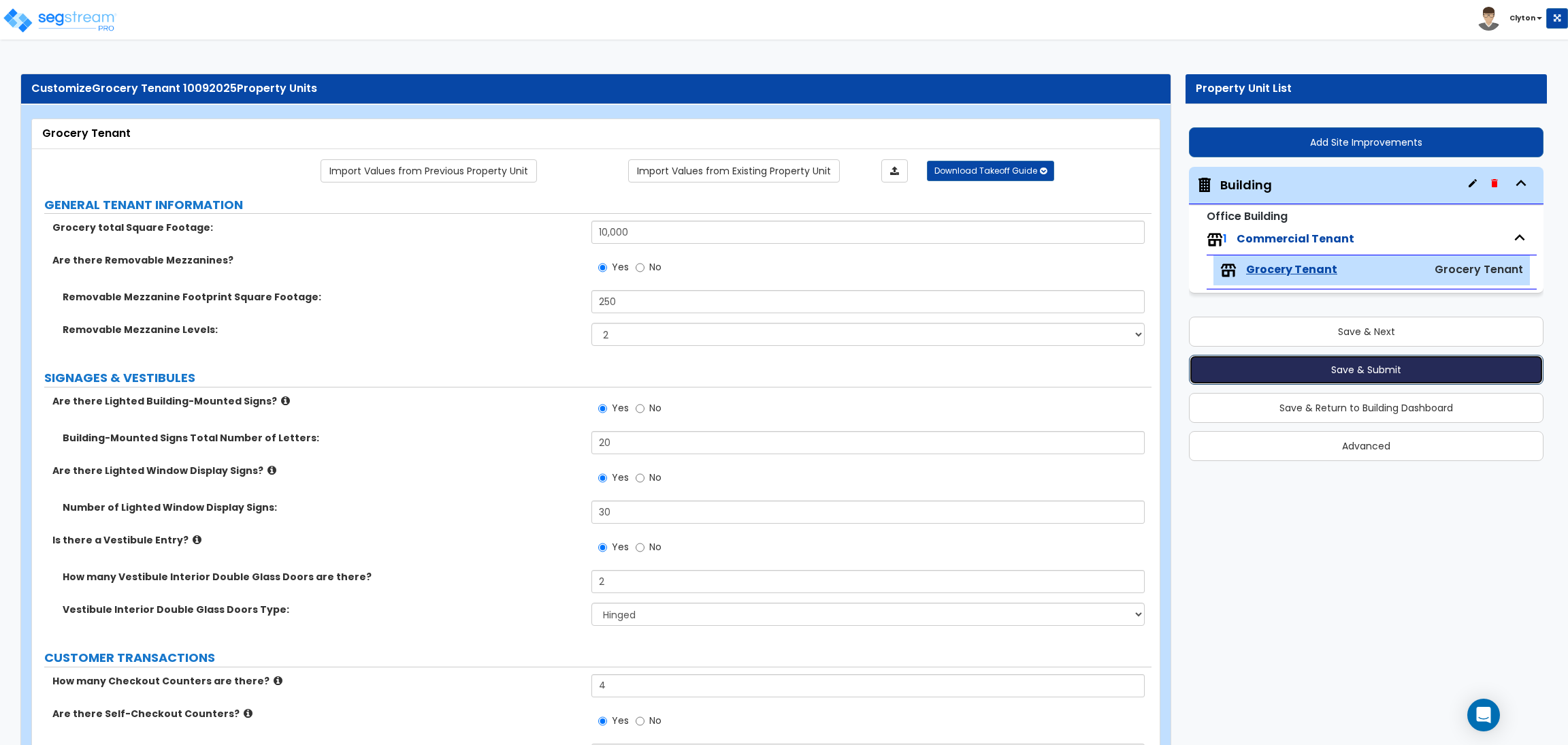
radio input "true"
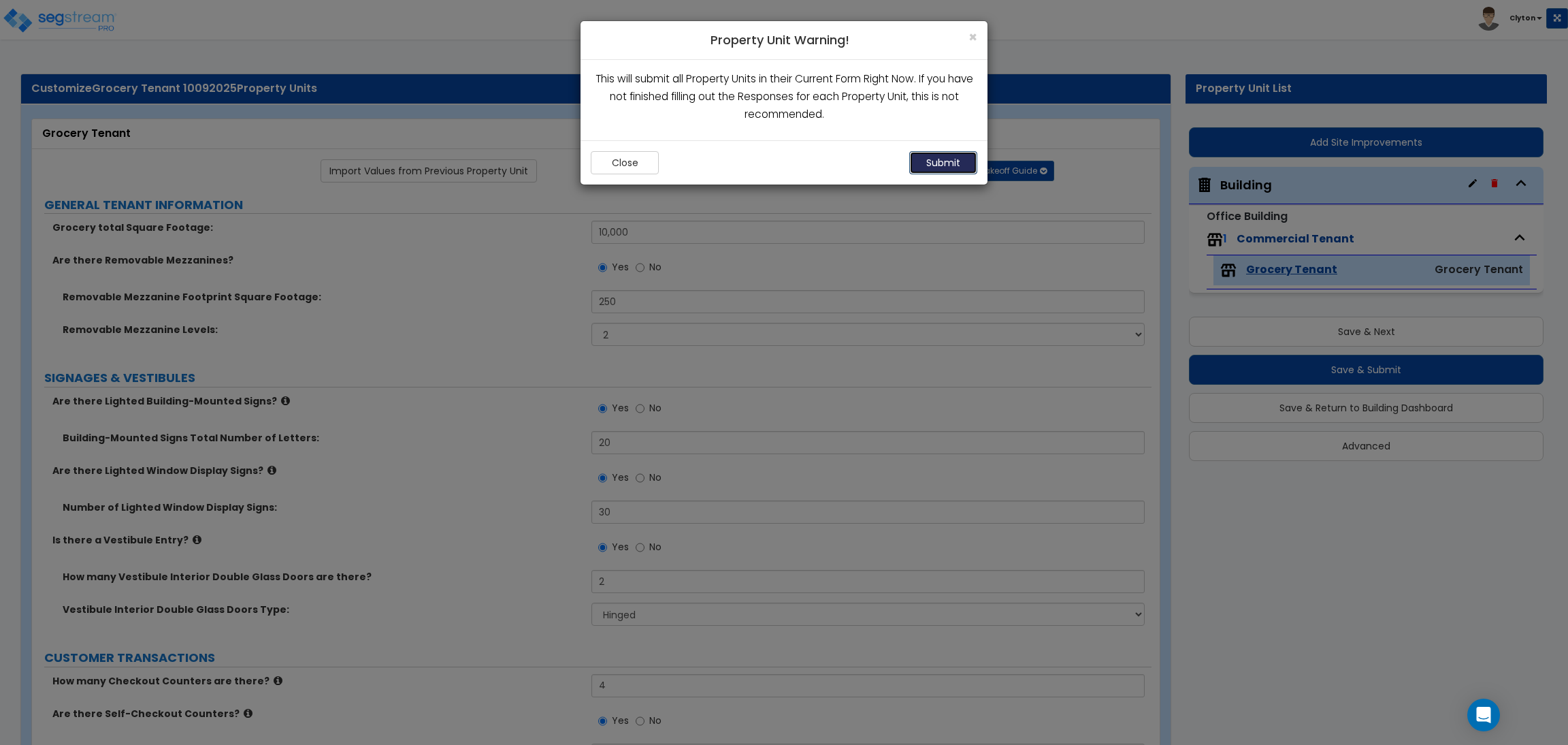
click at [948, 164] on button "Submit" at bounding box center [943, 162] width 68 height 23
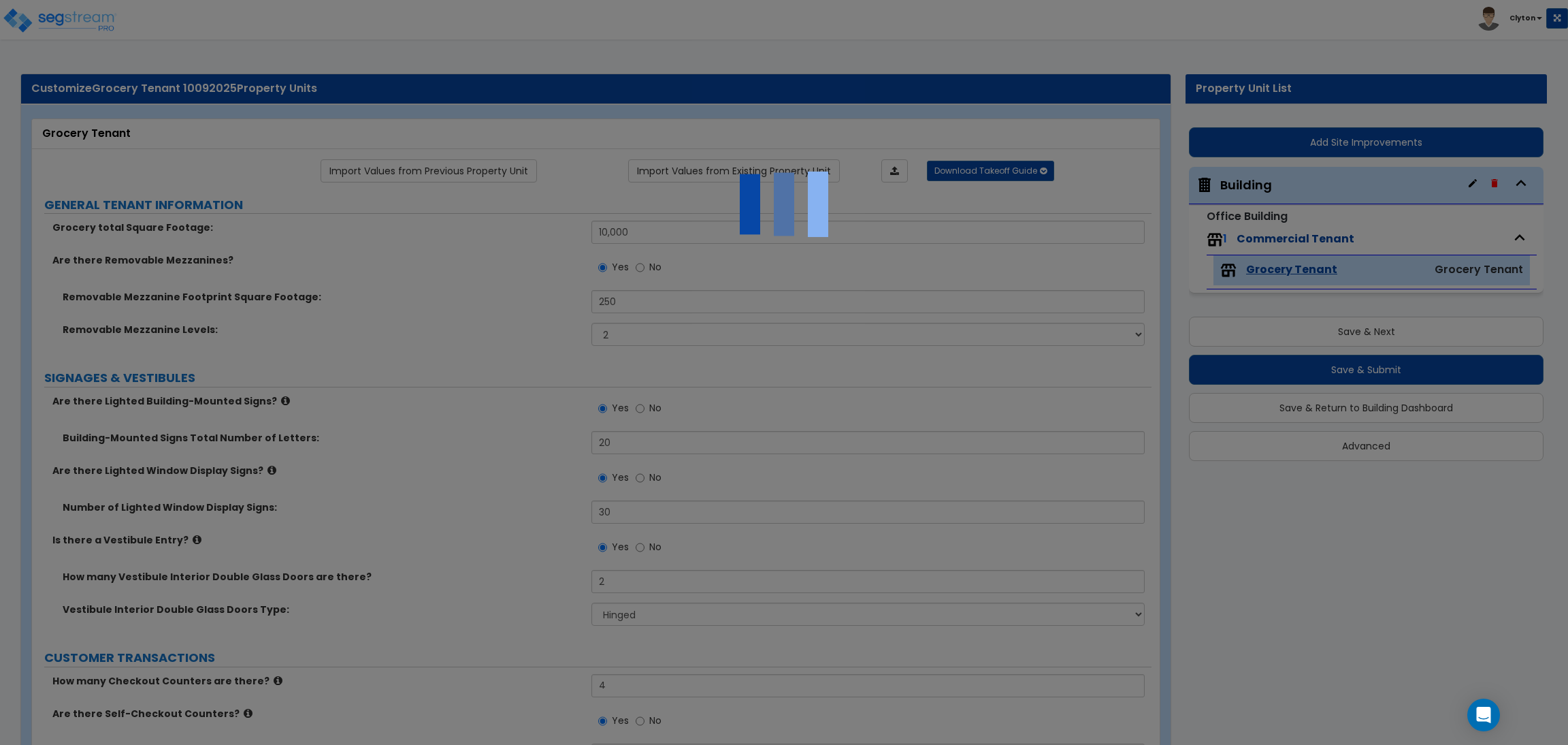
click at [1231, 547] on div at bounding box center [784, 372] width 1568 height 745
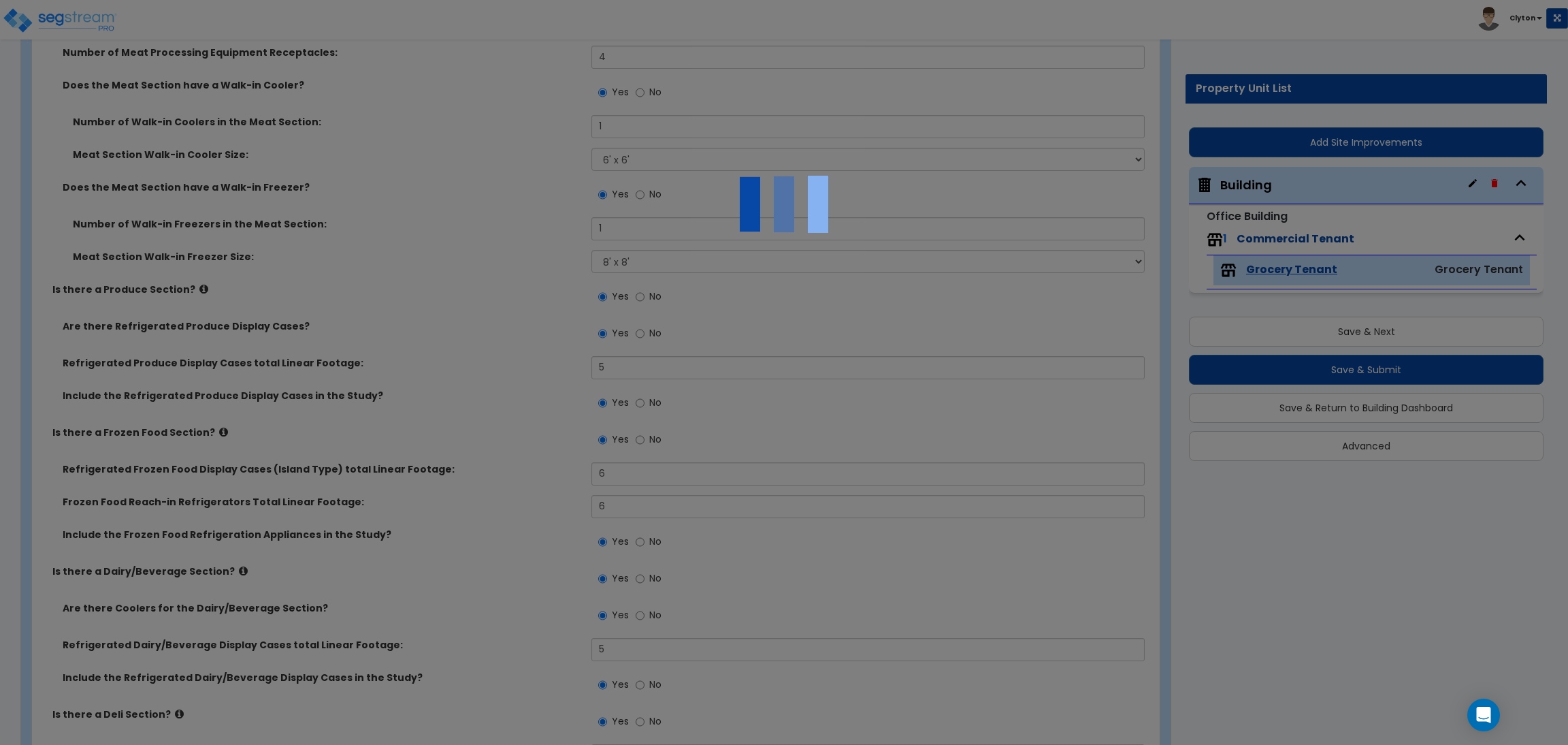
scroll to position [1020, 0]
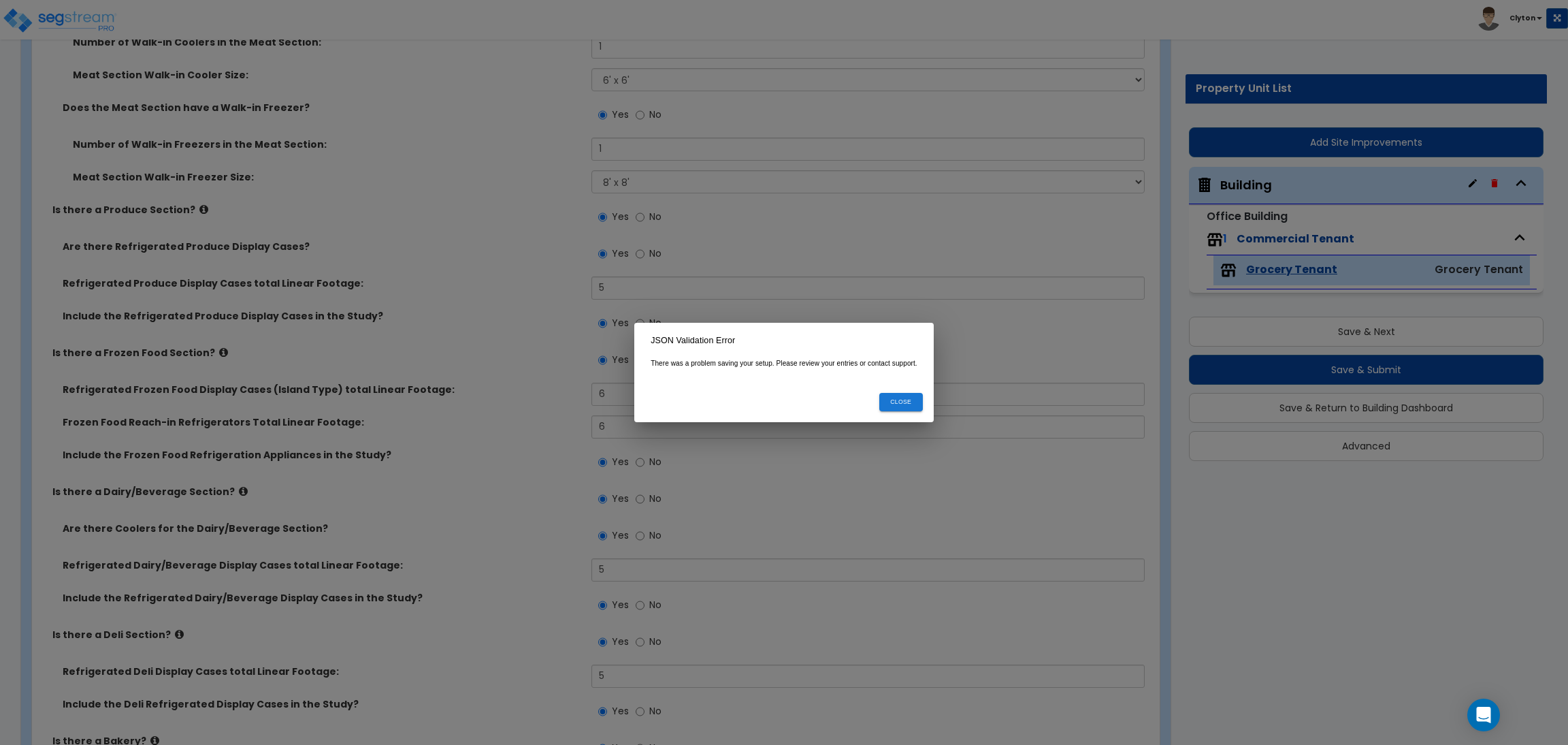
click at [904, 402] on button "Close" at bounding box center [902, 402] width 44 height 18
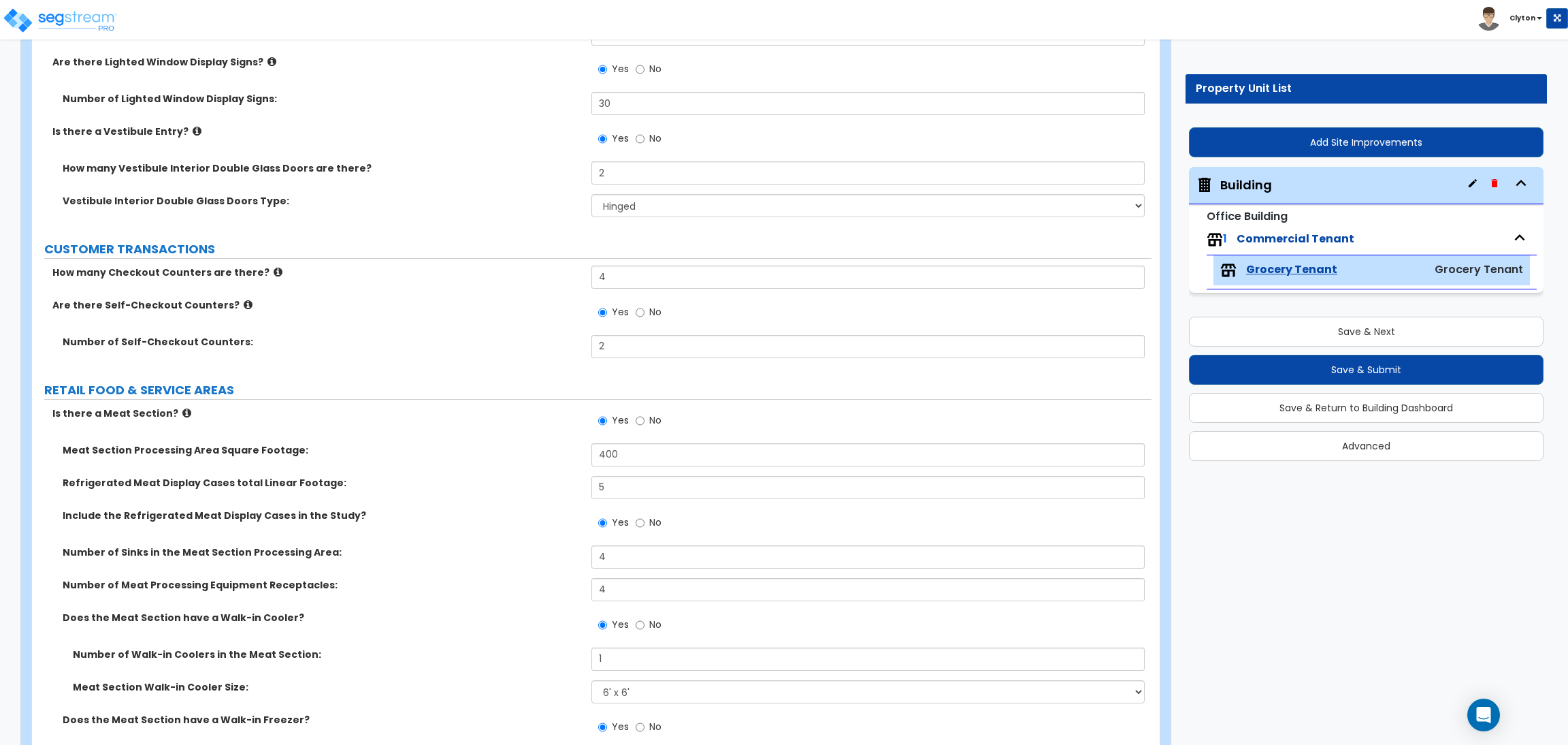
scroll to position [0, 0]
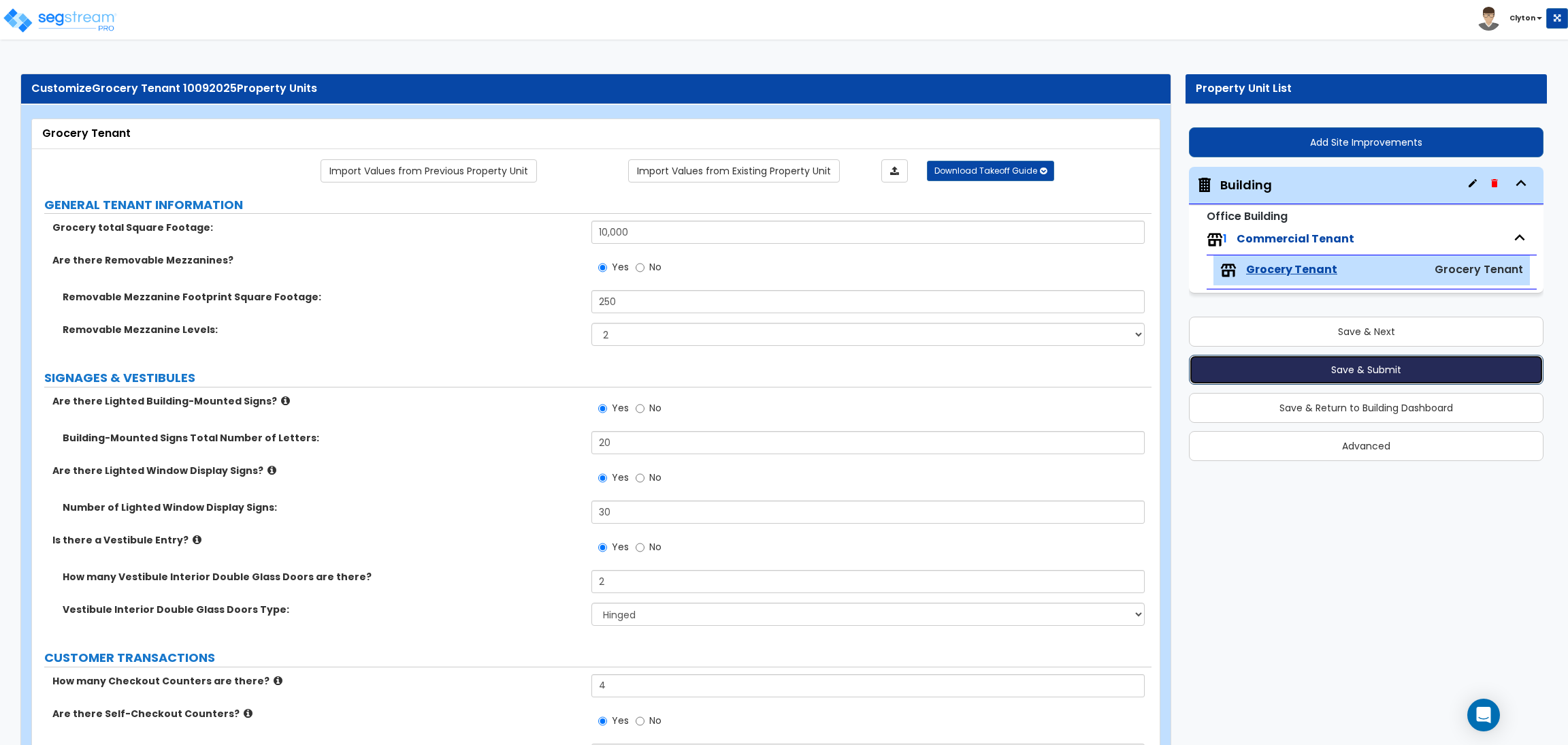
click at [1255, 372] on button "Save & Submit" at bounding box center [1366, 369] width 354 height 30
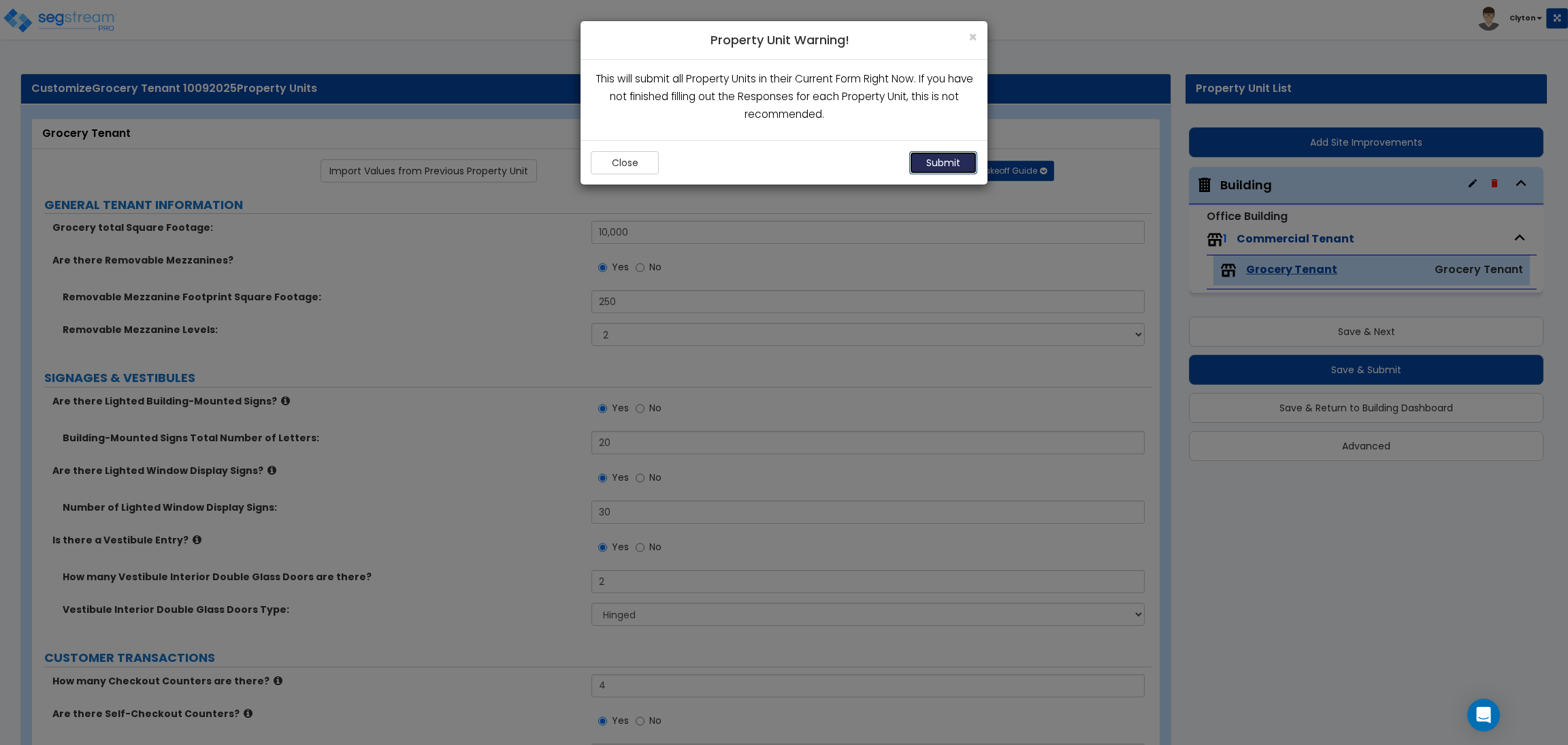
click at [923, 167] on button "Submit" at bounding box center [943, 162] width 68 height 23
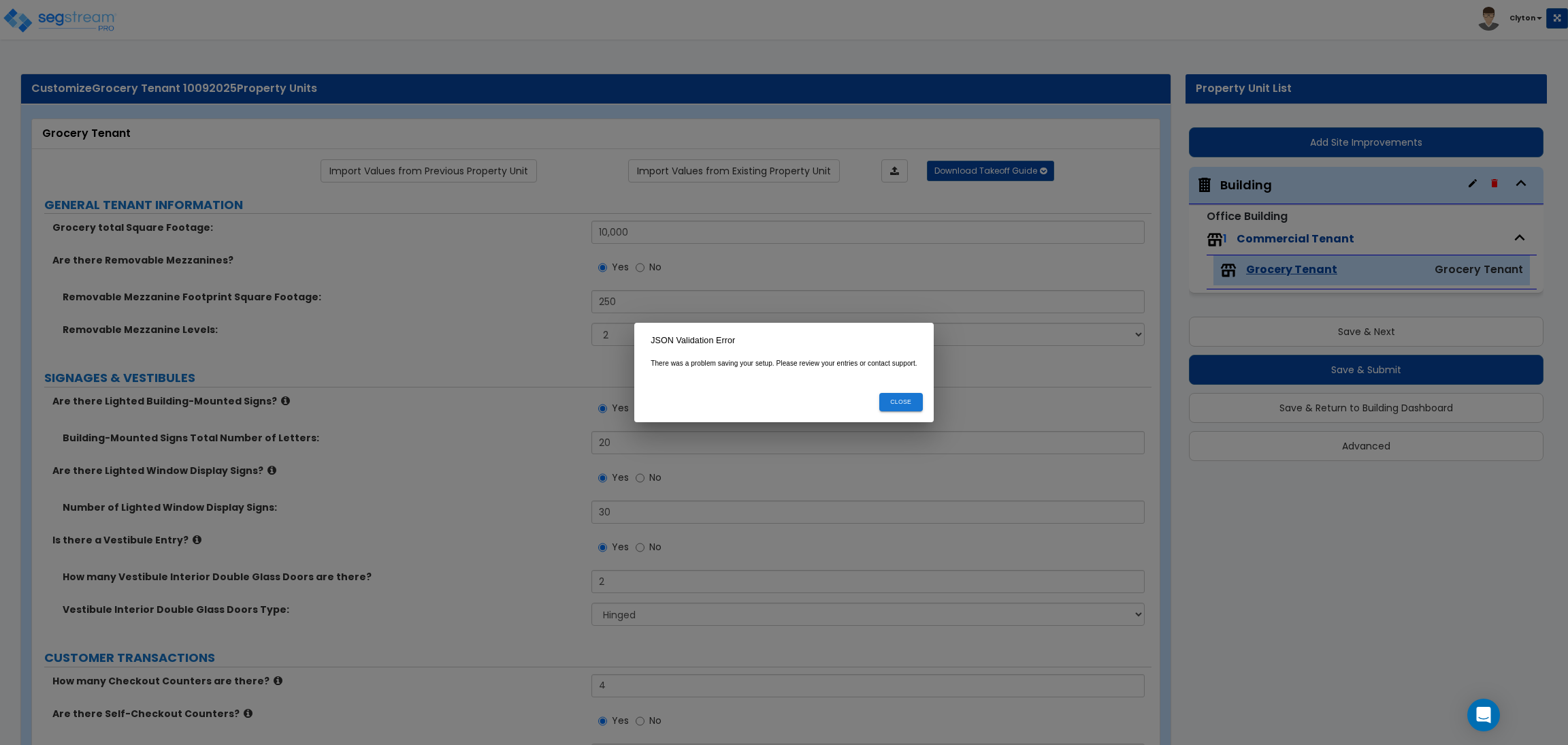
click at [901, 407] on button "Close" at bounding box center [902, 402] width 44 height 18
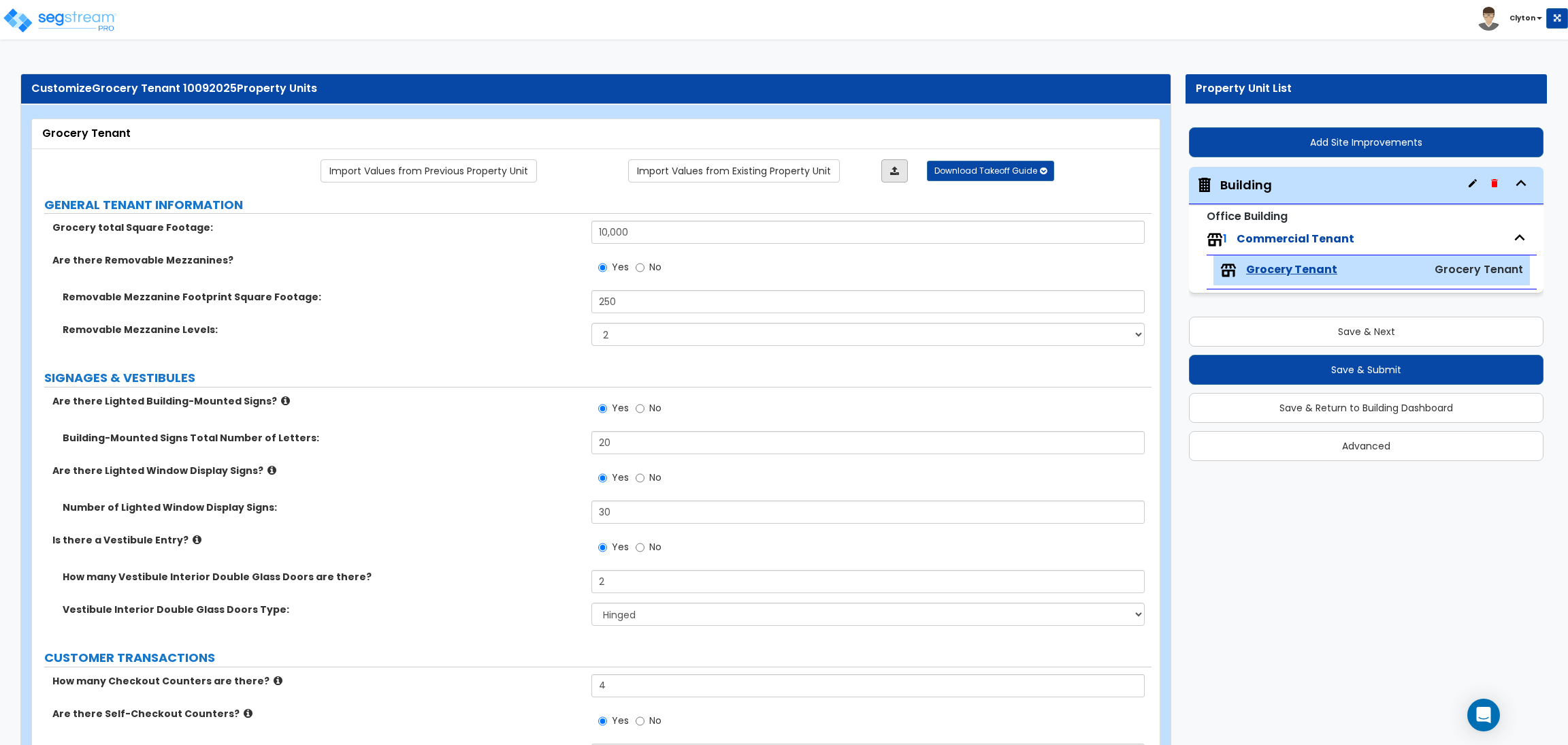
click at [890, 176] on icon at bounding box center [894, 170] width 9 height 9
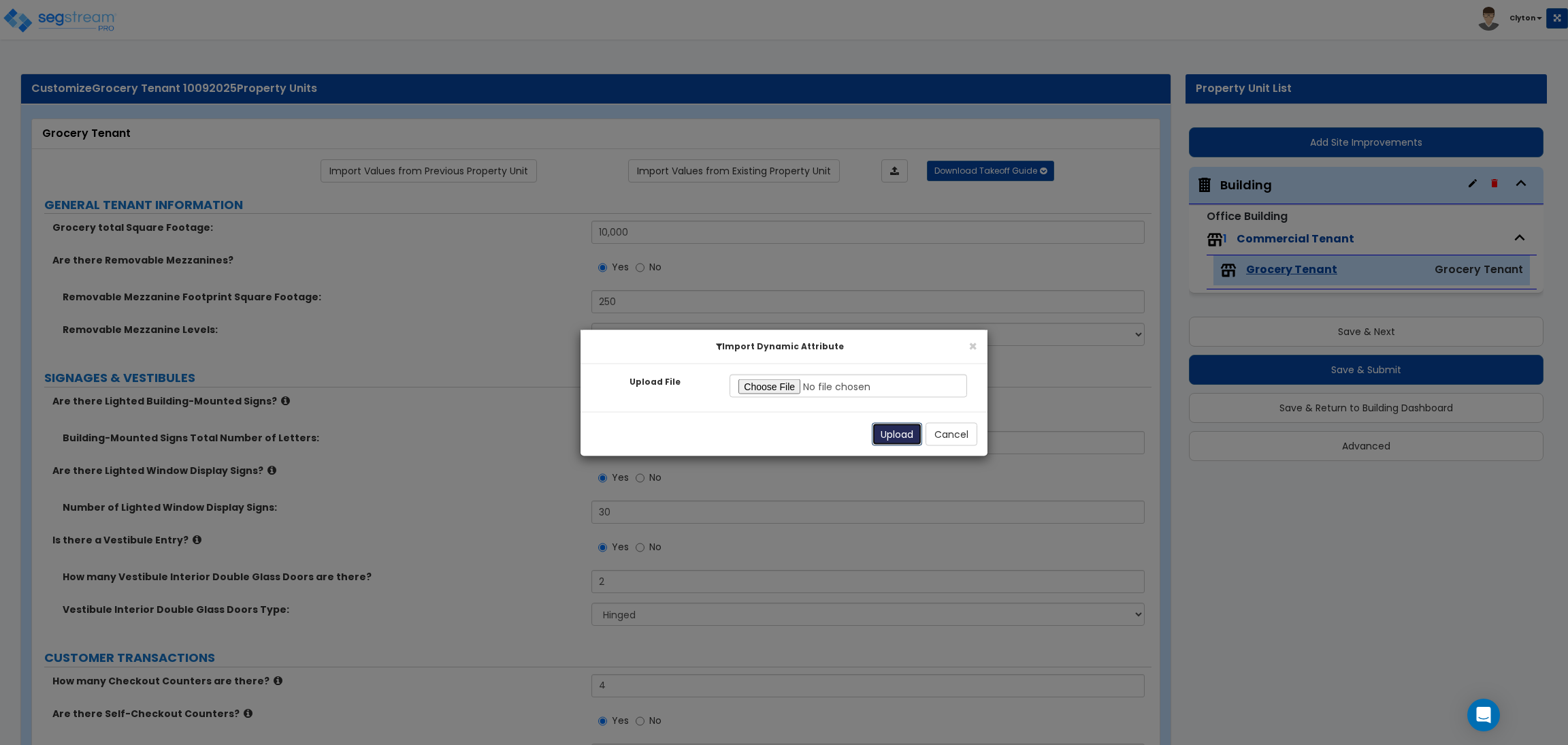
click at [880, 428] on button "Upload" at bounding box center [897, 434] width 50 height 23
click at [936, 439] on button "Cancel" at bounding box center [951, 434] width 52 height 23
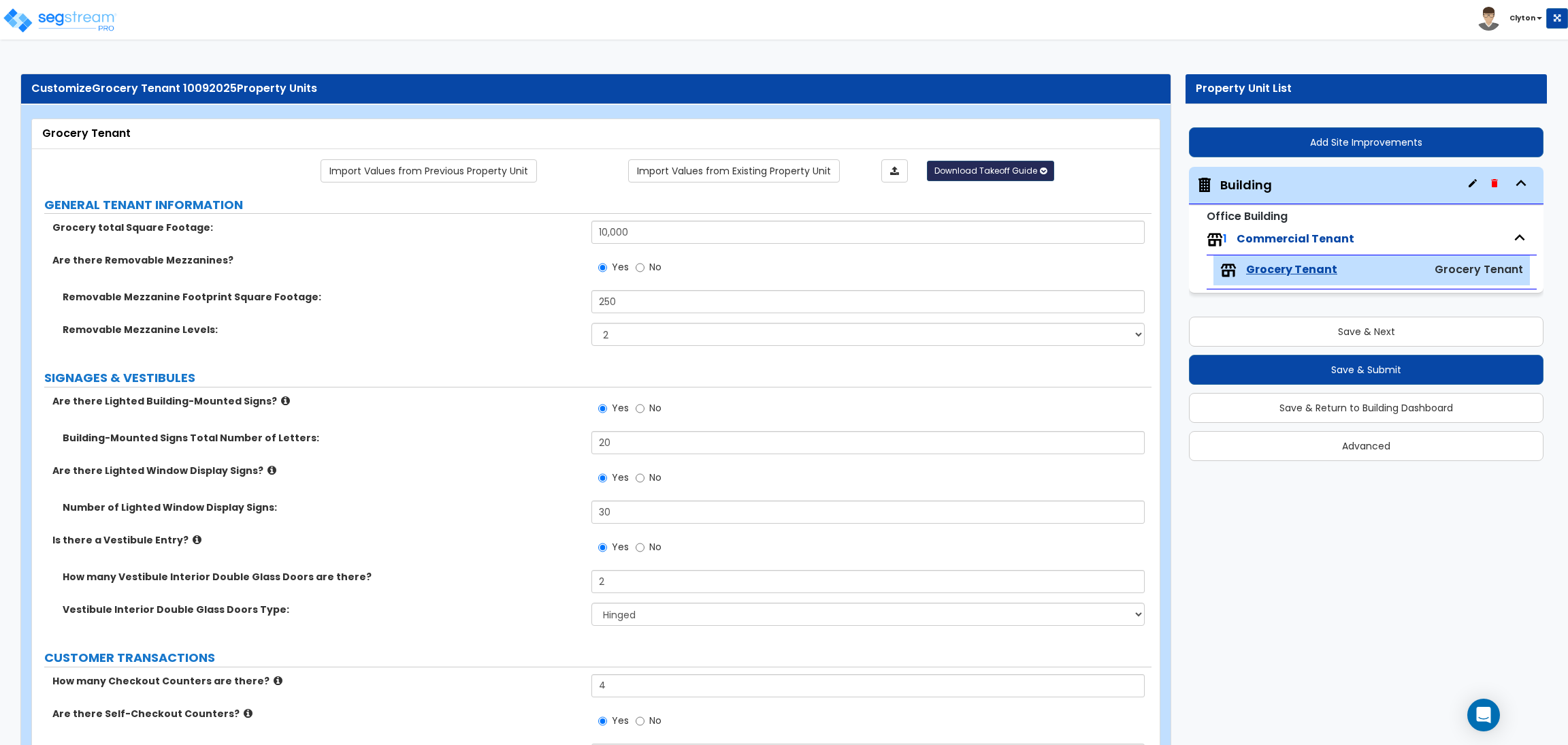
click at [956, 168] on span "Download Takeoff Guide" at bounding box center [986, 170] width 103 height 11
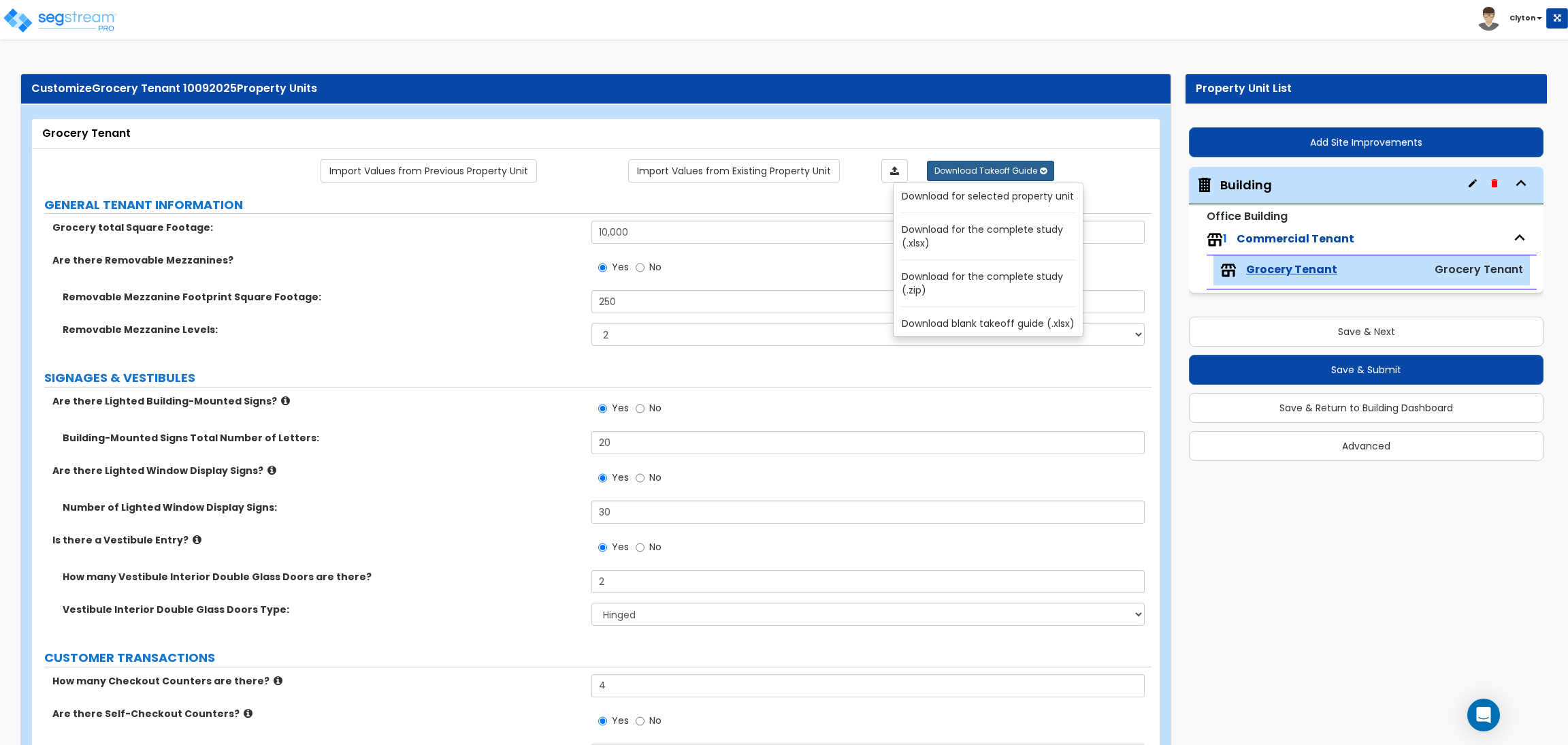
click at [950, 198] on link "Download for selected property unit" at bounding box center [991, 196] width 184 height 19
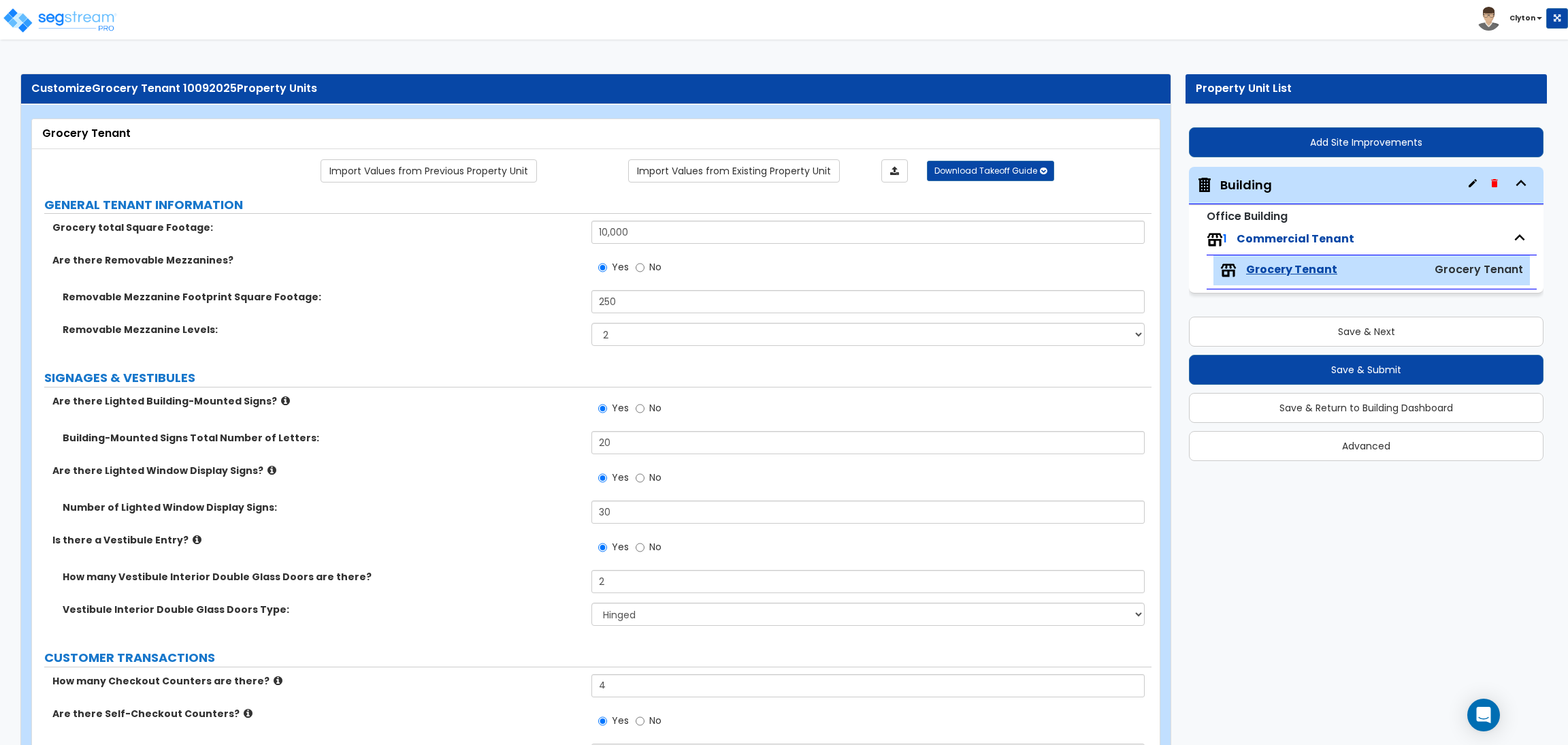
drag, startPoint x: 456, startPoint y: 292, endPoint x: 448, endPoint y: 285, distance: 10.6
click at [457, 290] on div "Grocery total Square Footage: 10,000 Are there Removable Mezzanines? Yes No Rem…" at bounding box center [592, 287] width 1099 height 135
click at [40, 13] on img at bounding box center [60, 20] width 116 height 28
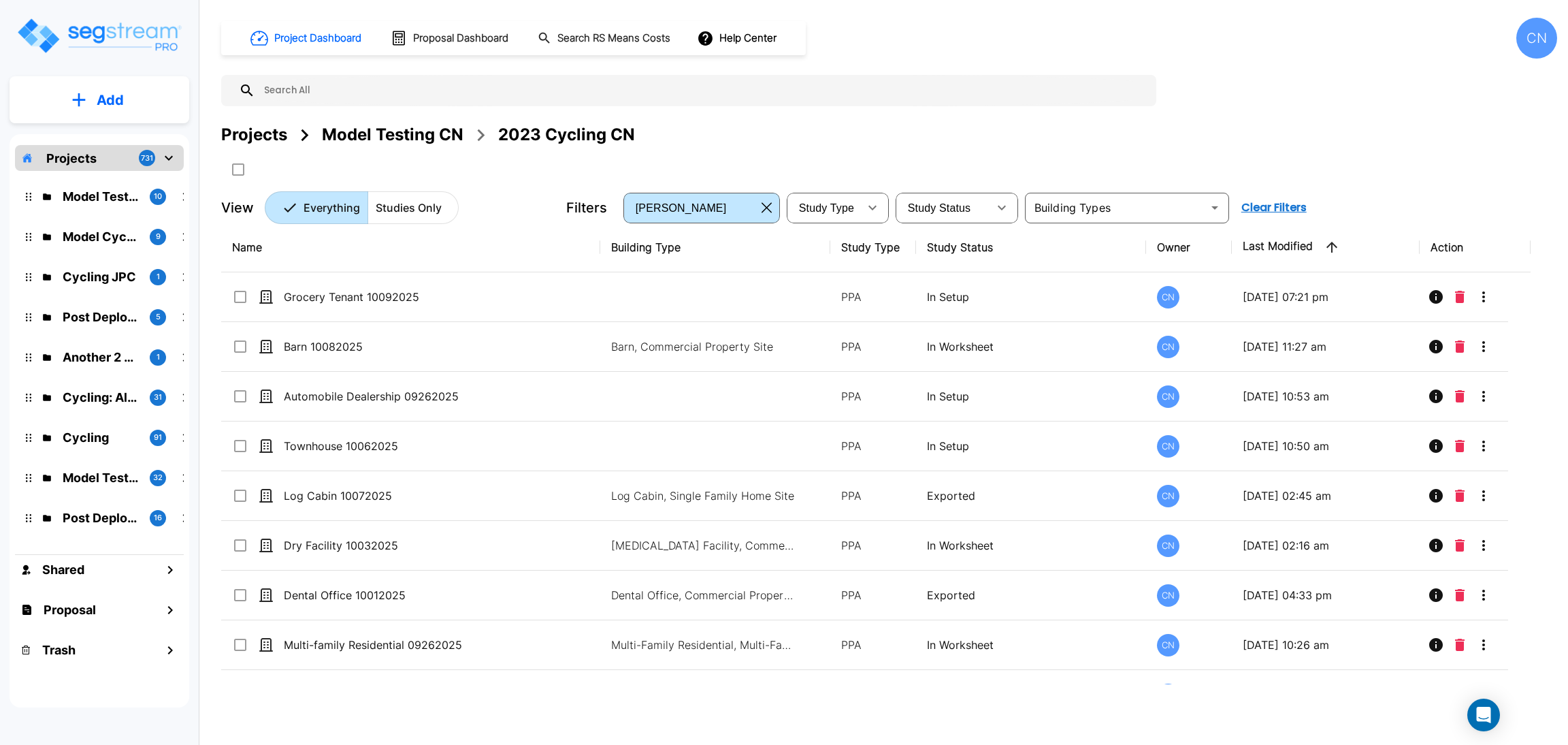
click at [1410, 160] on div "Projects Model Testing CN 2023 Cycling CN" at bounding box center [889, 152] width 1336 height 58
click at [1375, 116] on div "Project Dashboard Proposal Dashboard Search RS Means Costs Help Center CN Proje…" at bounding box center [889, 121] width 1336 height 206
